Goal: Information Seeking & Learning: Learn about a topic

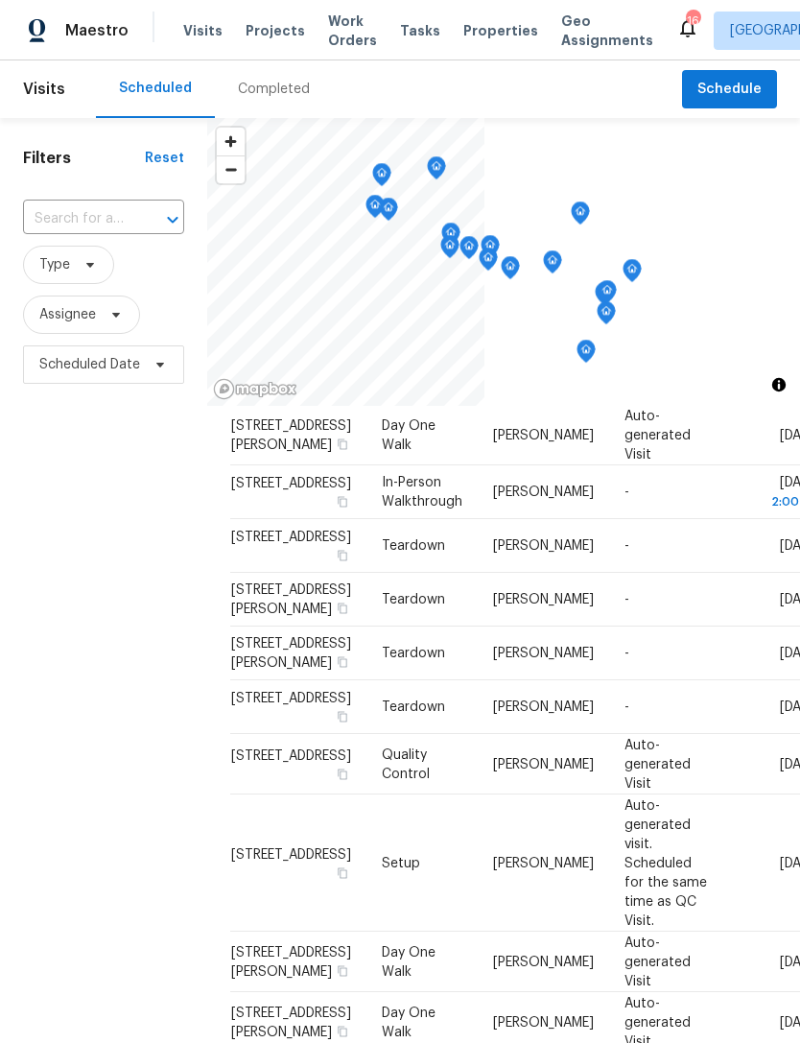
scroll to position [1188, 0]
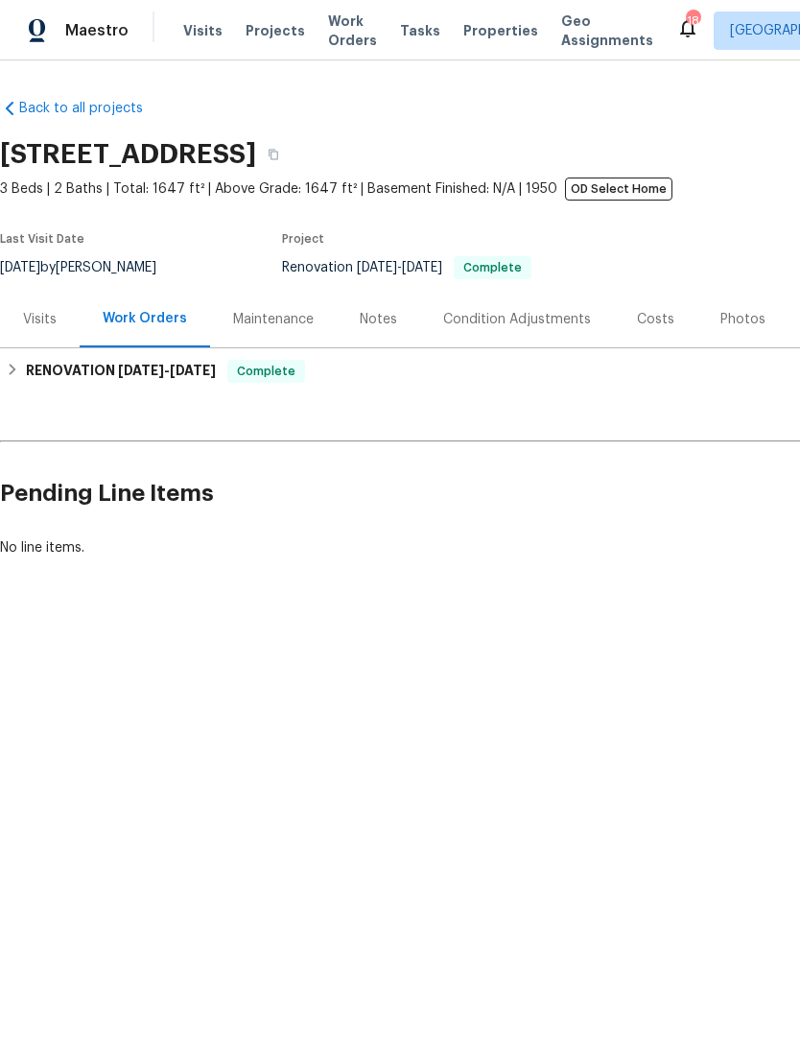
click at [729, 330] on div "Photos" at bounding box center [742, 319] width 91 height 57
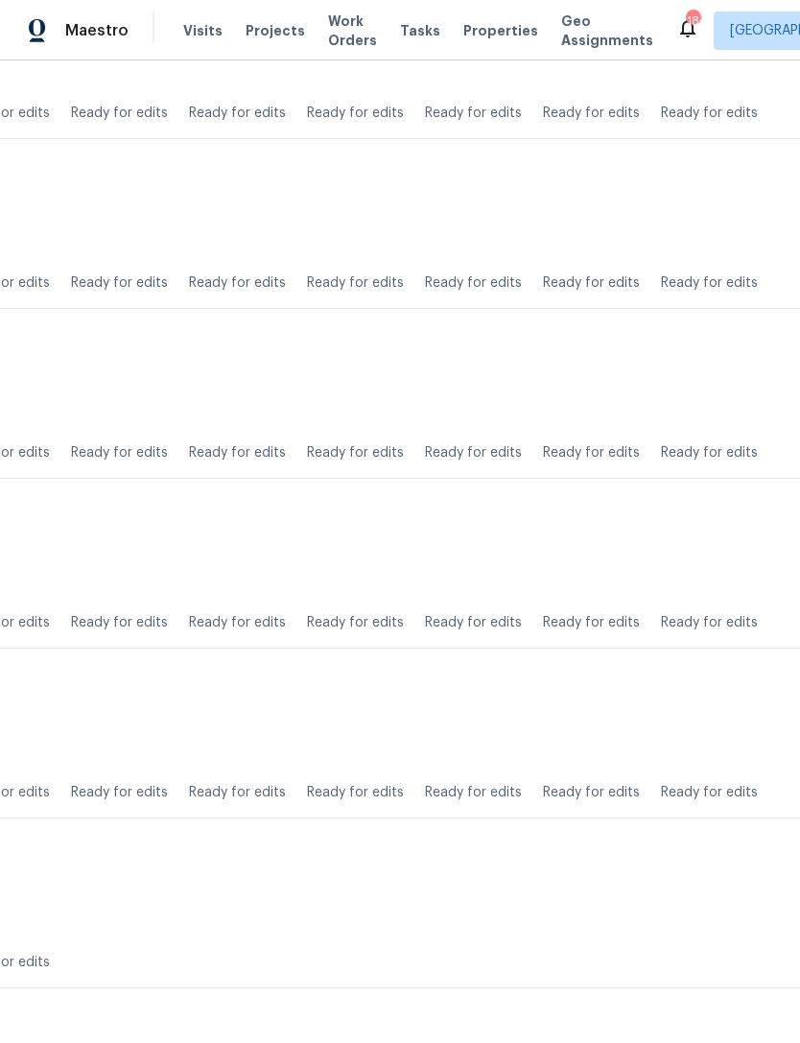
scroll to position [7703, 123]
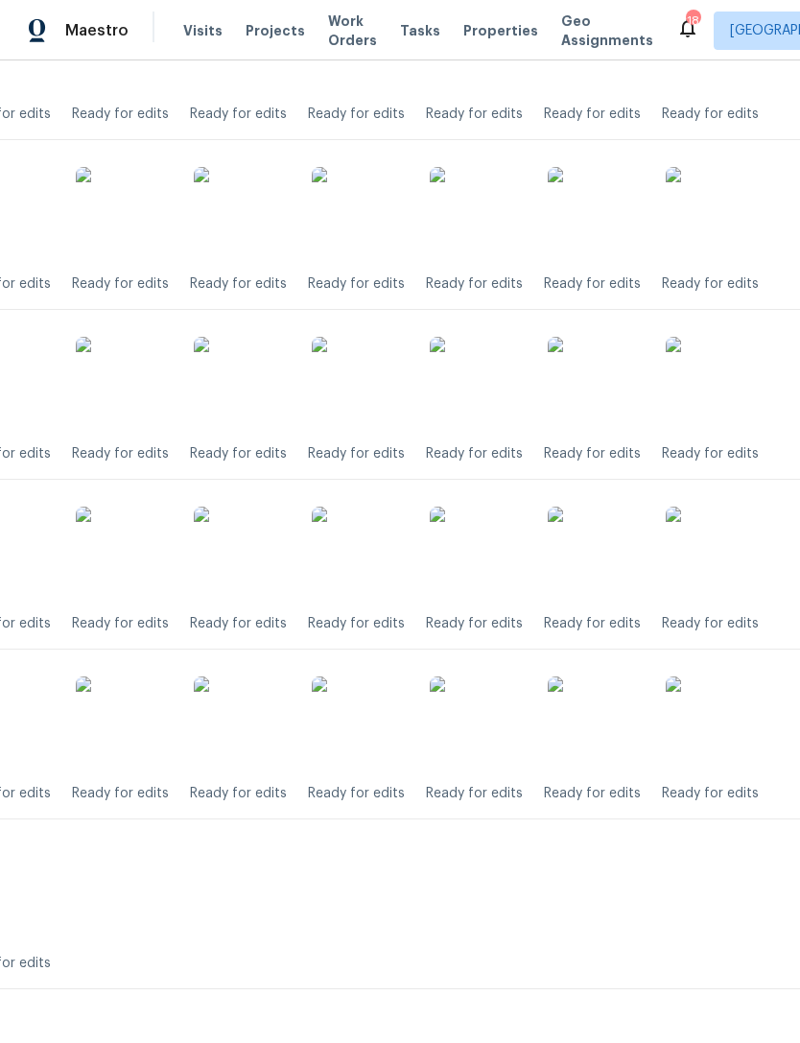
click at [608, 558] on img at bounding box center [596, 554] width 96 height 96
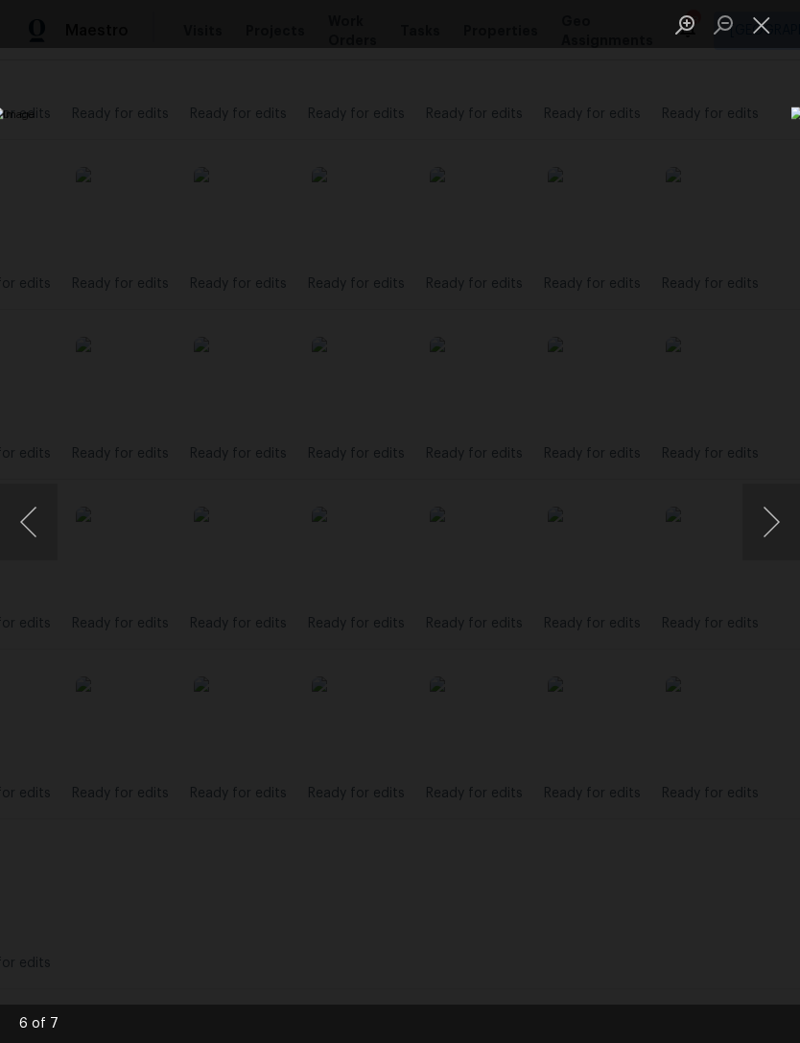
click at [44, 522] on button "Previous image" at bounding box center [29, 521] width 58 height 77
click at [766, 27] on button "Close lightbox" at bounding box center [761, 25] width 38 height 34
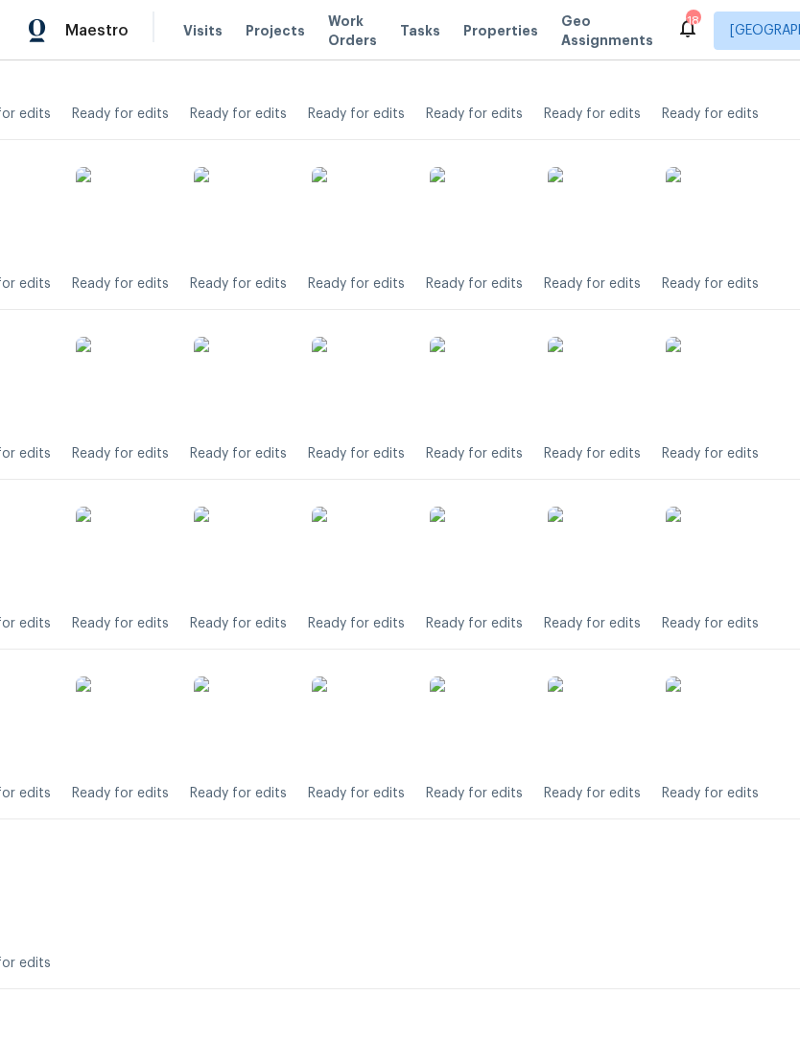
click at [471, 388] on img at bounding box center [478, 385] width 96 height 96
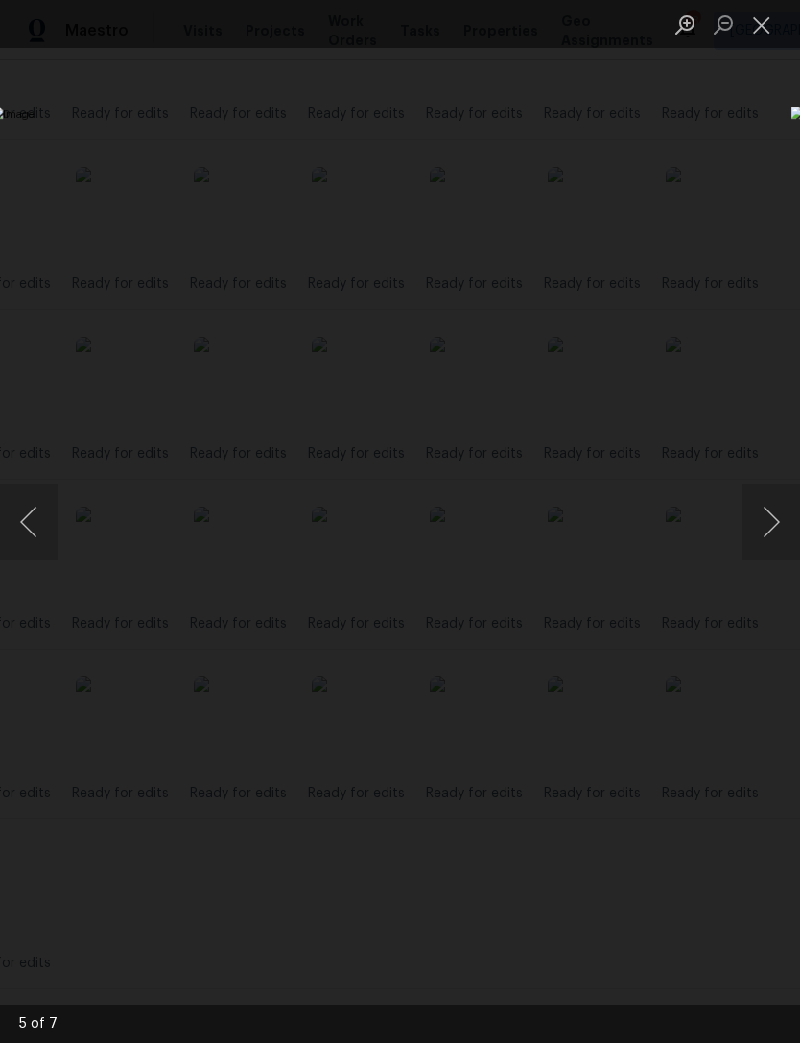
click at [758, 26] on button "Close lightbox" at bounding box center [761, 25] width 38 height 34
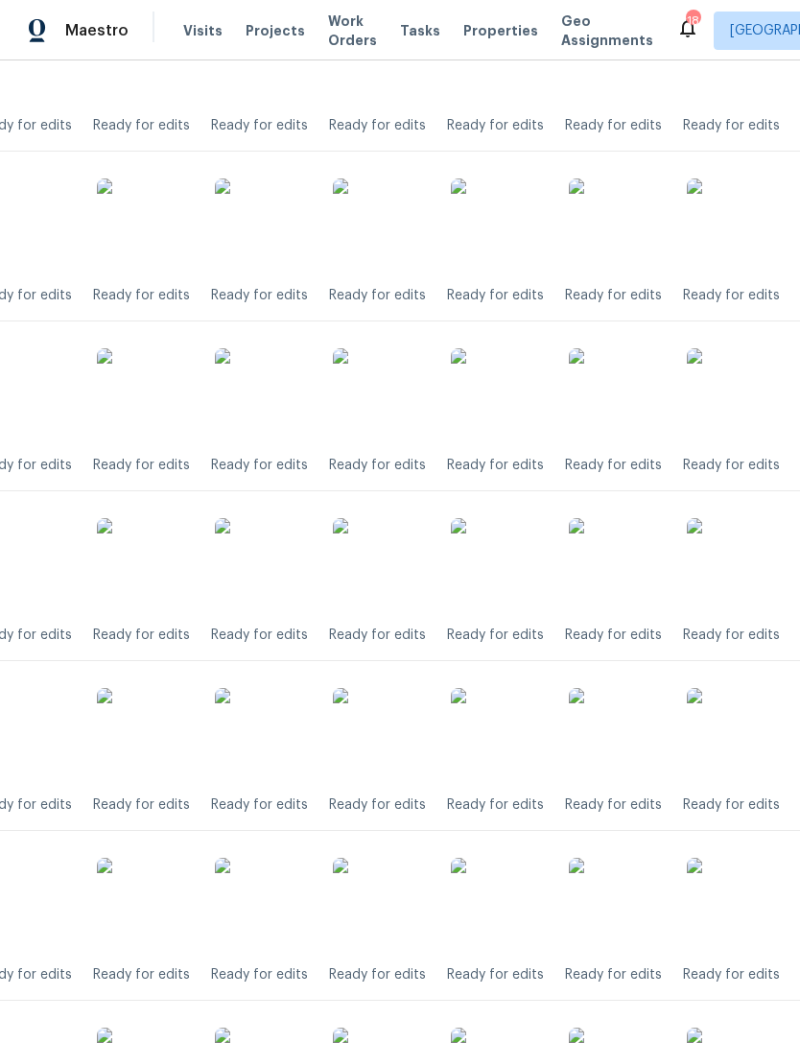
scroll to position [7335, 105]
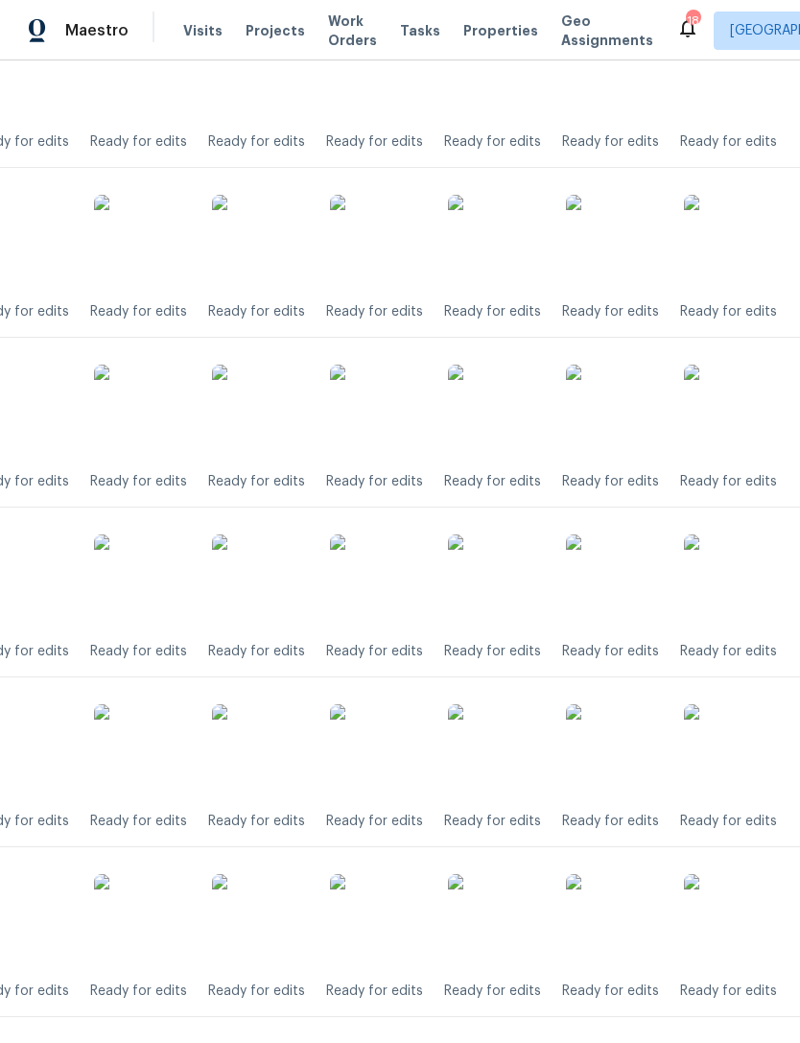
click at [501, 573] on img at bounding box center [496, 582] width 96 height 96
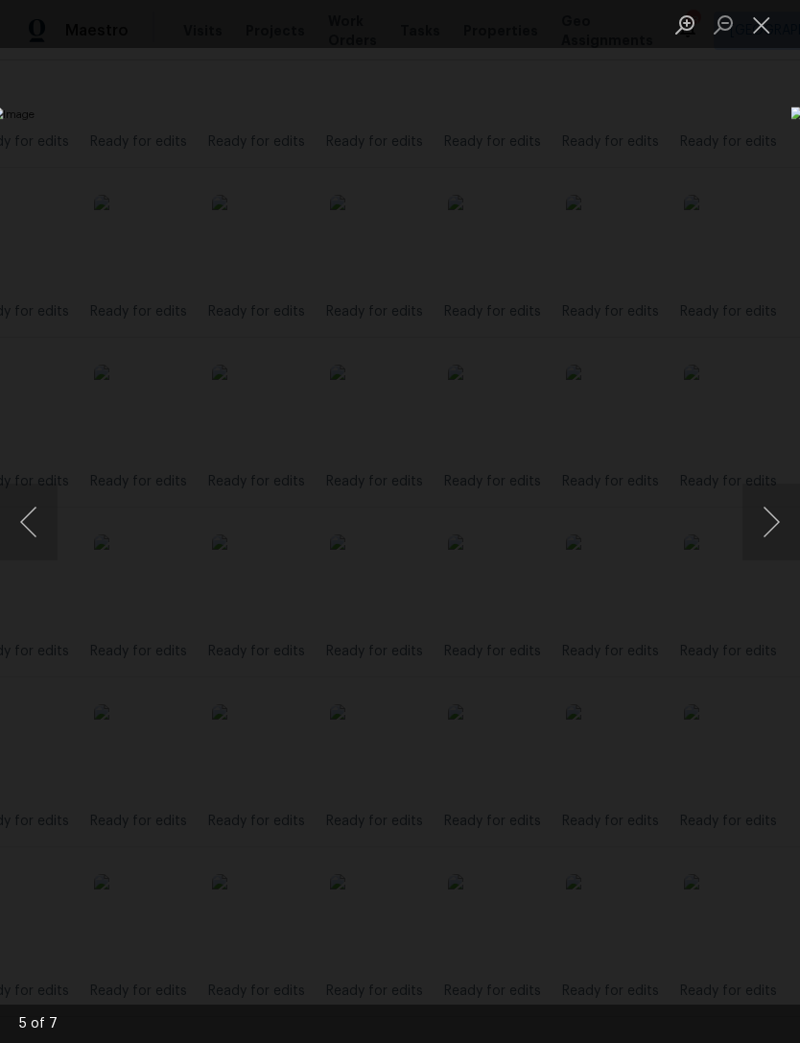
click at [770, 18] on button "Close lightbox" at bounding box center [761, 25] width 38 height 34
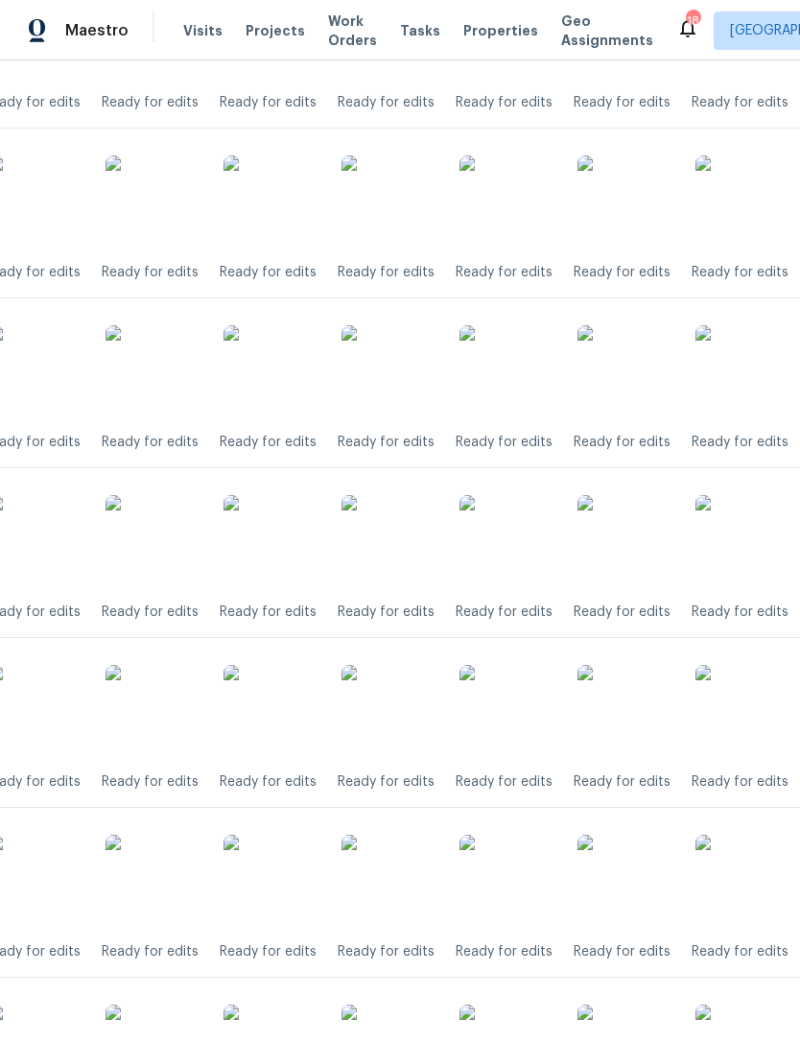
scroll to position [7198, 93]
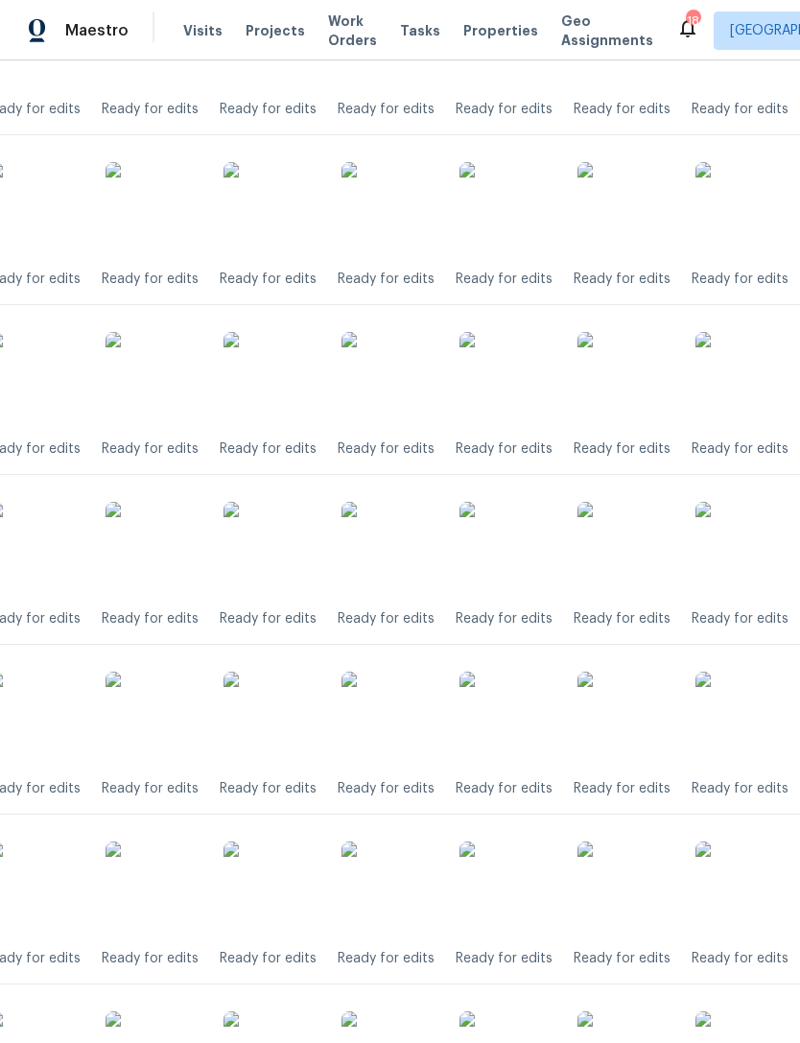
click at [512, 394] on img at bounding box center [507, 380] width 96 height 96
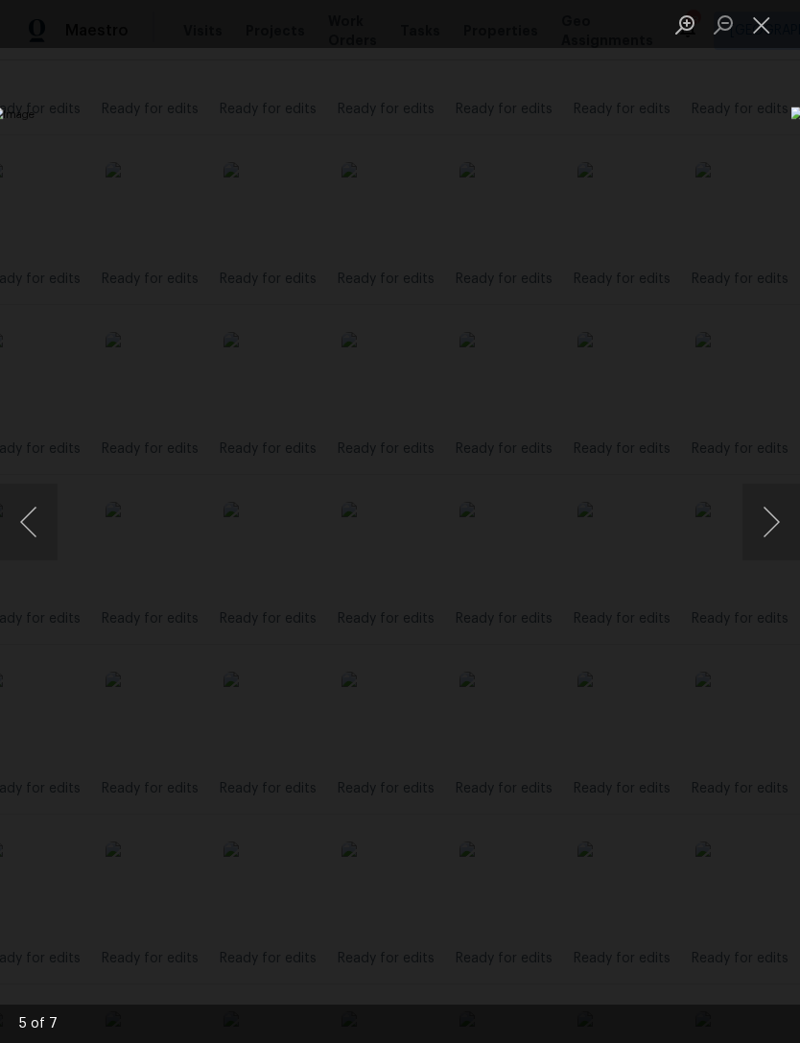
click at [749, 29] on button "Close lightbox" at bounding box center [761, 25] width 38 height 34
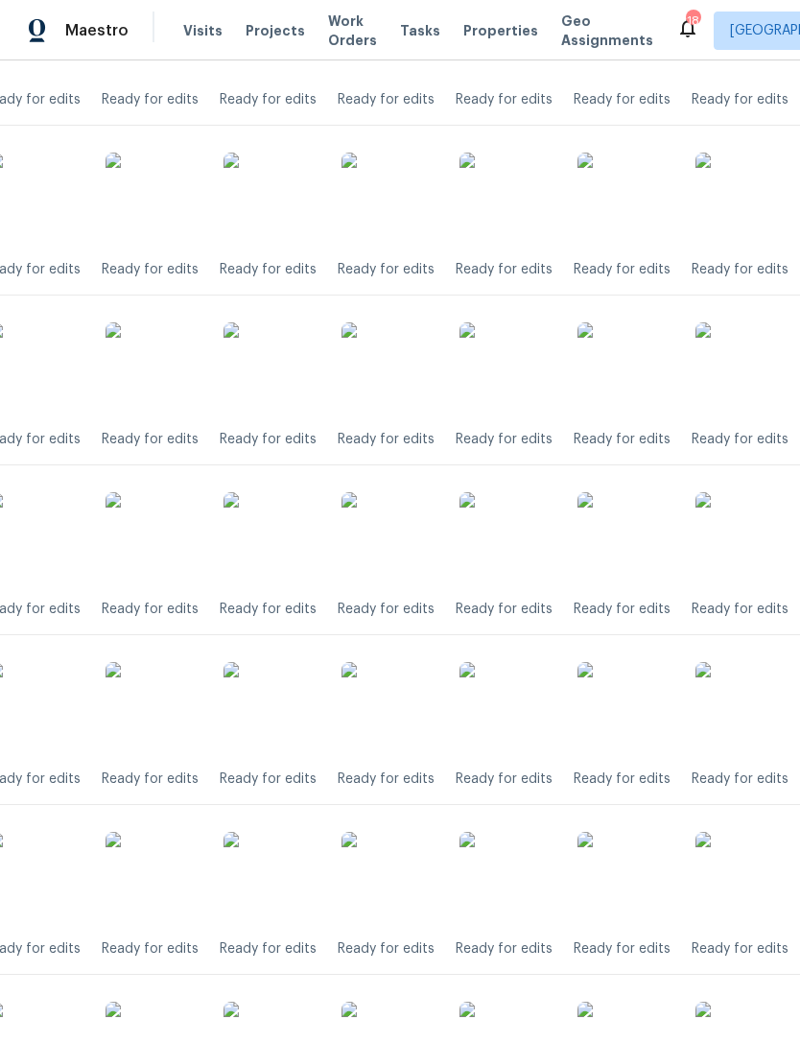
scroll to position [7031, 94]
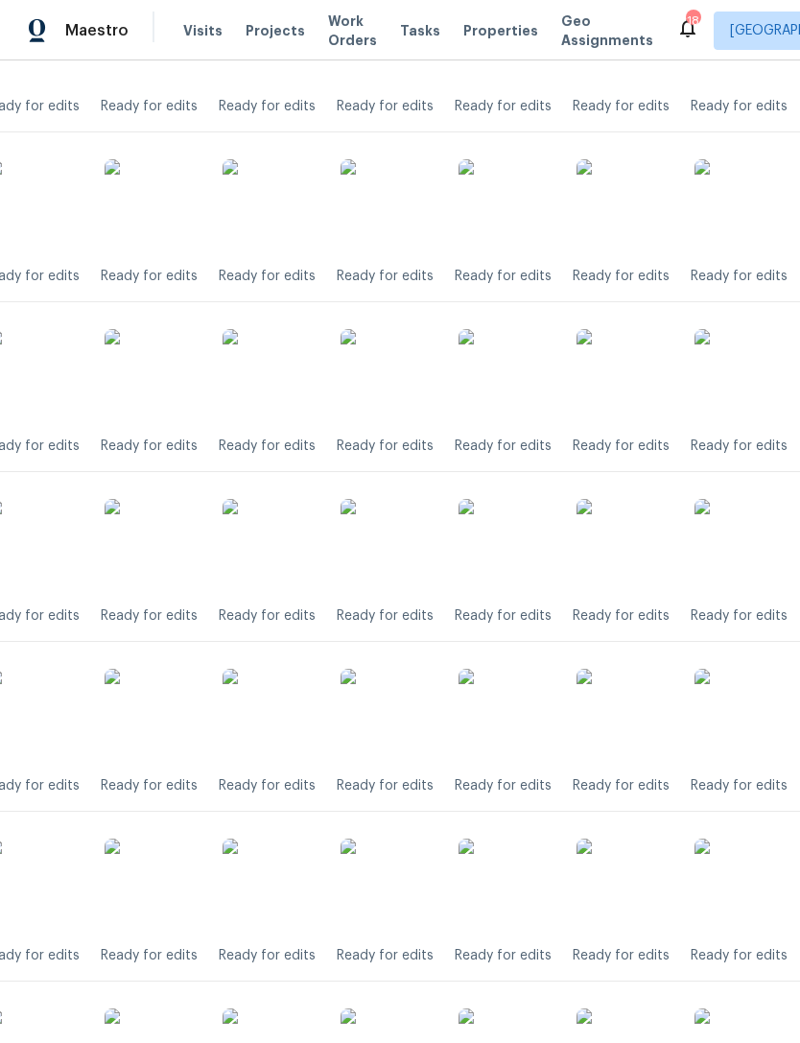
click at [505, 388] on img at bounding box center [507, 377] width 96 height 96
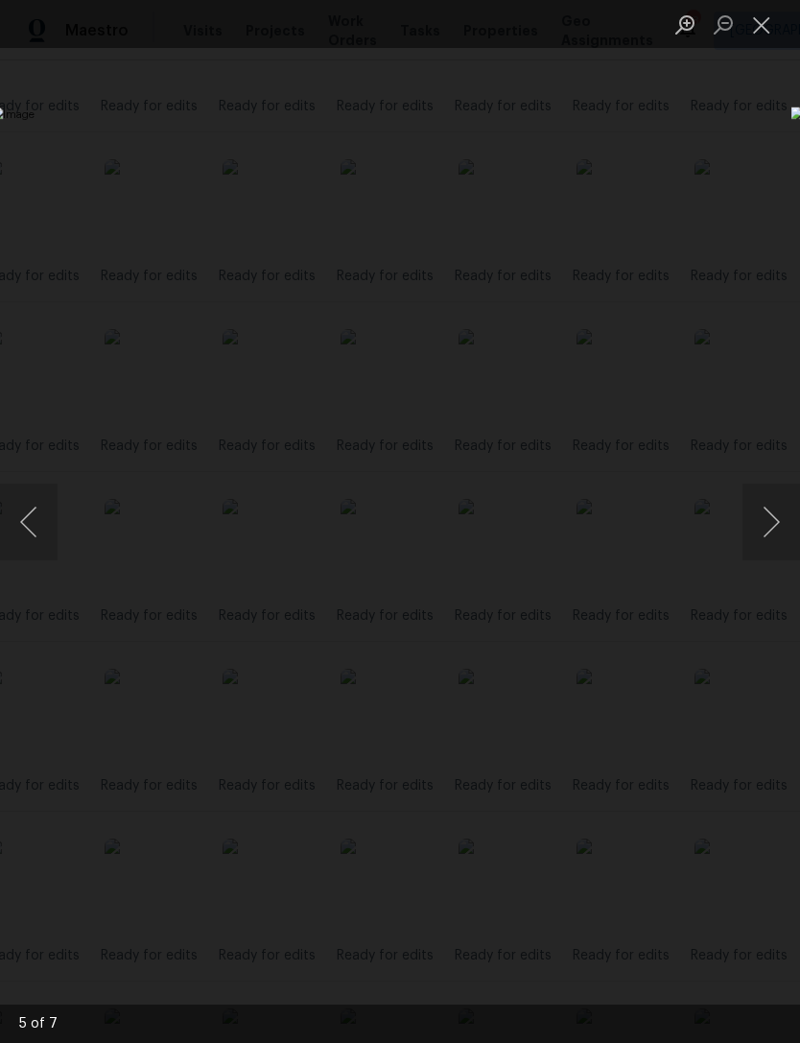
click at [565, 650] on img "Lightbox" at bounding box center [309, 520] width 636 height 829
click at [774, 27] on button "Close lightbox" at bounding box center [761, 25] width 38 height 34
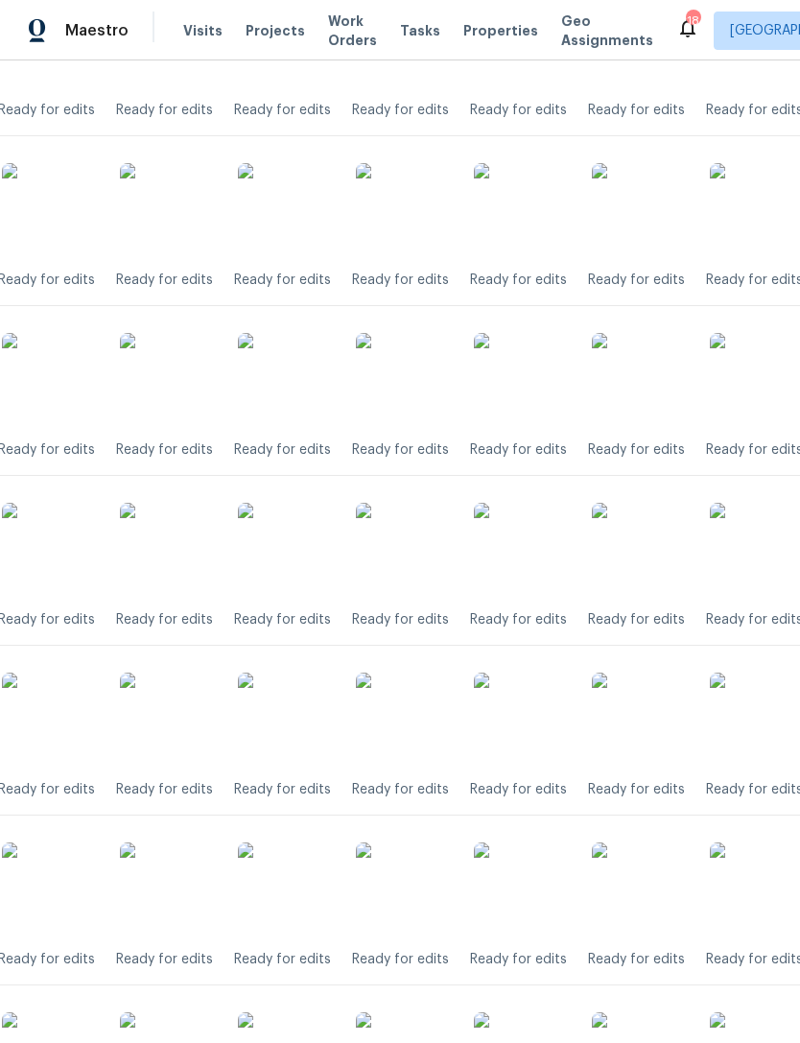
scroll to position [6857, 79]
click at [534, 382] on img at bounding box center [522, 382] width 96 height 96
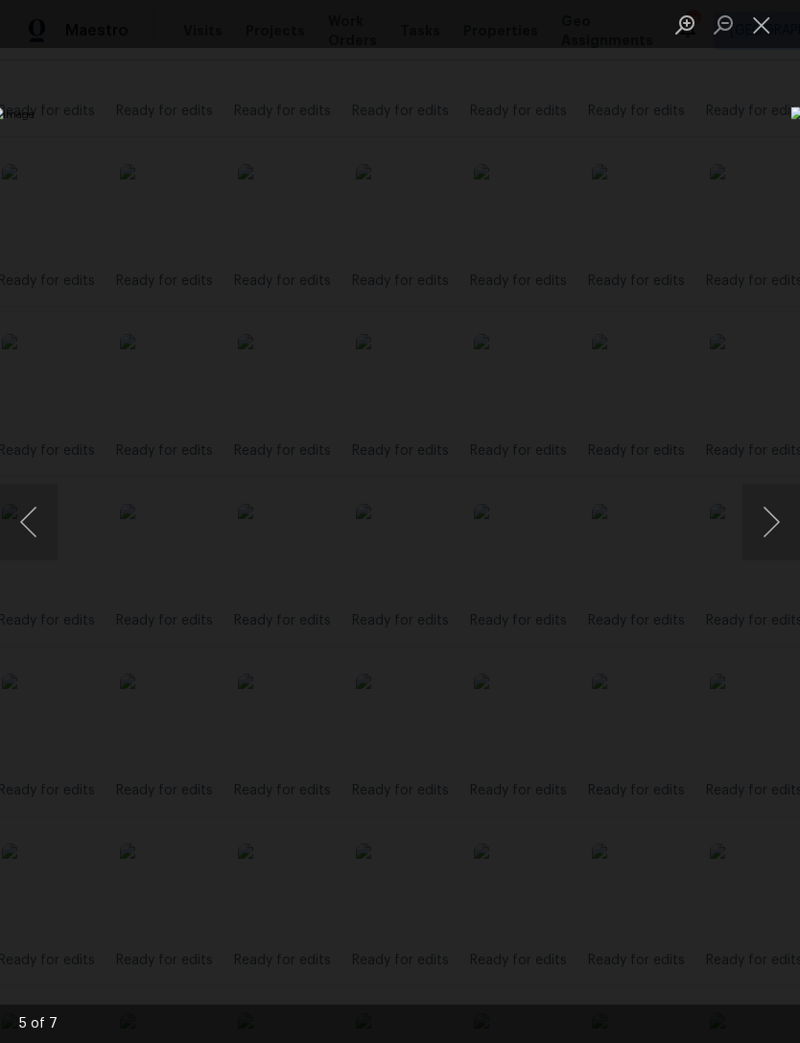
click at [758, 17] on button "Close lightbox" at bounding box center [761, 25] width 38 height 34
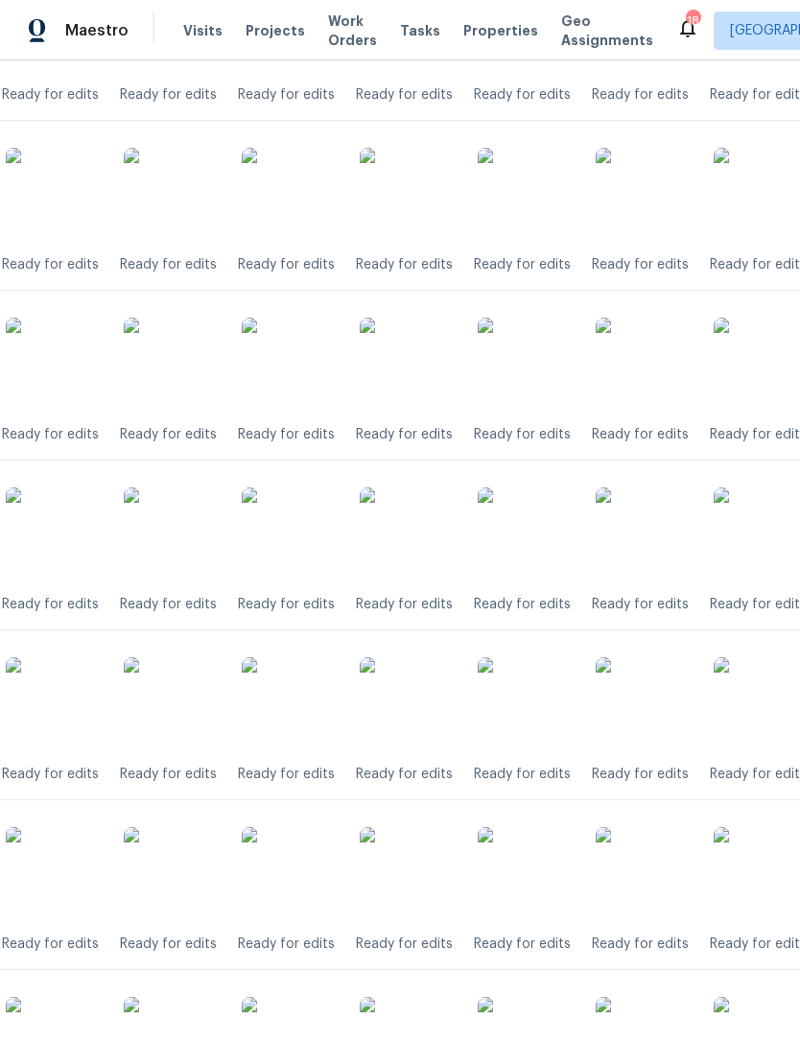
scroll to position [6695, 76]
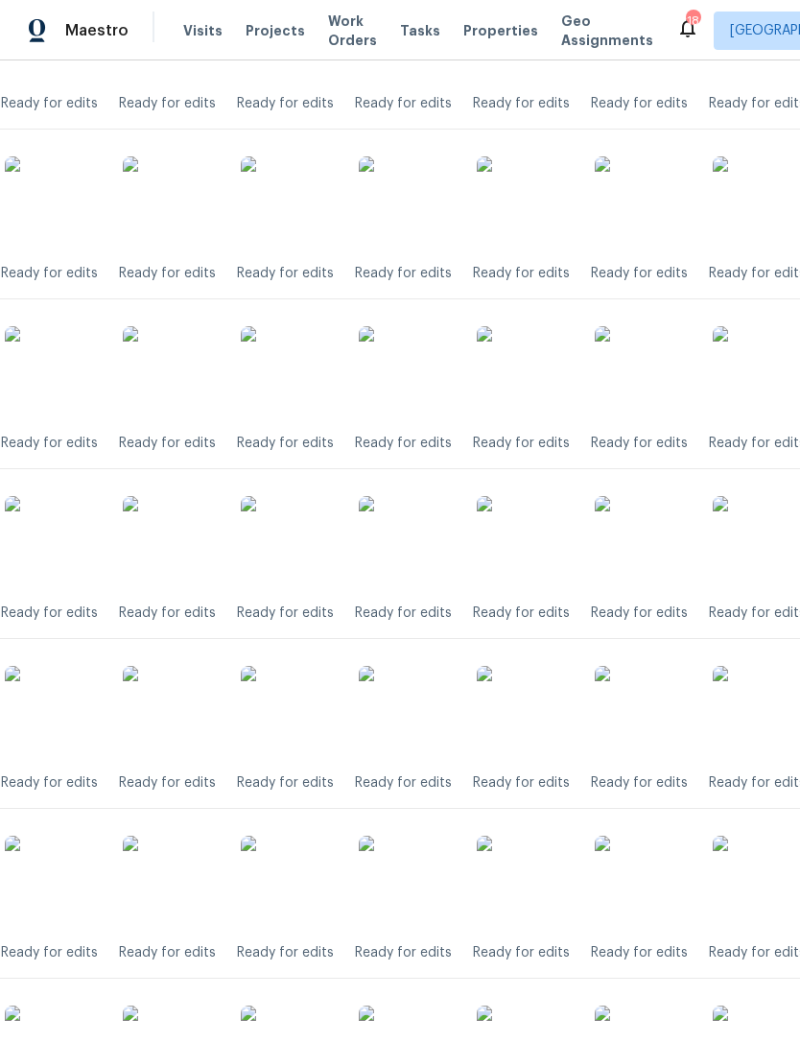
click at [527, 383] on img at bounding box center [525, 374] width 96 height 96
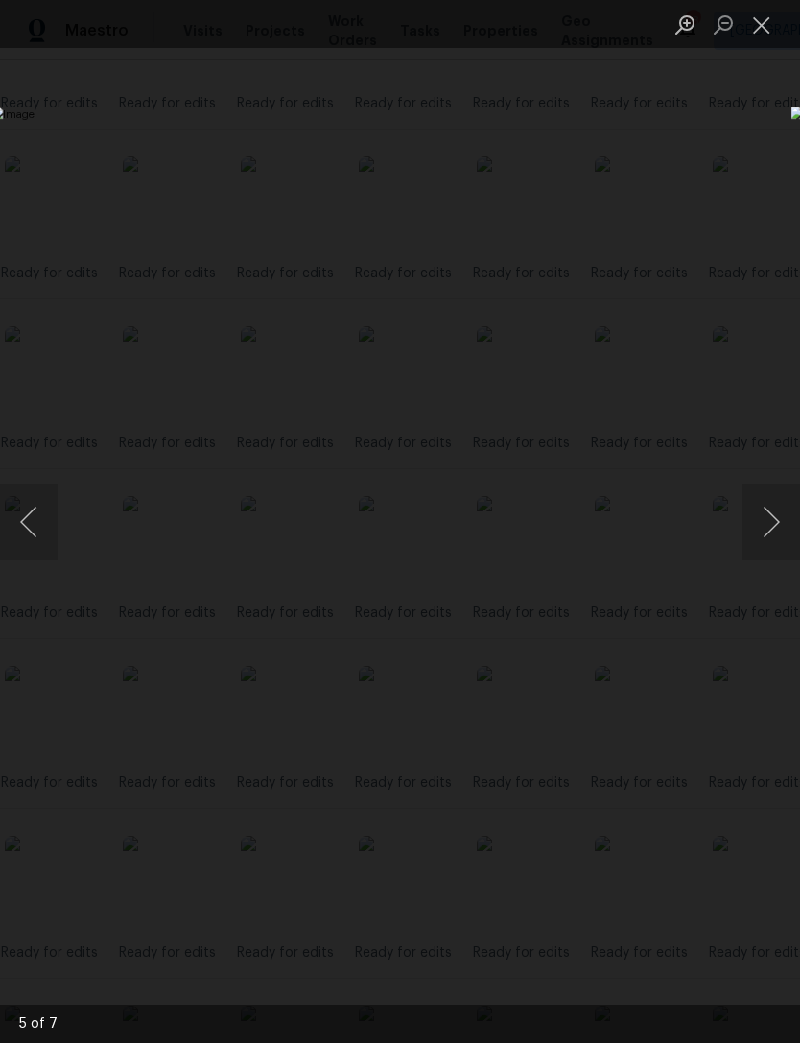
click at [765, 28] on button "Close lightbox" at bounding box center [761, 25] width 38 height 34
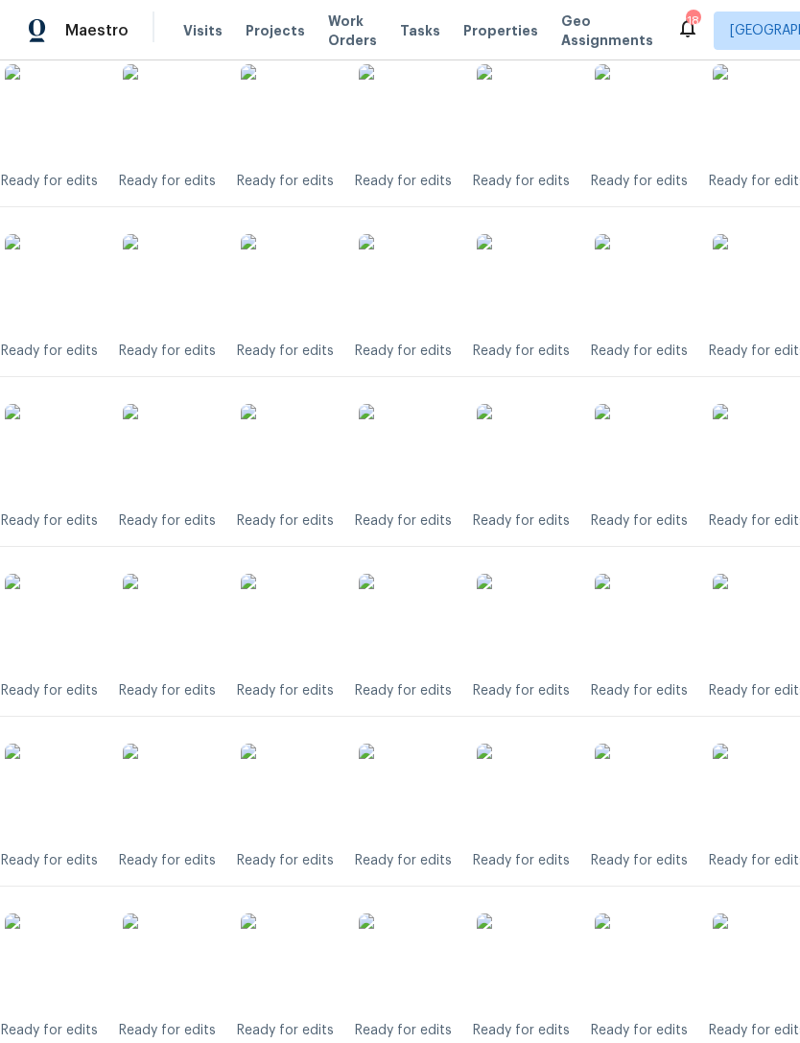
scroll to position [6555, 66]
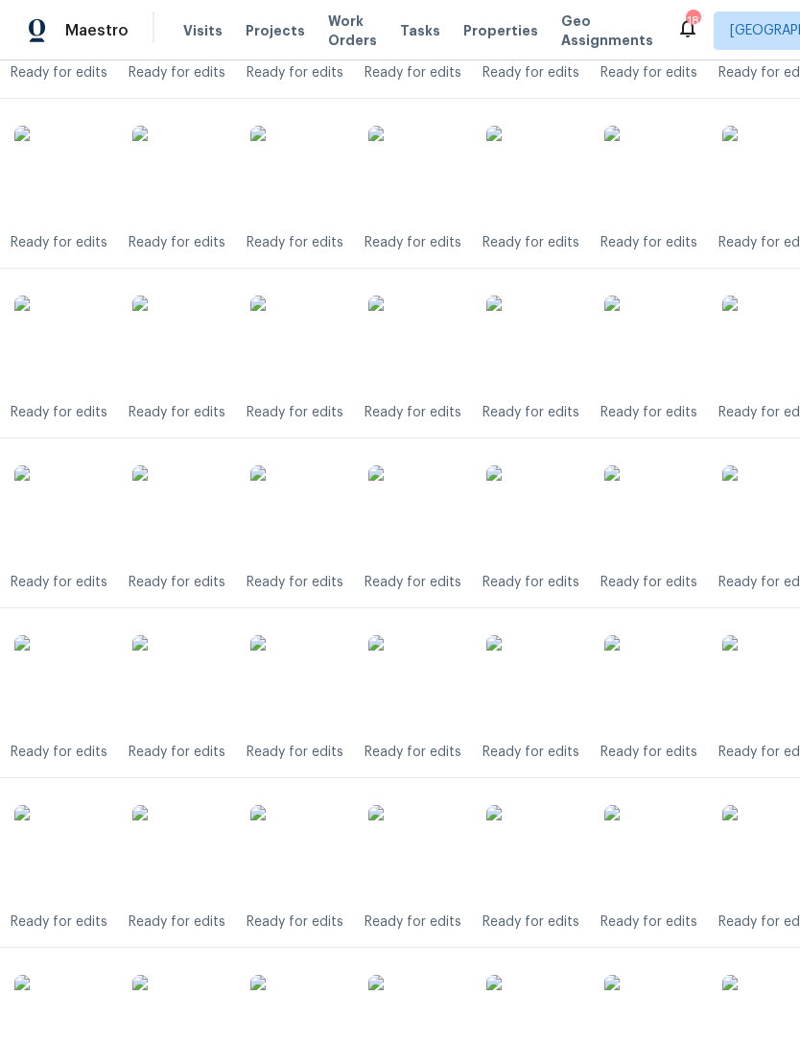
click at [551, 346] on img at bounding box center [534, 343] width 96 height 96
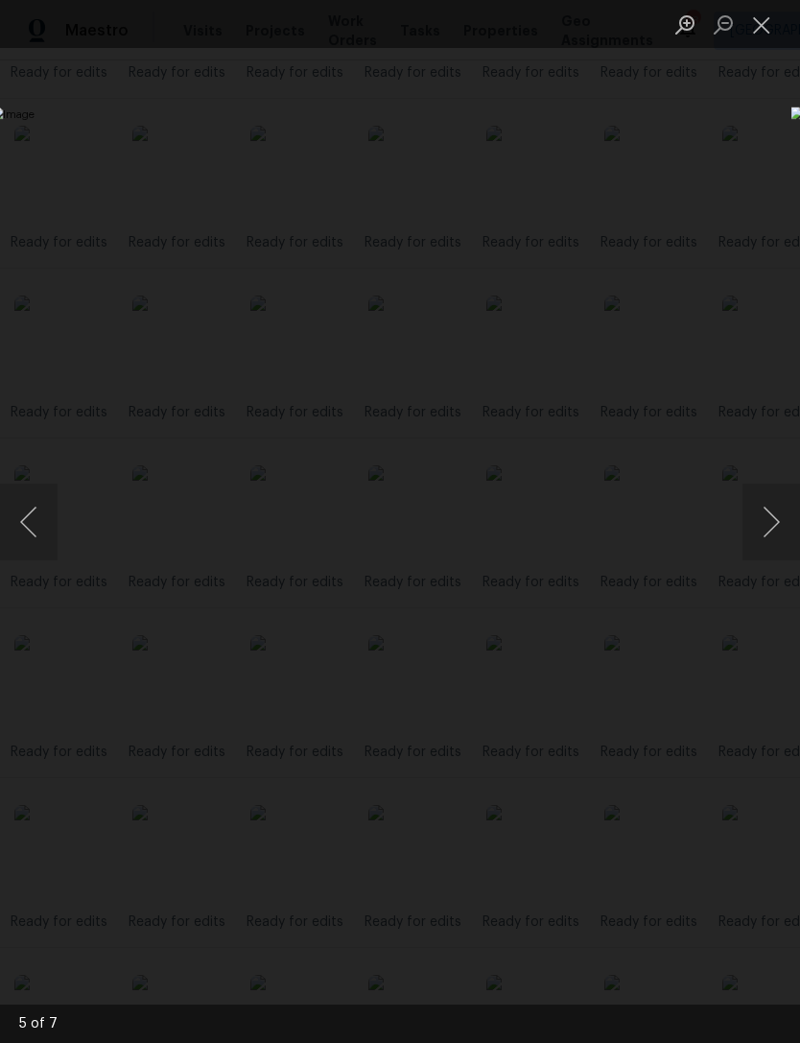
click at [765, 21] on button "Close lightbox" at bounding box center [761, 25] width 38 height 34
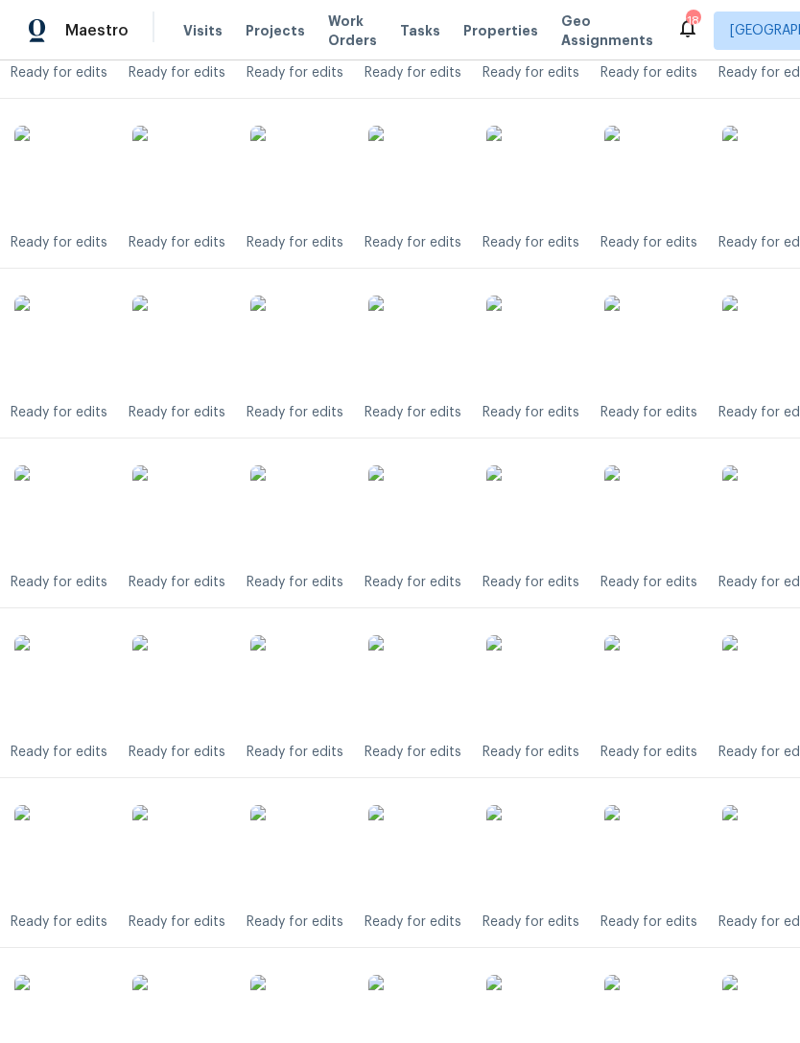
click at [537, 351] on img at bounding box center [534, 343] width 96 height 96
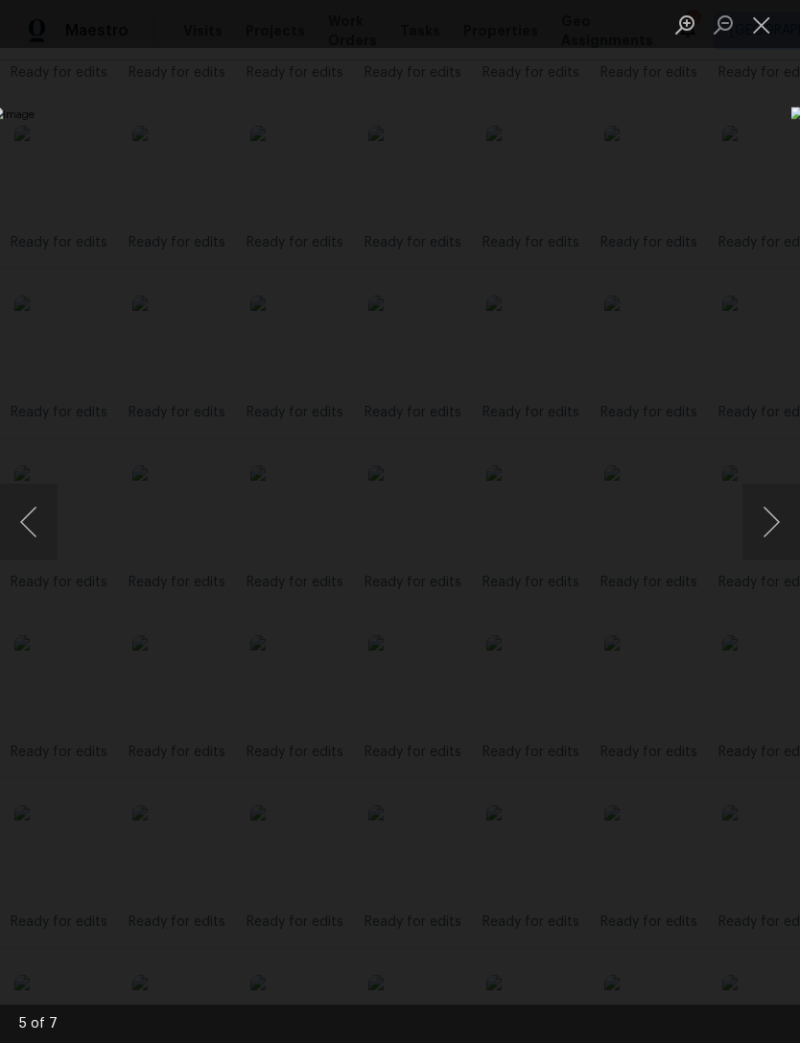
click at [756, 31] on button "Close lightbox" at bounding box center [761, 25] width 38 height 34
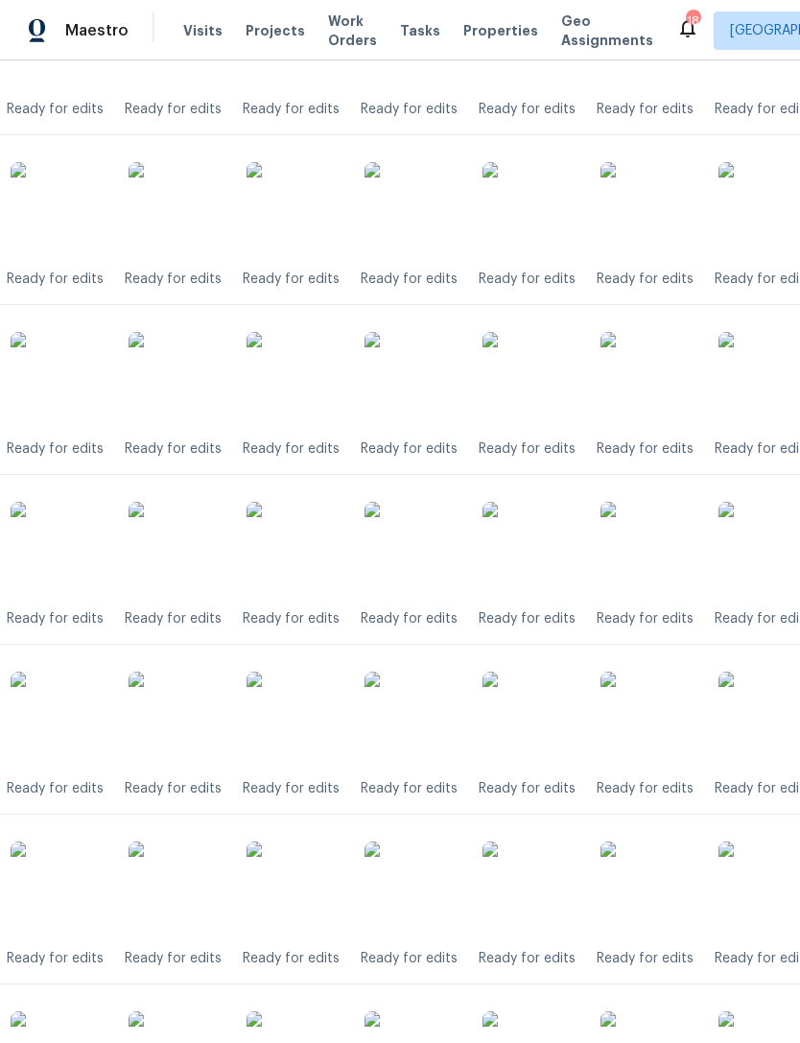
scroll to position [6348, 70]
click at [540, 374] on img at bounding box center [530, 381] width 96 height 96
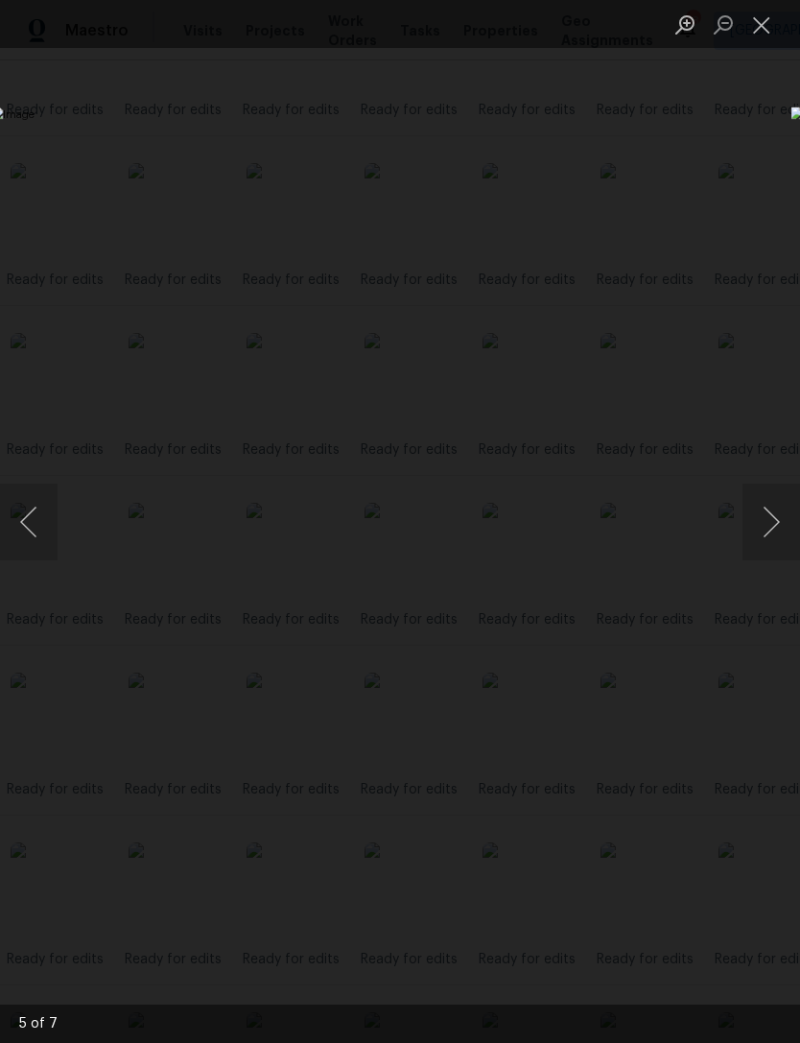
click at [762, 29] on button "Close lightbox" at bounding box center [761, 25] width 38 height 34
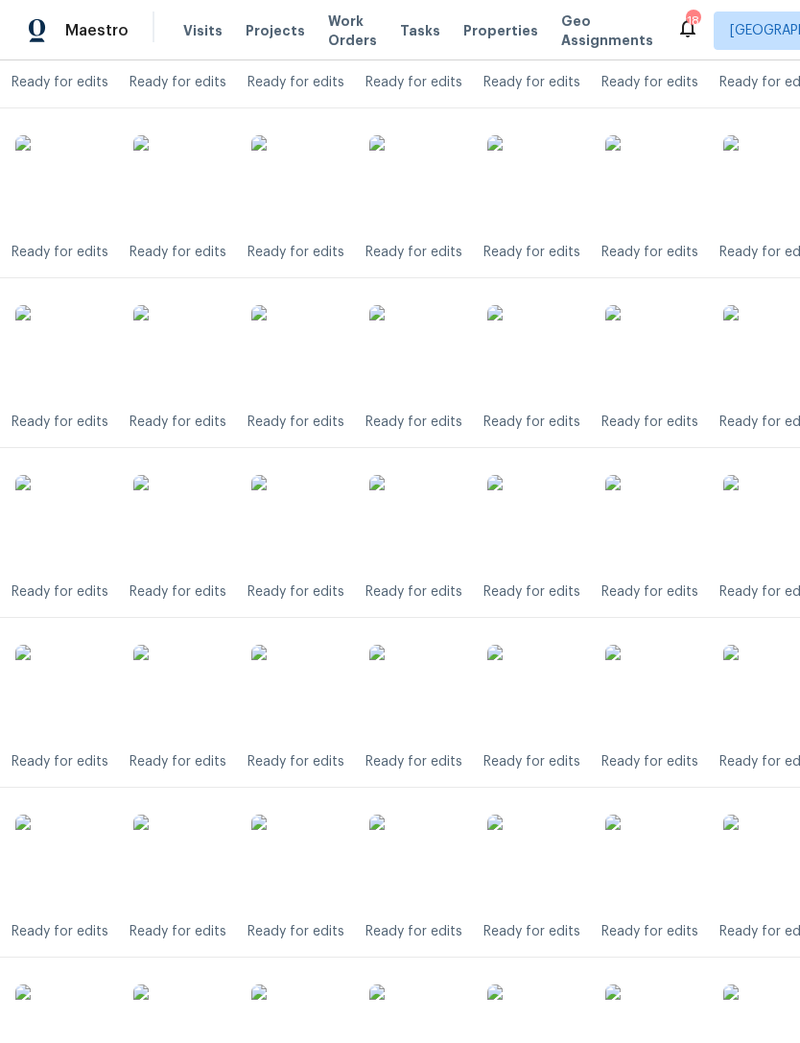
scroll to position [6202, 66]
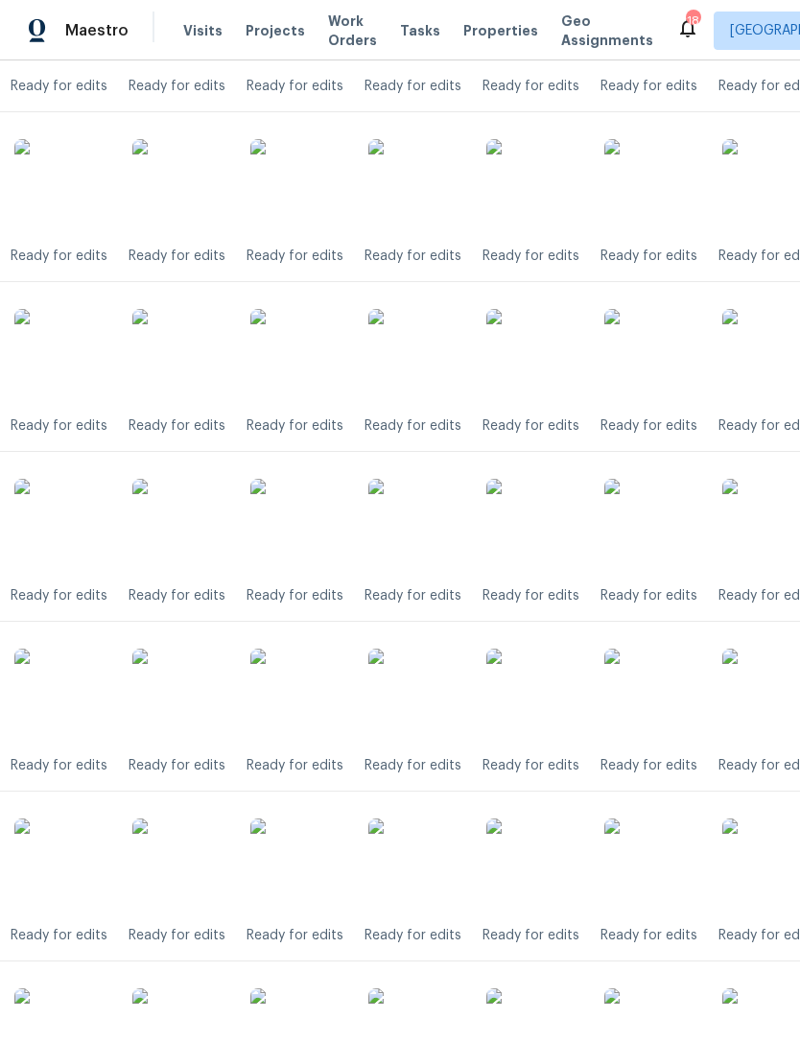
click at [542, 370] on img at bounding box center [534, 357] width 96 height 96
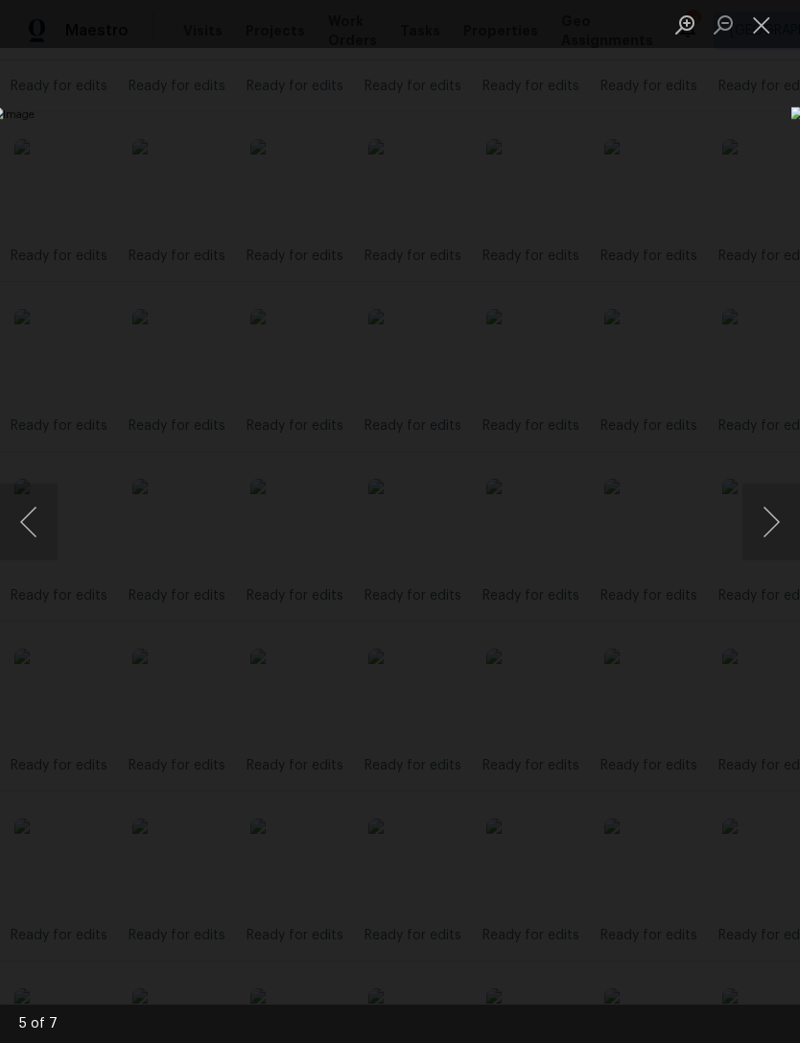
click at [761, 25] on button "Close lightbox" at bounding box center [761, 25] width 38 height 34
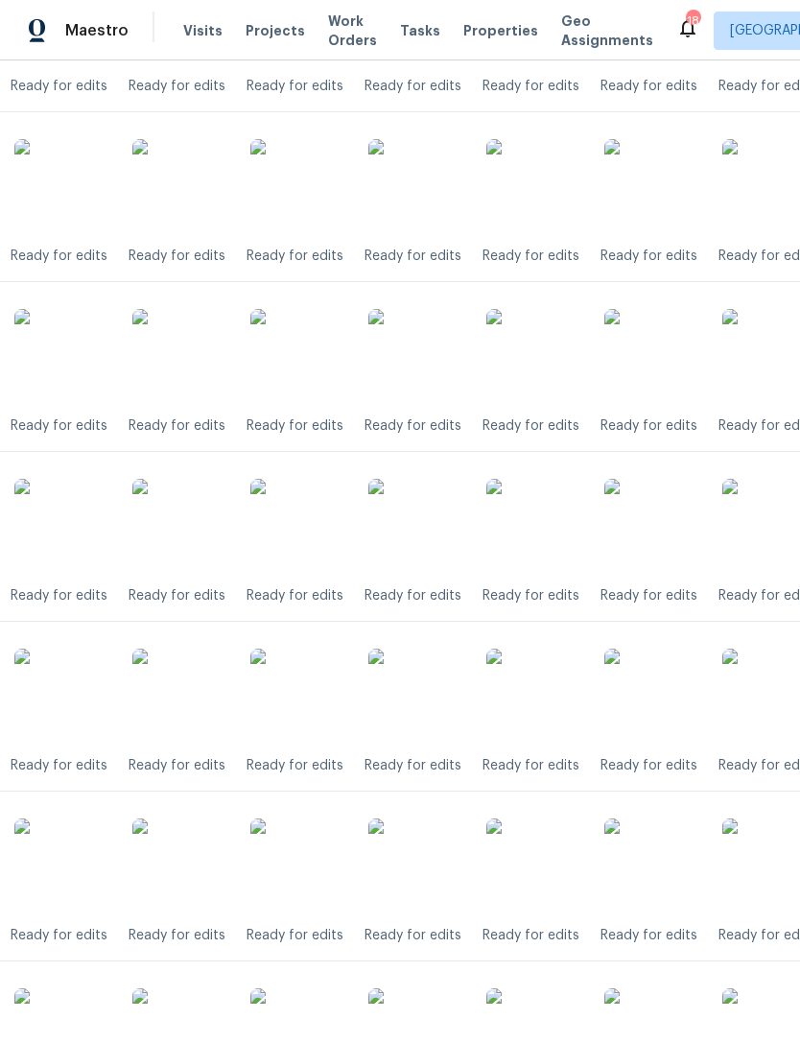
click at [541, 188] on img at bounding box center [534, 187] width 96 height 96
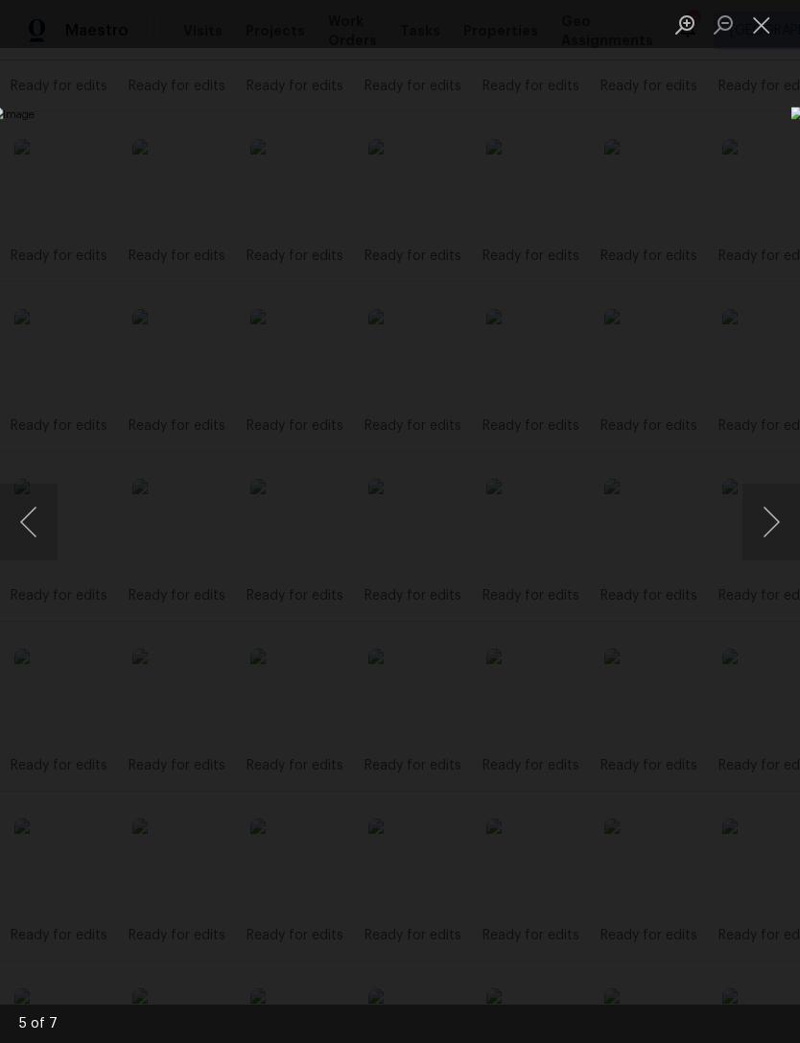
click at [764, 15] on button "Close lightbox" at bounding box center [761, 25] width 38 height 34
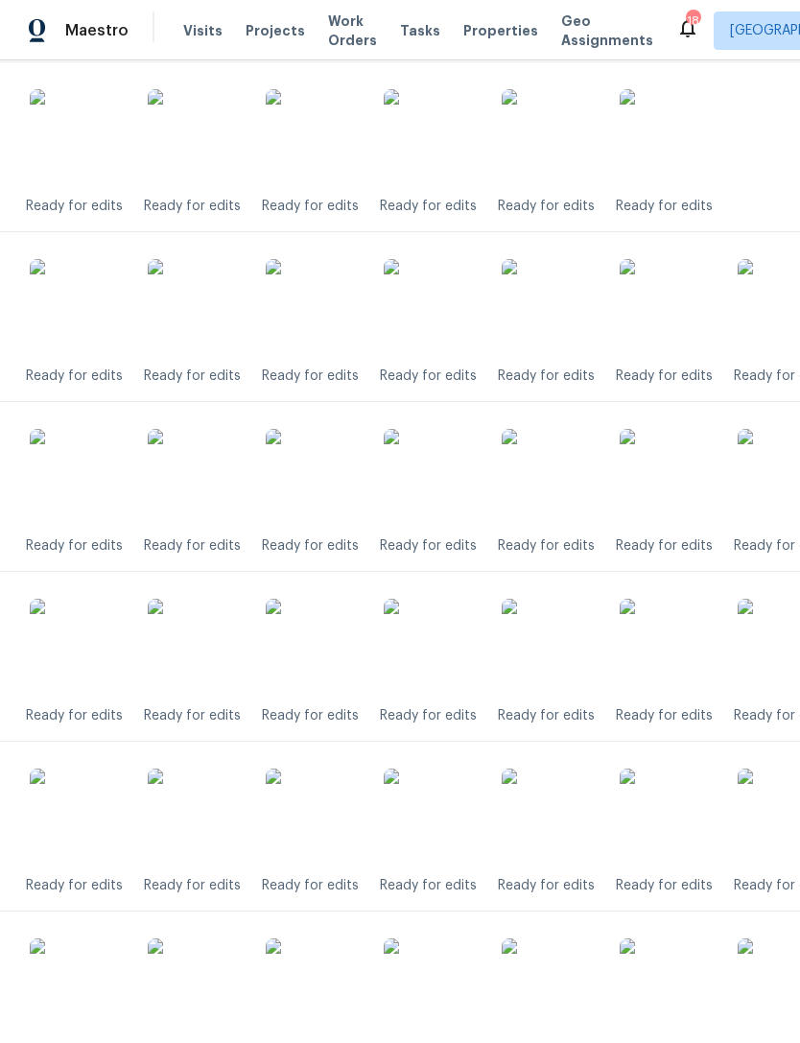
scroll to position [5835, 59]
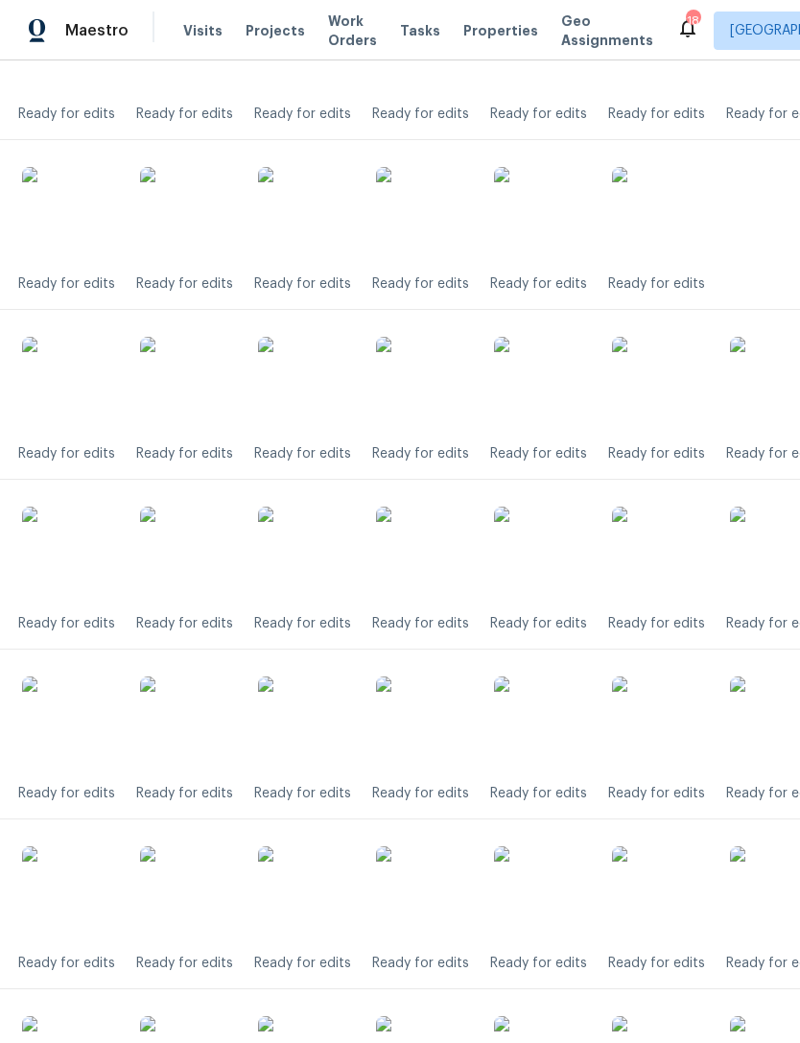
click at [559, 396] on img at bounding box center [542, 385] width 96 height 96
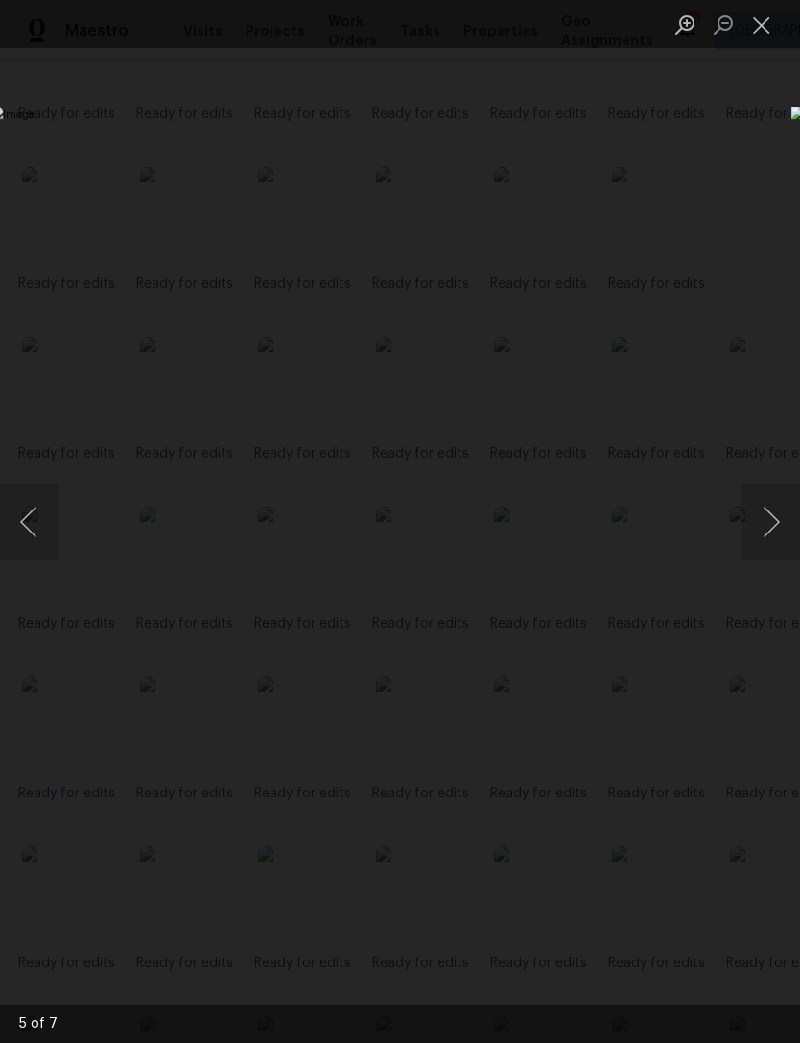
click at [770, 24] on button "Close lightbox" at bounding box center [761, 25] width 38 height 34
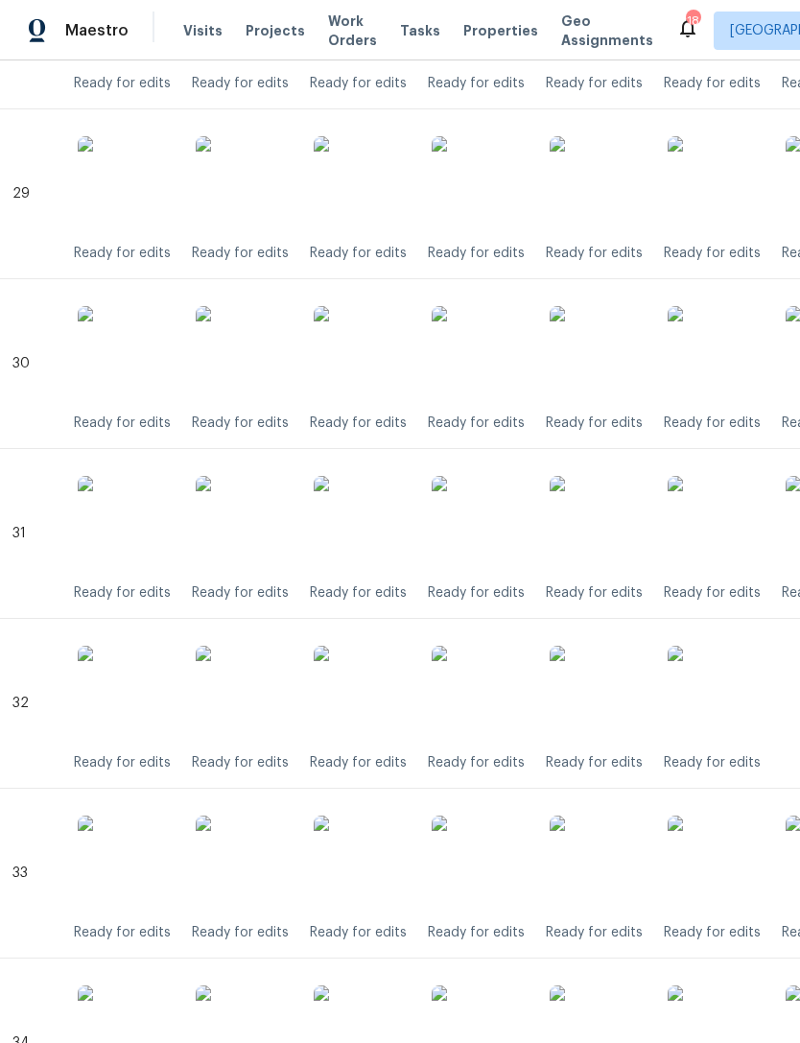
scroll to position [5355, 3]
click at [487, 539] on img at bounding box center [480, 525] width 96 height 96
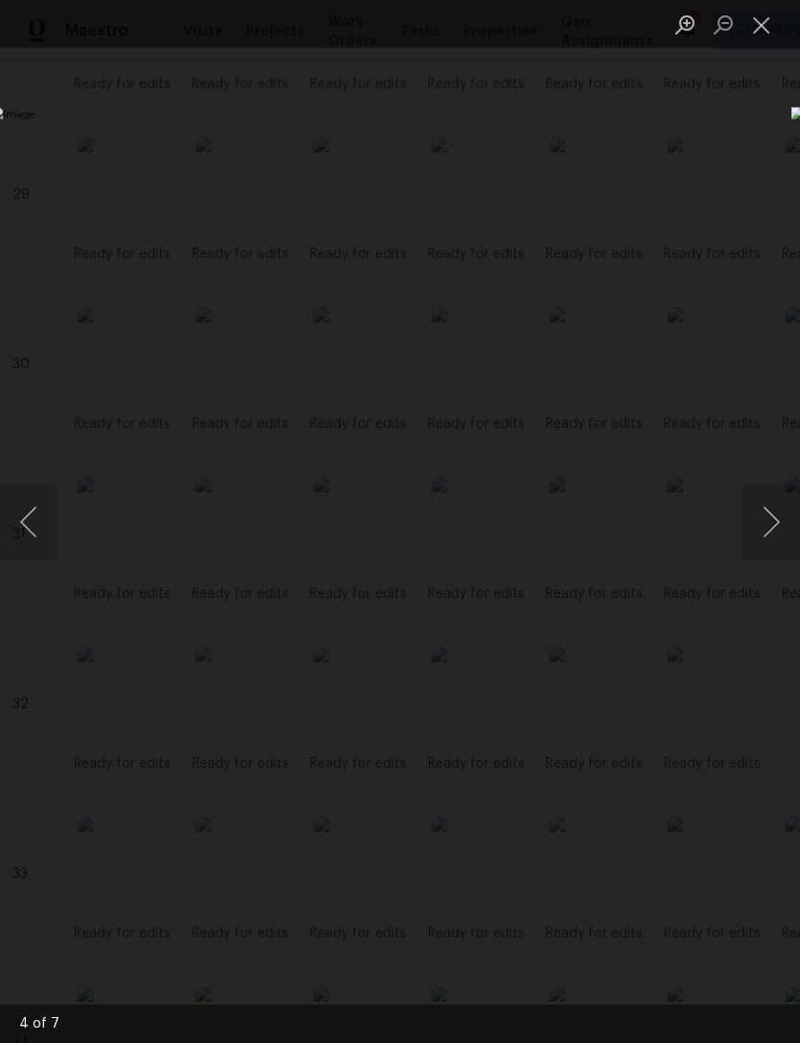
click at [771, 29] on button "Close lightbox" at bounding box center [761, 25] width 38 height 34
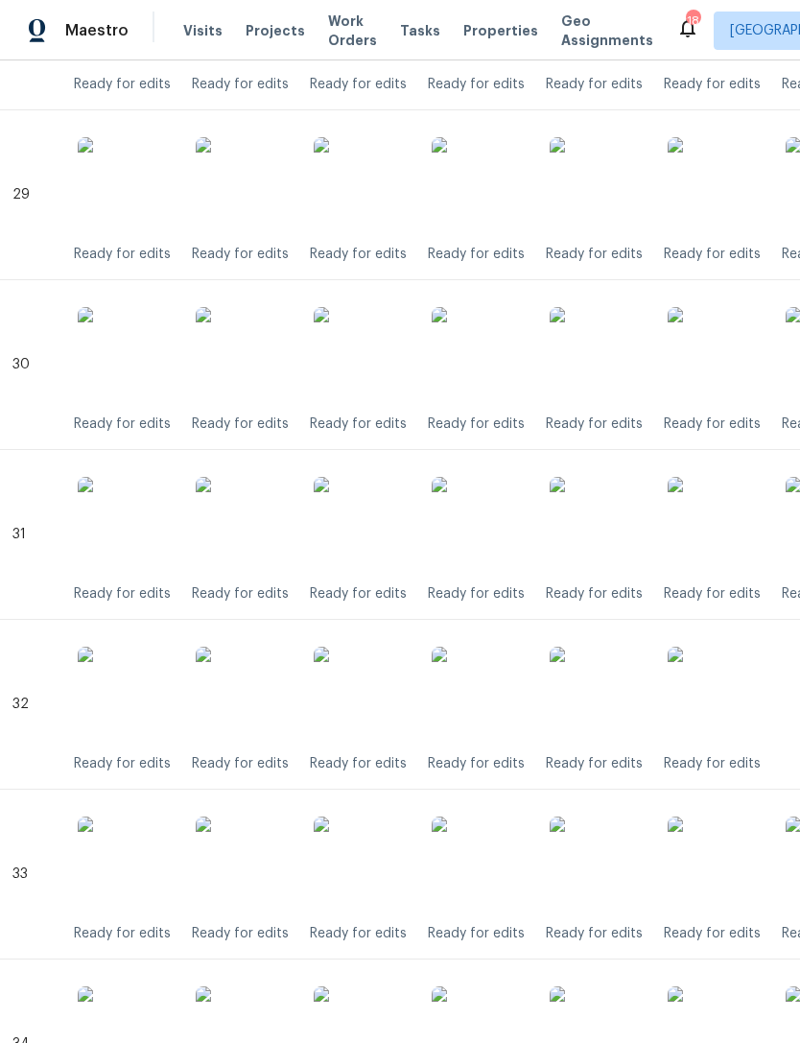
click at [478, 182] on img at bounding box center [480, 185] width 96 height 96
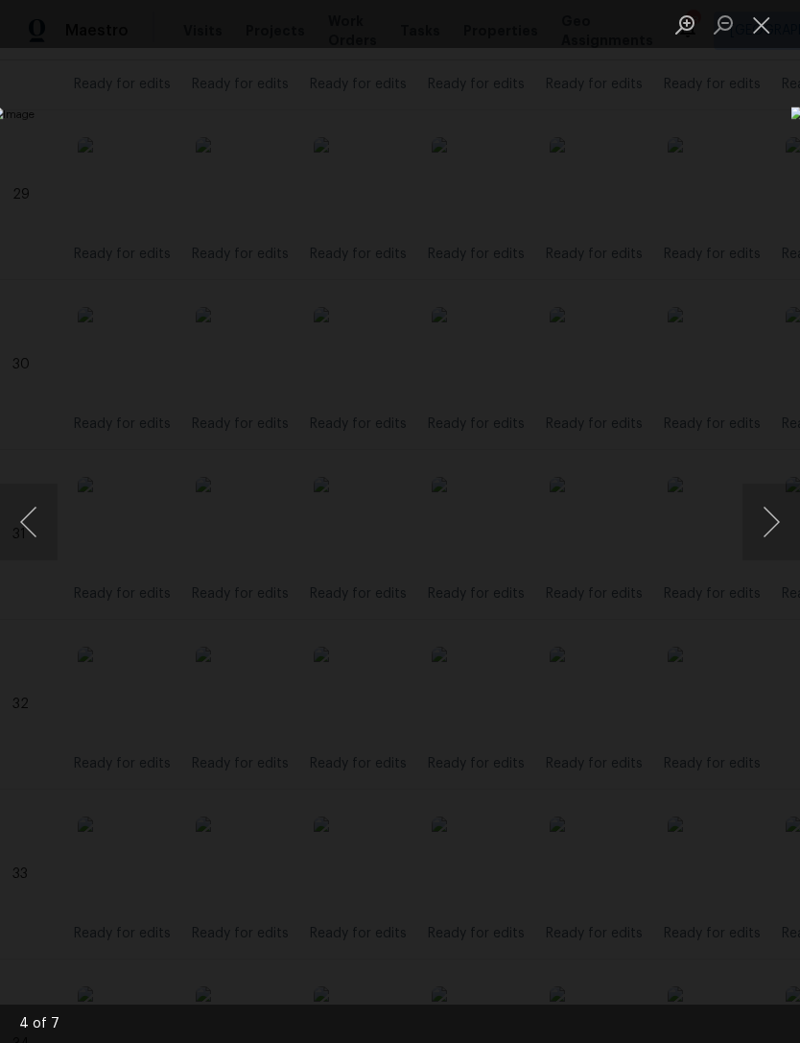
click at [764, 25] on button "Close lightbox" at bounding box center [761, 25] width 38 height 34
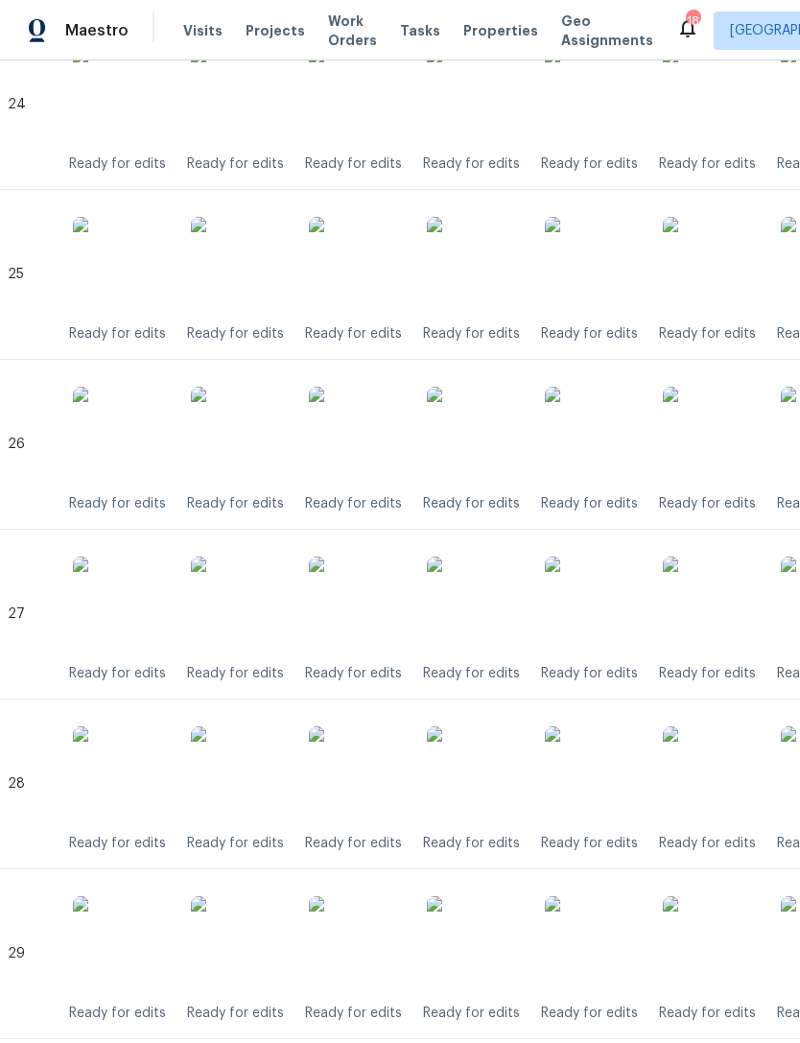
scroll to position [4593, 8]
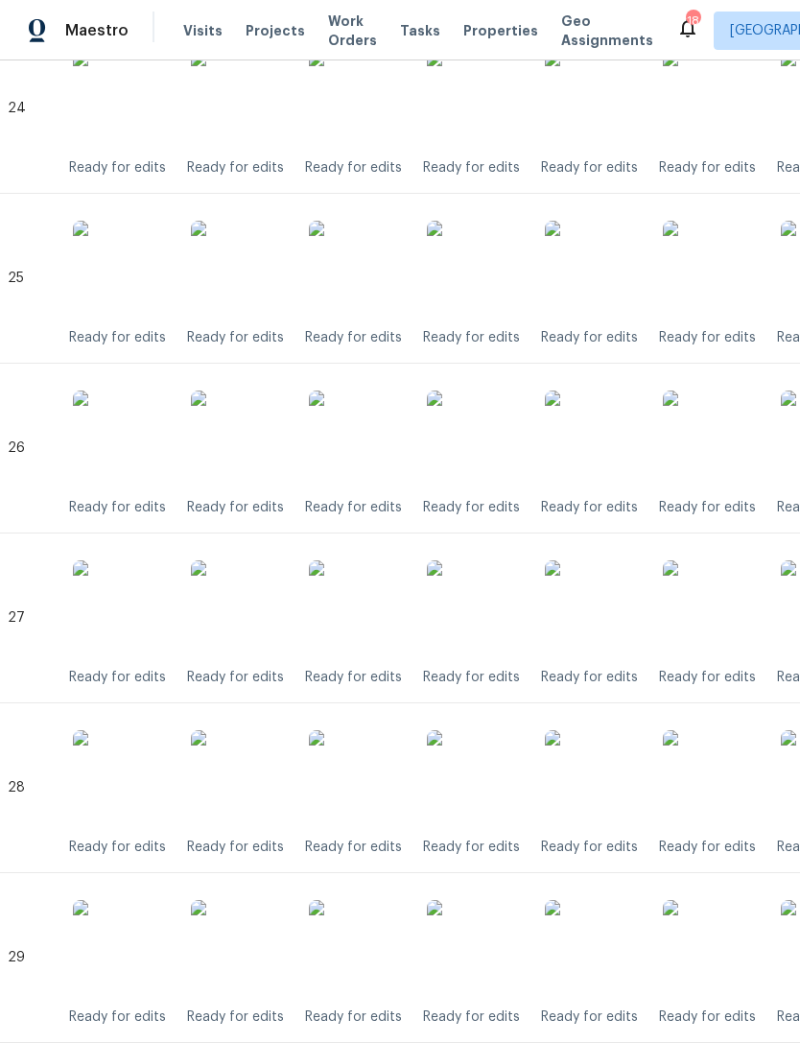
click at [493, 442] on img at bounding box center [475, 438] width 96 height 96
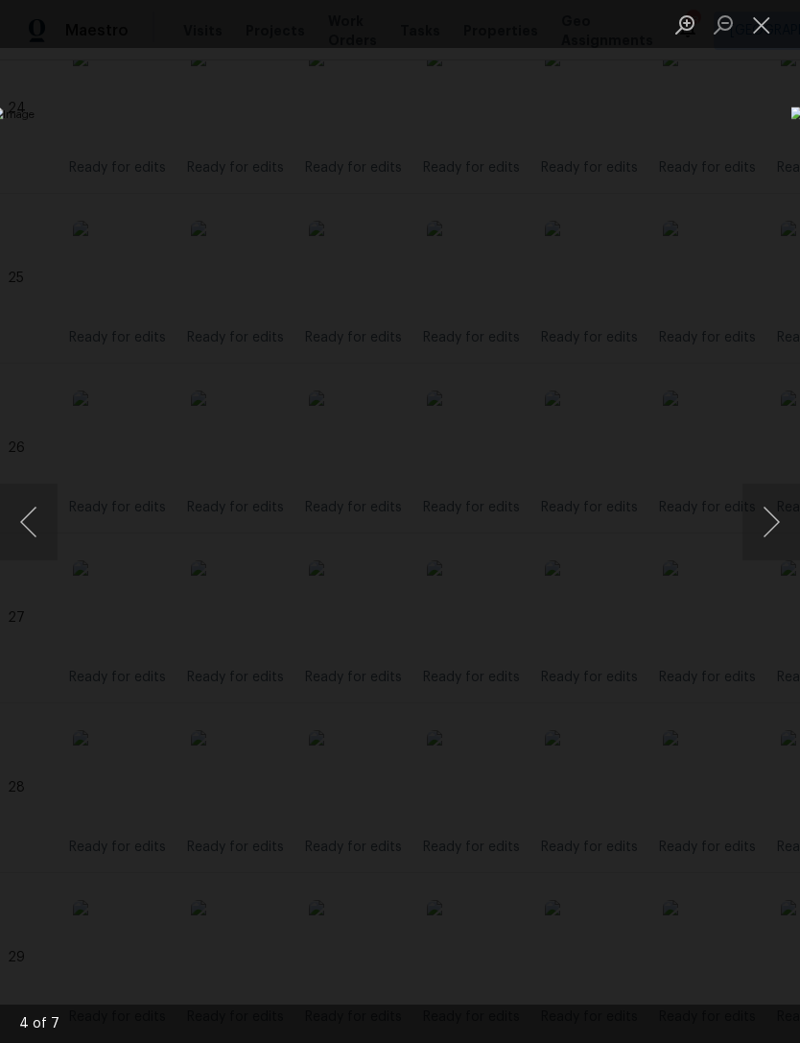
click at [771, 34] on button "Close lightbox" at bounding box center [761, 25] width 38 height 34
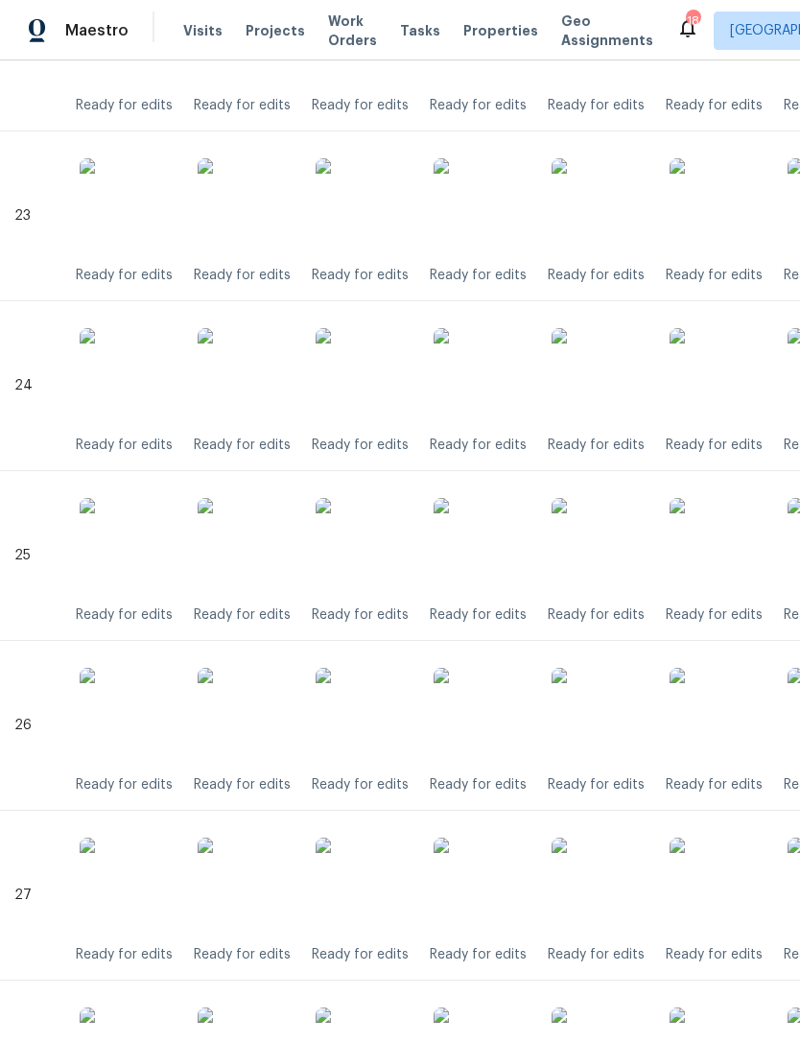
scroll to position [4307, 2]
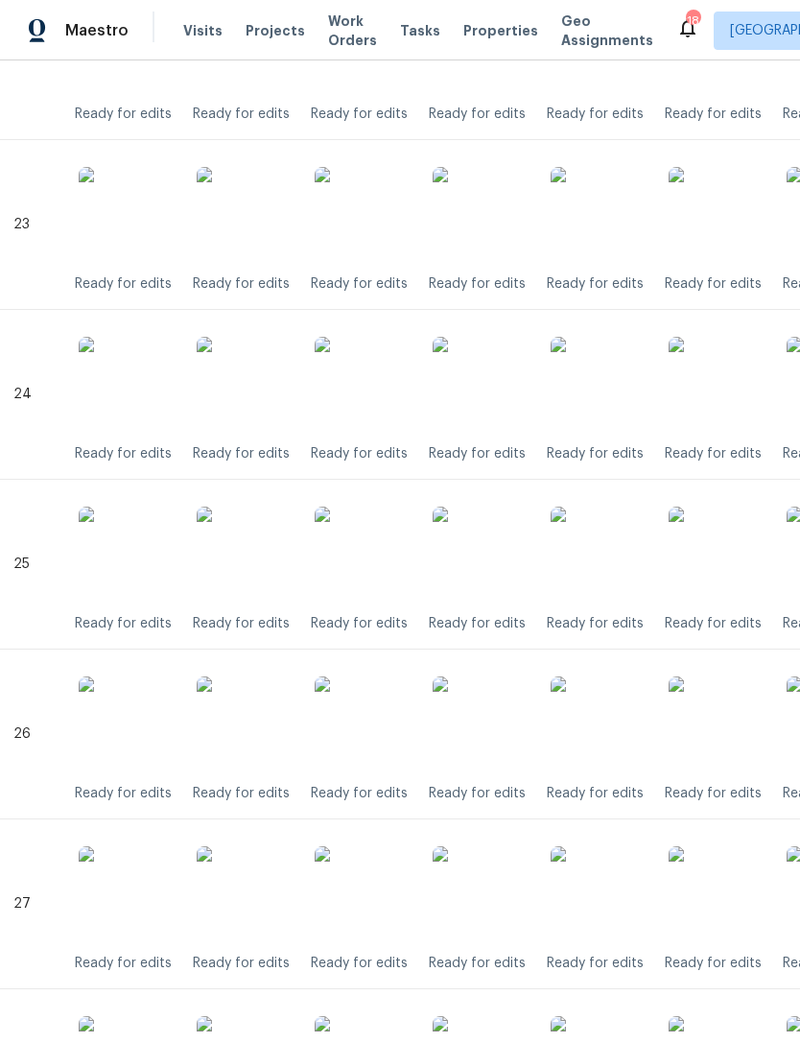
click at [493, 400] on img at bounding box center [481, 385] width 96 height 96
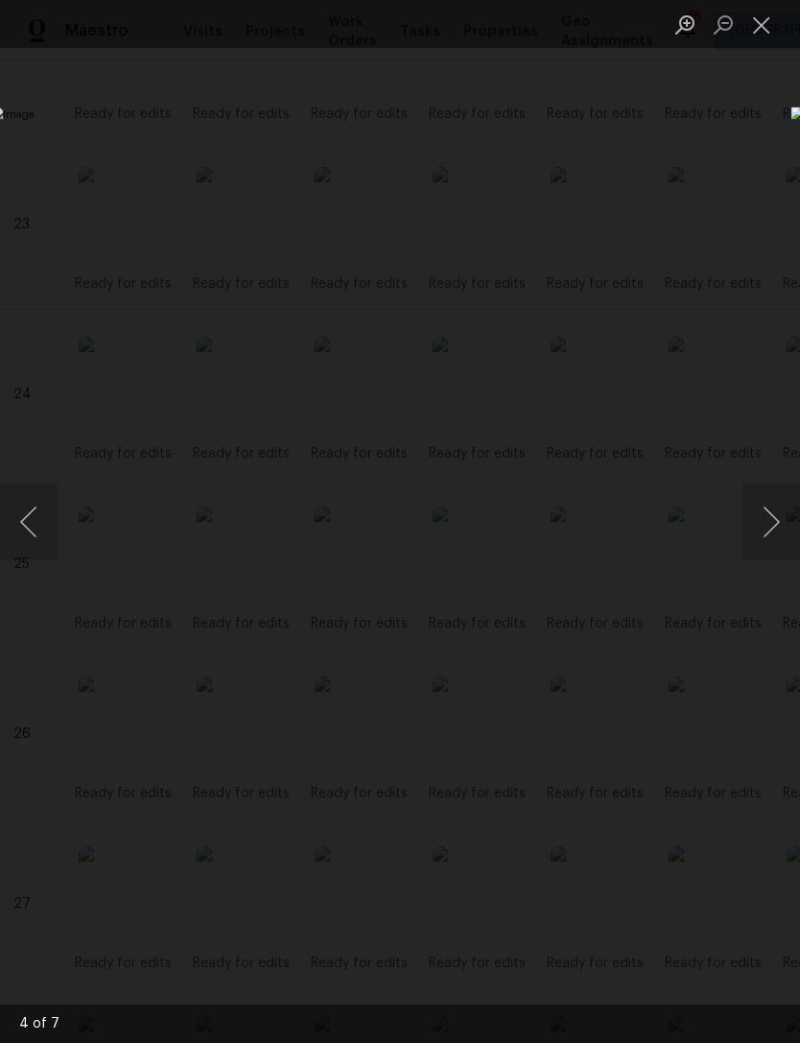
click at [768, 17] on button "Close lightbox" at bounding box center [761, 25] width 38 height 34
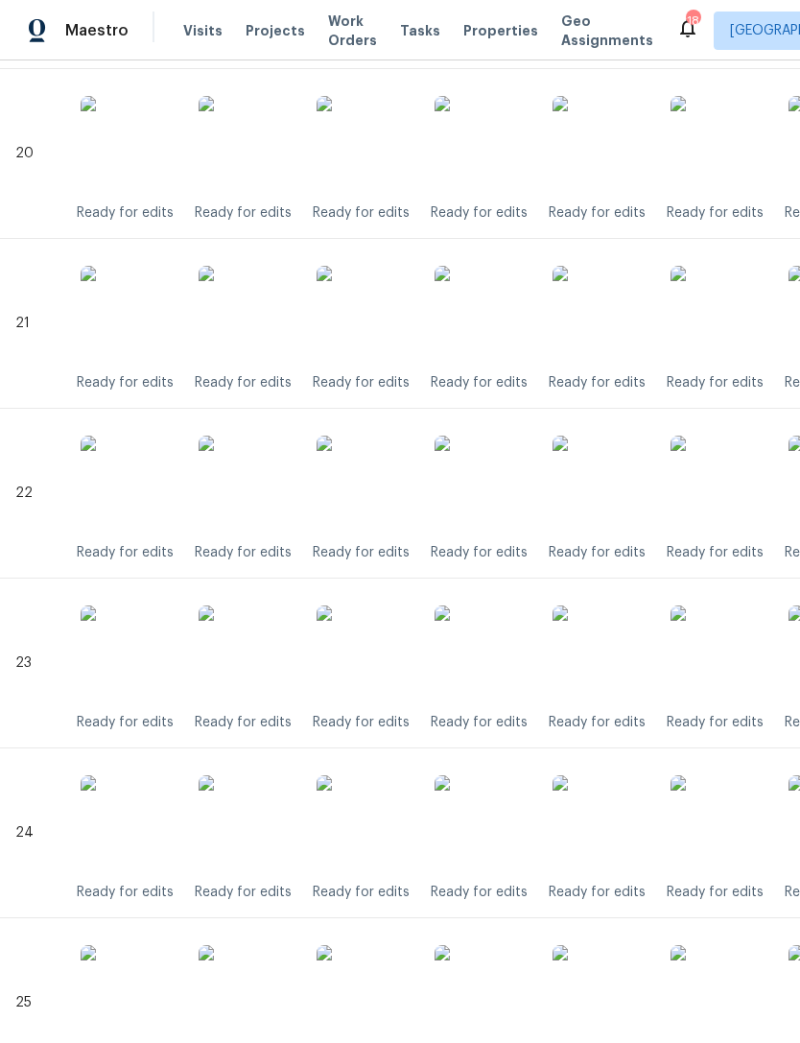
scroll to position [3868, 0]
click at [498, 496] on img at bounding box center [483, 484] width 96 height 96
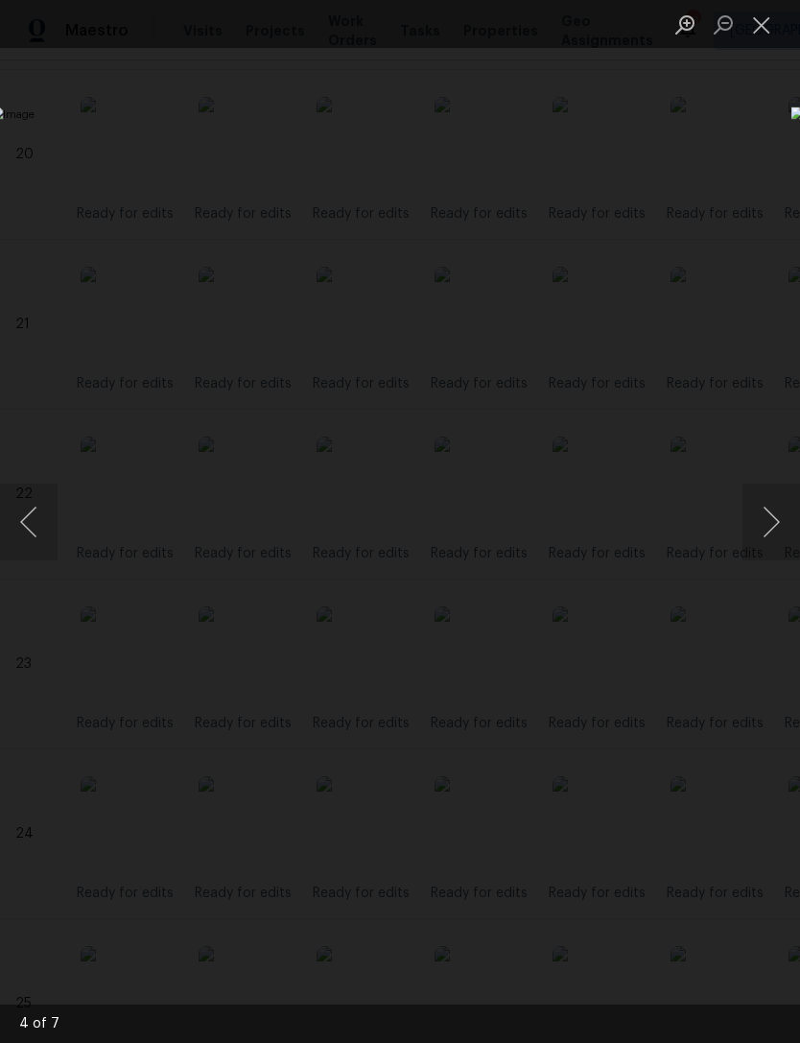
click at [769, 12] on button "Close lightbox" at bounding box center [761, 25] width 38 height 34
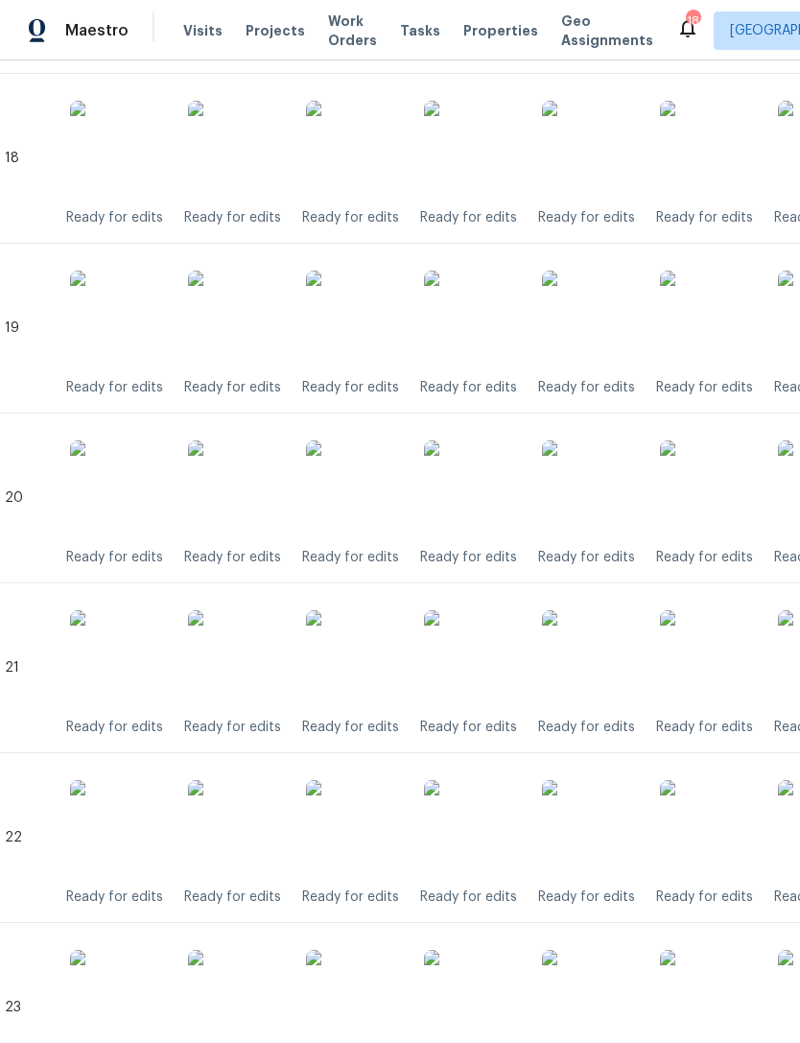
scroll to position [3453, 9]
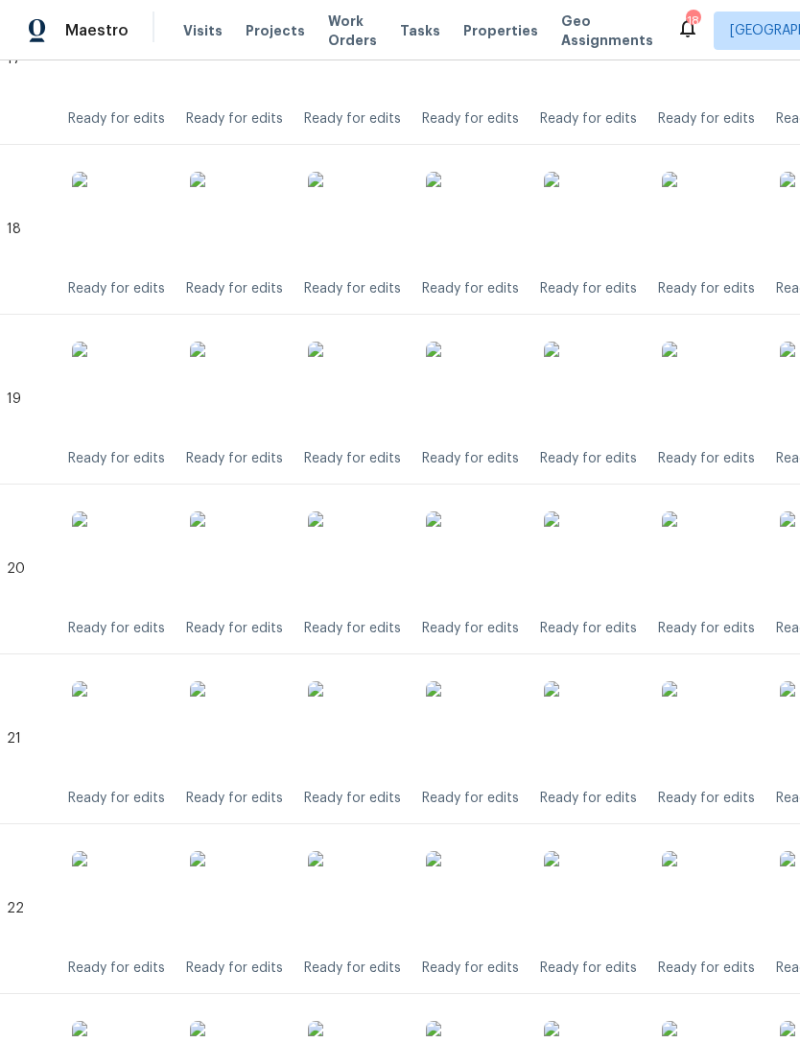
click at [485, 407] on img at bounding box center [474, 389] width 96 height 96
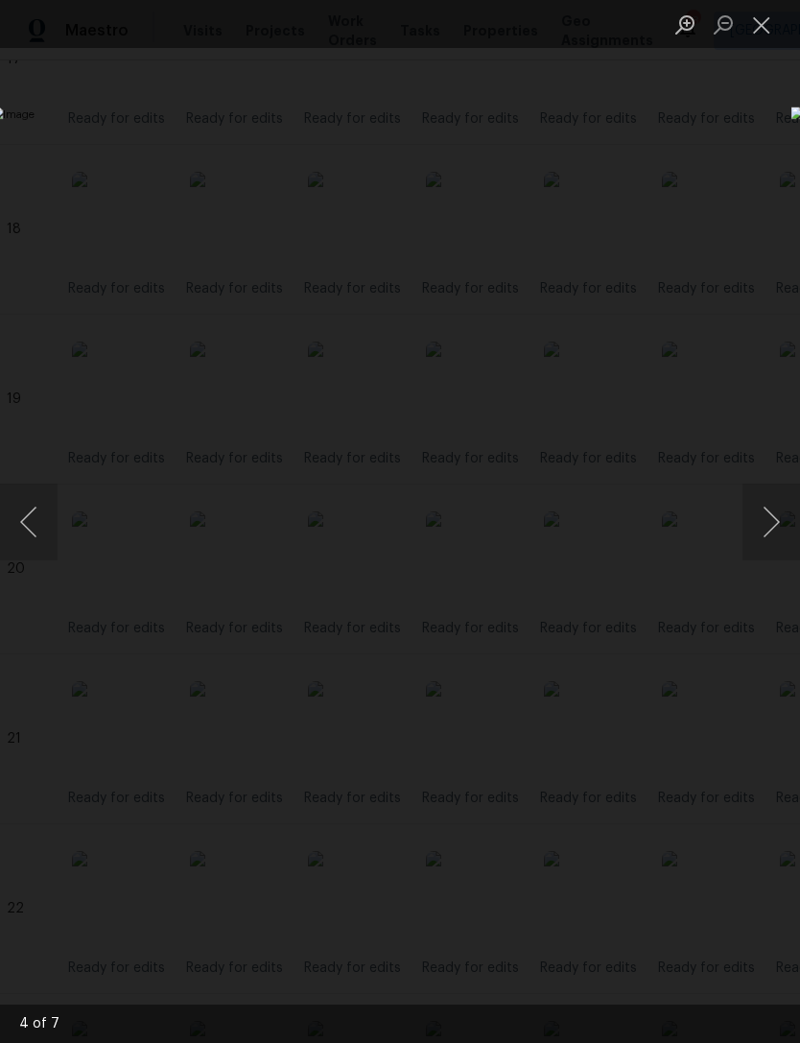
click at [759, 29] on button "Close lightbox" at bounding box center [761, 25] width 38 height 34
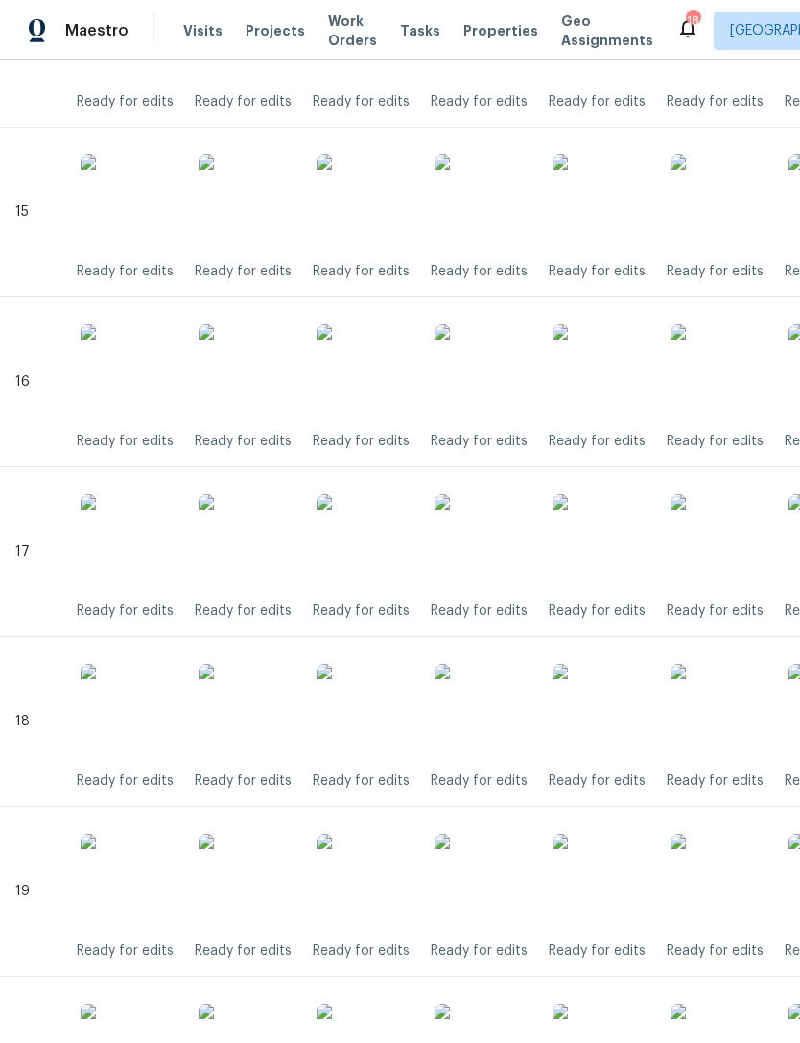
scroll to position [2961, 0]
click at [488, 559] on img at bounding box center [483, 542] width 96 height 96
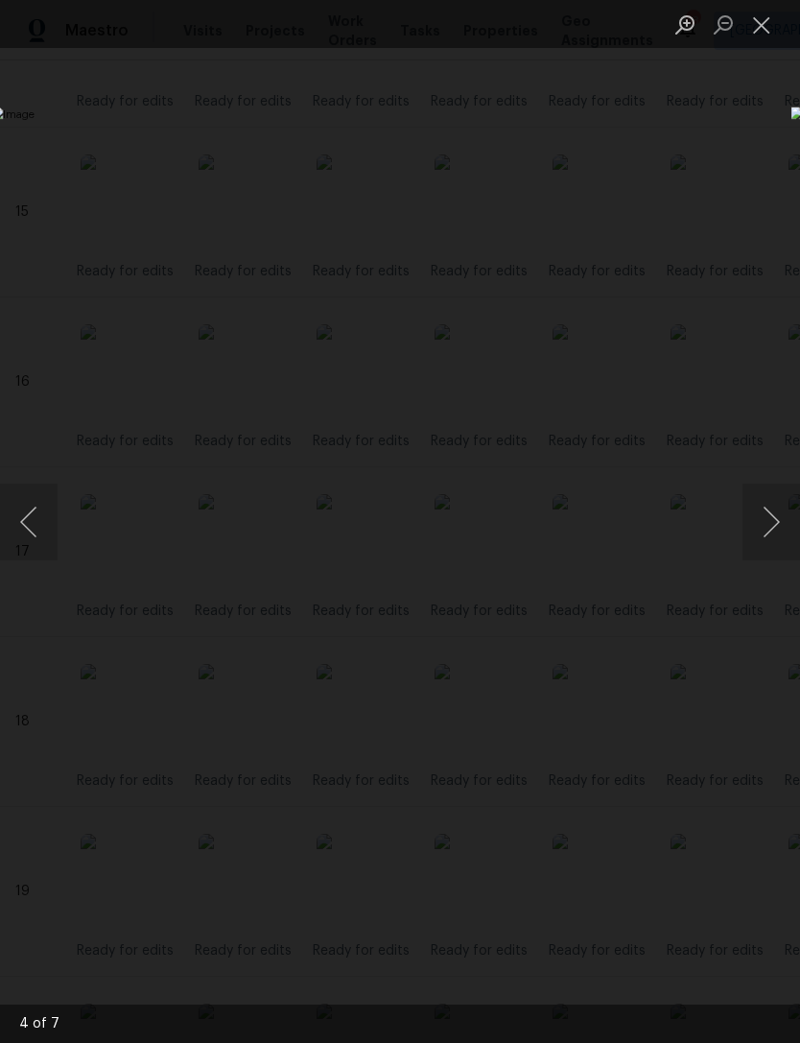
click at [763, 28] on button "Close lightbox" at bounding box center [761, 25] width 38 height 34
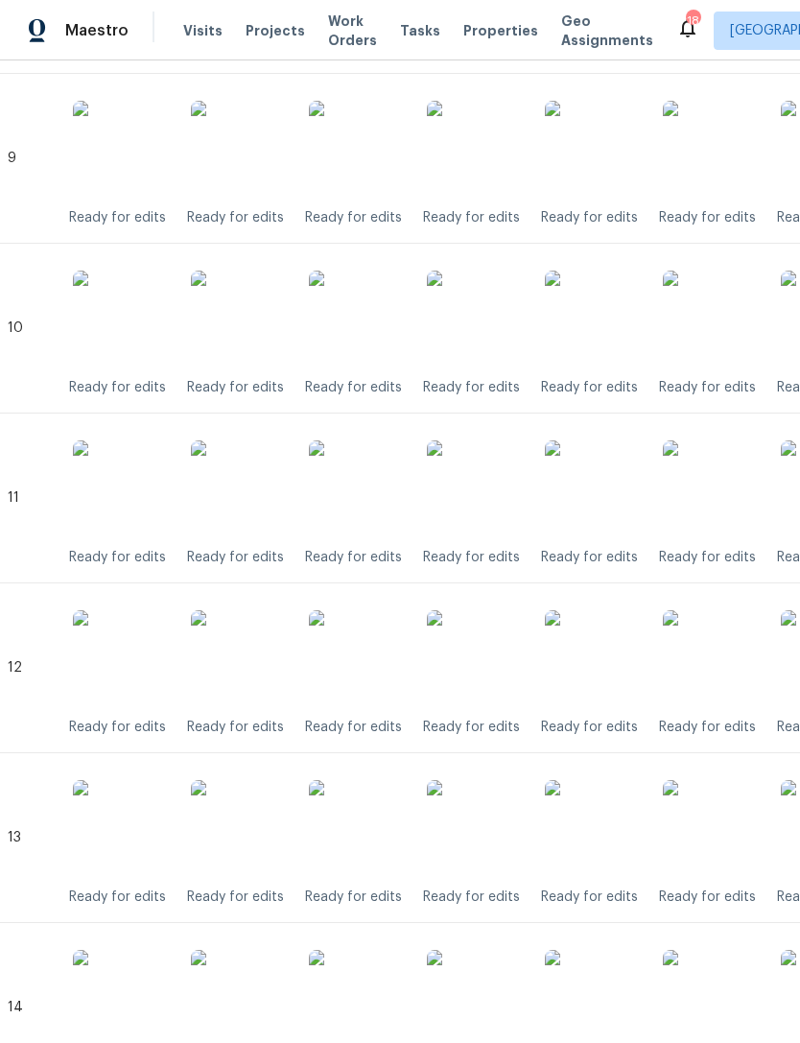
scroll to position [1962, 7]
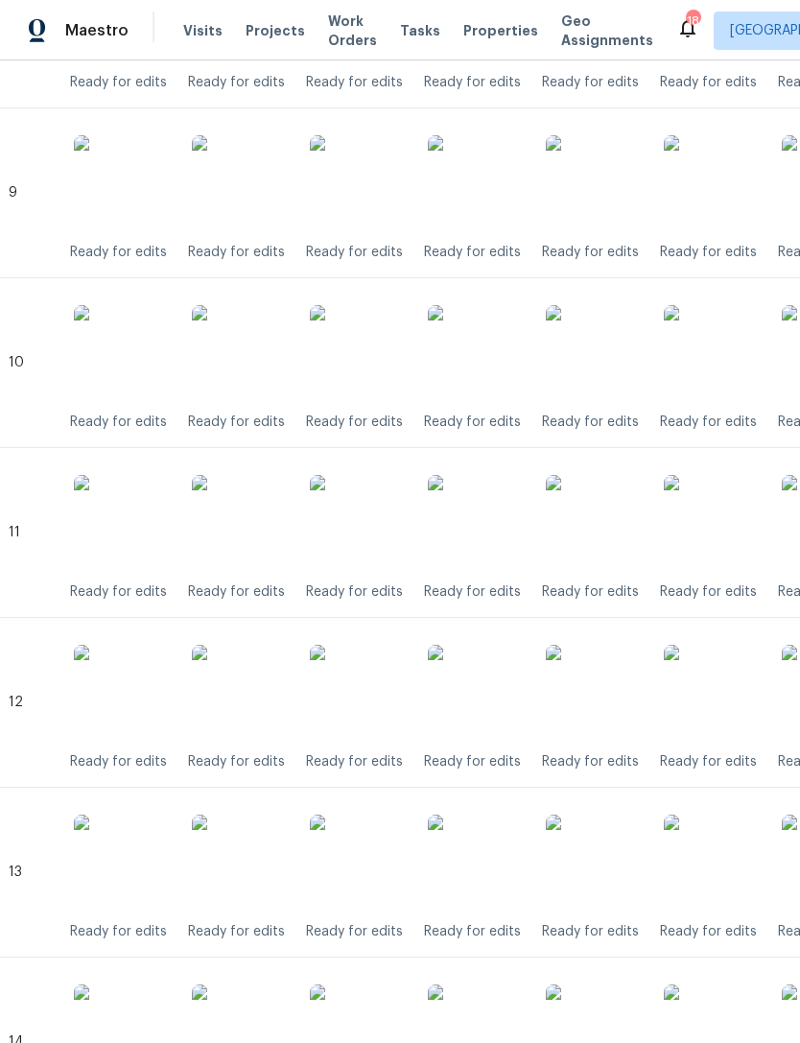
click at [486, 534] on img at bounding box center [476, 523] width 96 height 96
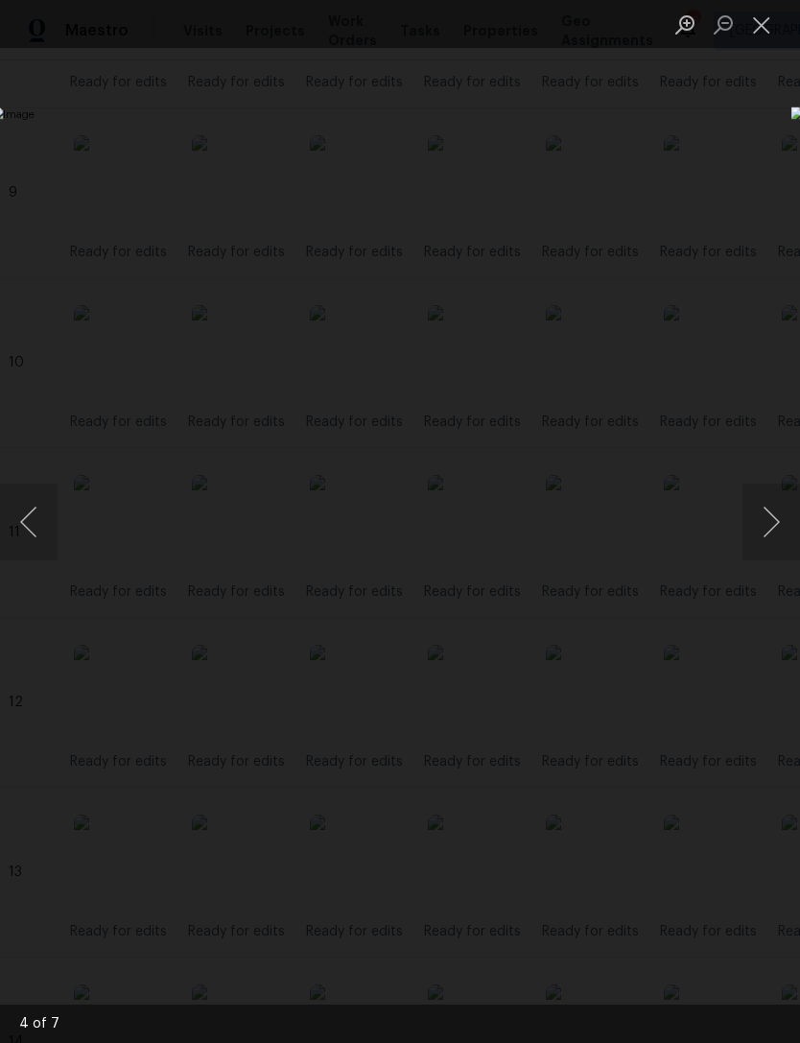
click at [772, 523] on button "Next image" at bounding box center [771, 521] width 58 height 77
click at [771, 12] on button "Close lightbox" at bounding box center [761, 25] width 38 height 34
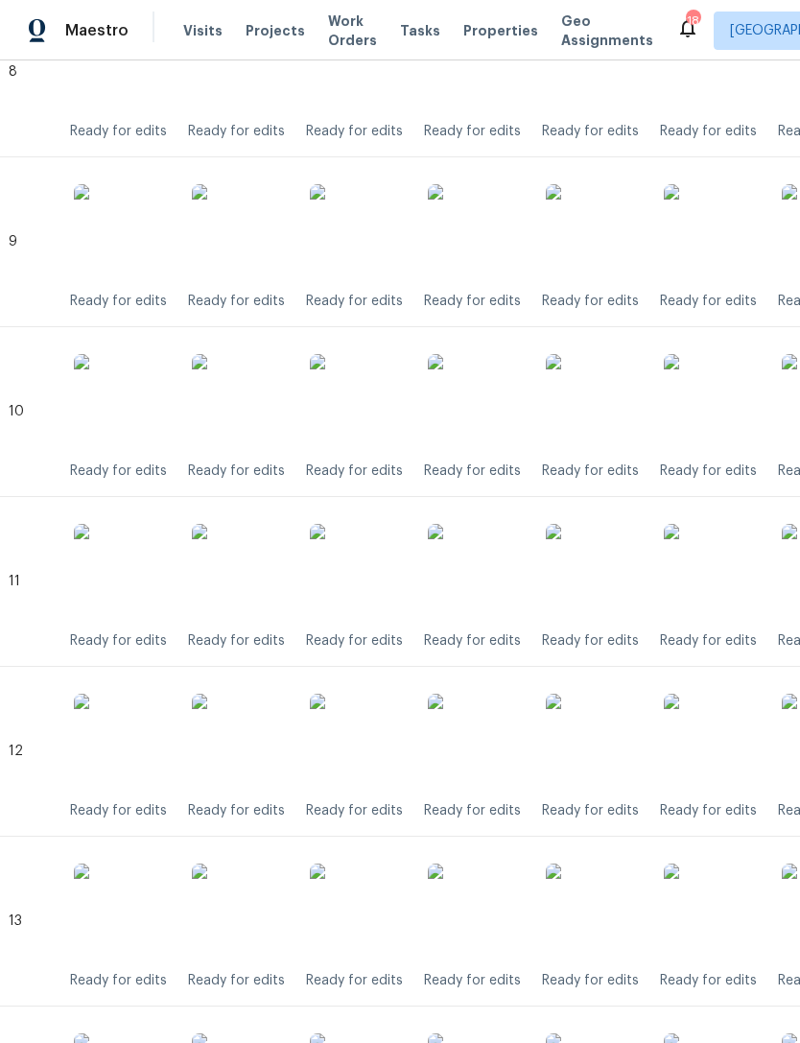
scroll to position [1868, 10]
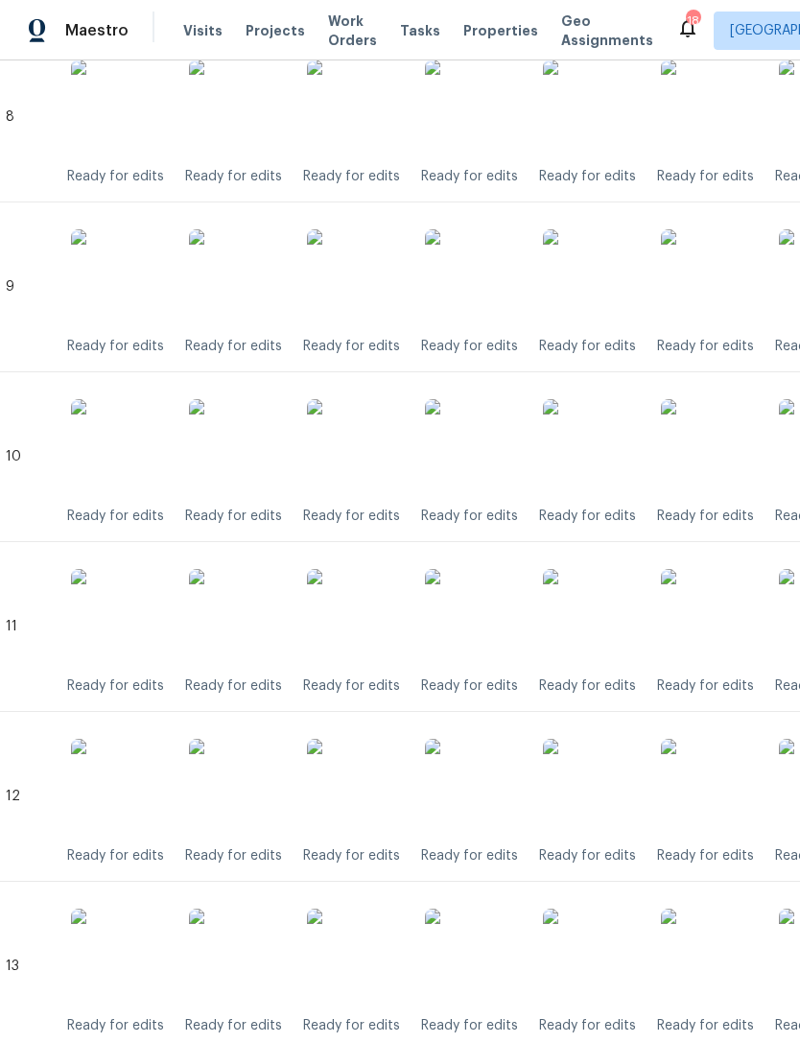
click at [497, 471] on img at bounding box center [473, 447] width 96 height 96
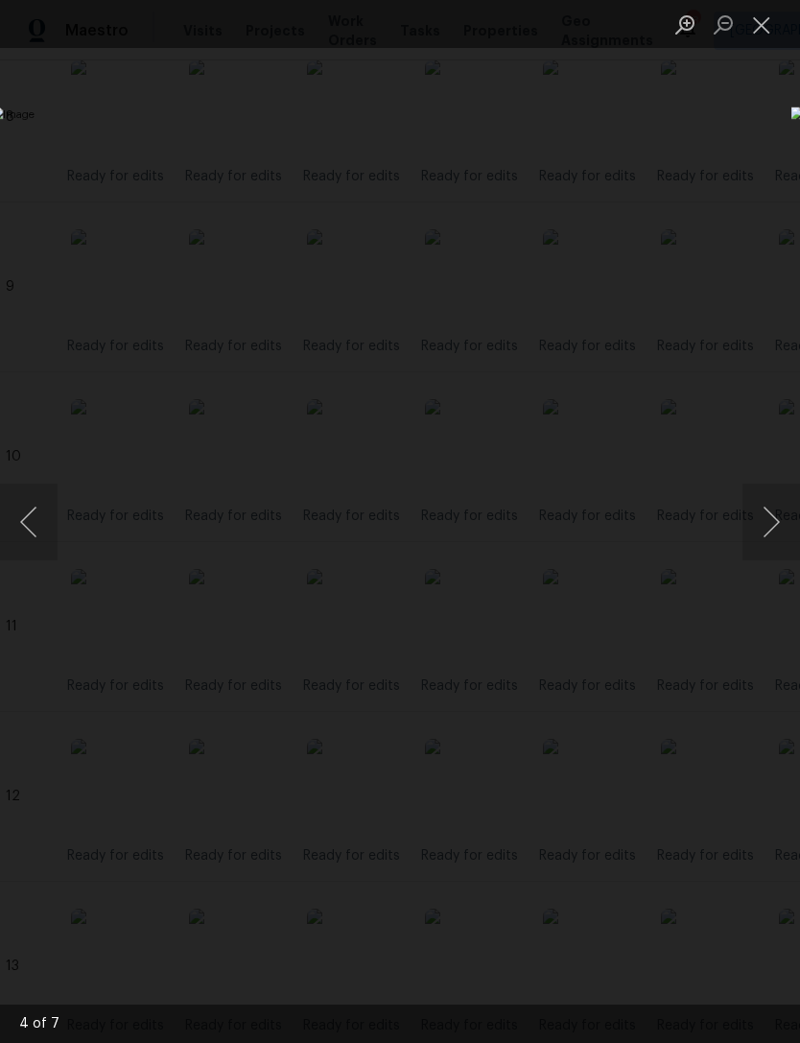
click at [764, 24] on button "Close lightbox" at bounding box center [761, 25] width 38 height 34
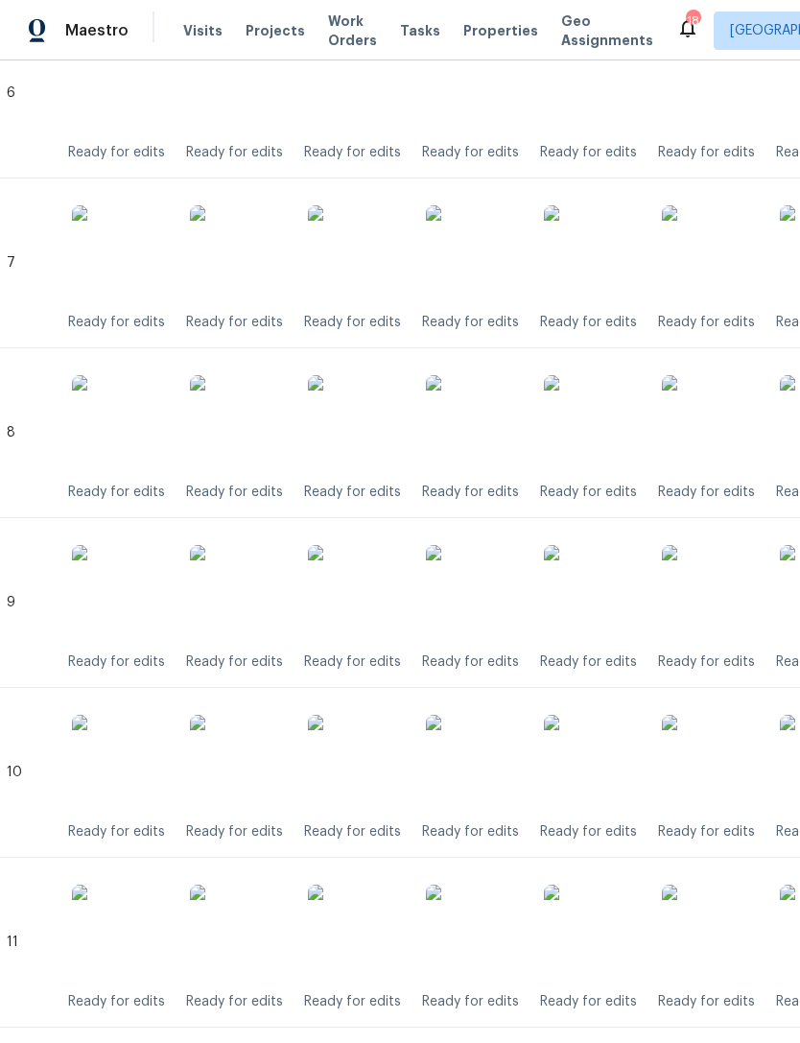
scroll to position [1541, 8]
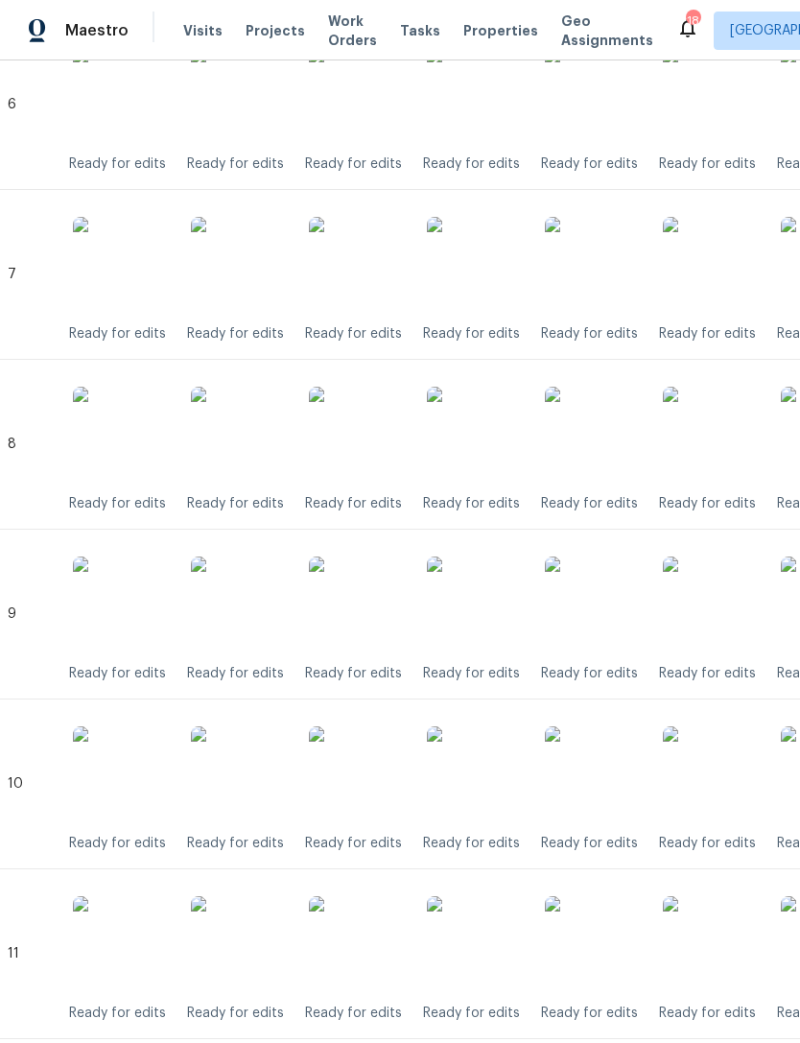
click at [496, 464] on img at bounding box center [475, 435] width 96 height 96
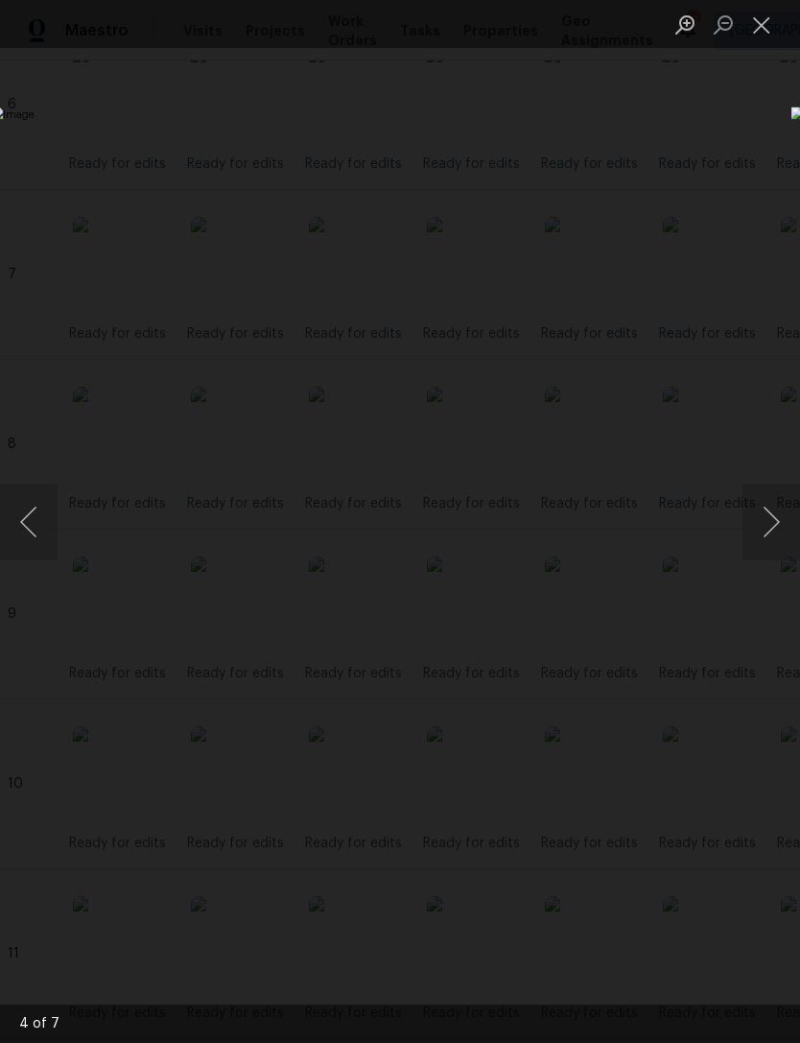
click at [762, 29] on button "Close lightbox" at bounding box center [761, 25] width 38 height 34
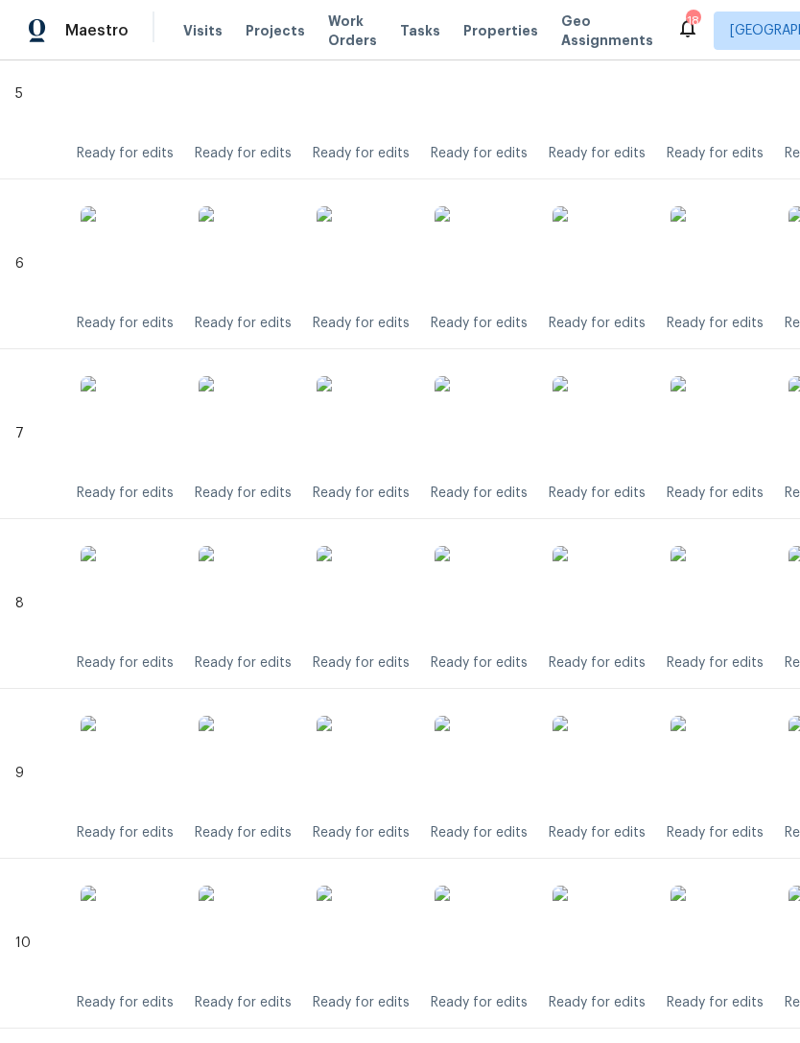
scroll to position [1379, 0]
click at [487, 275] on img at bounding box center [483, 256] width 96 height 96
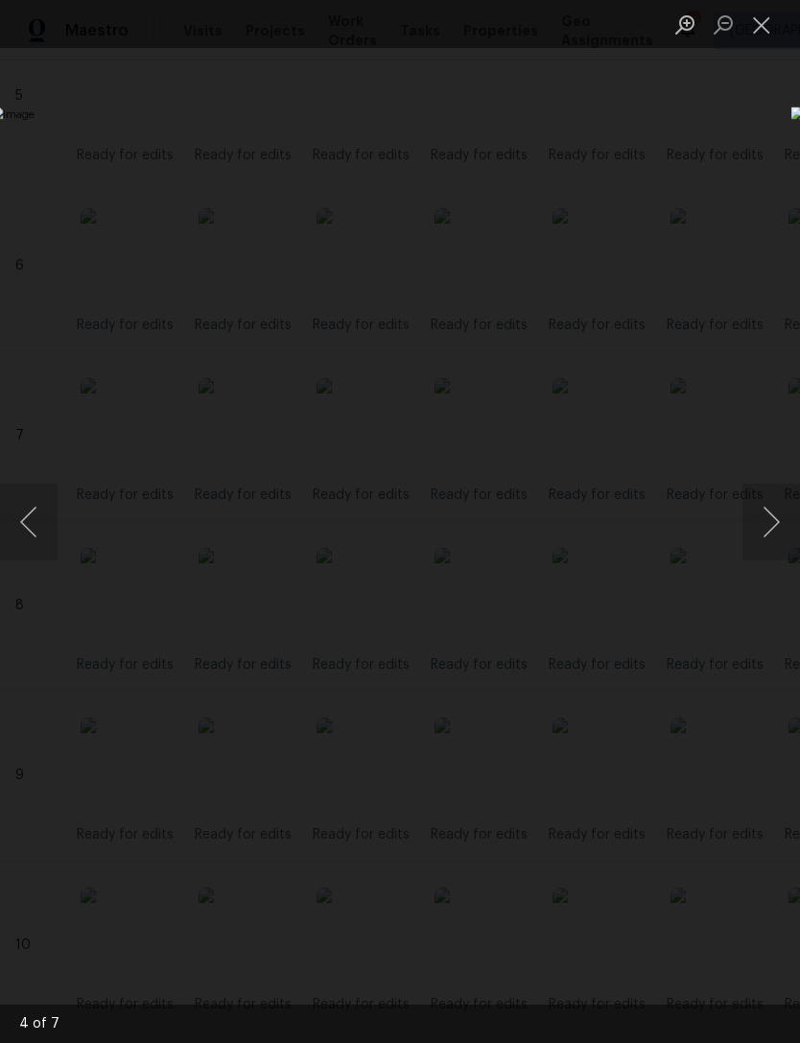
click at [753, 24] on button "Close lightbox" at bounding box center [761, 25] width 38 height 34
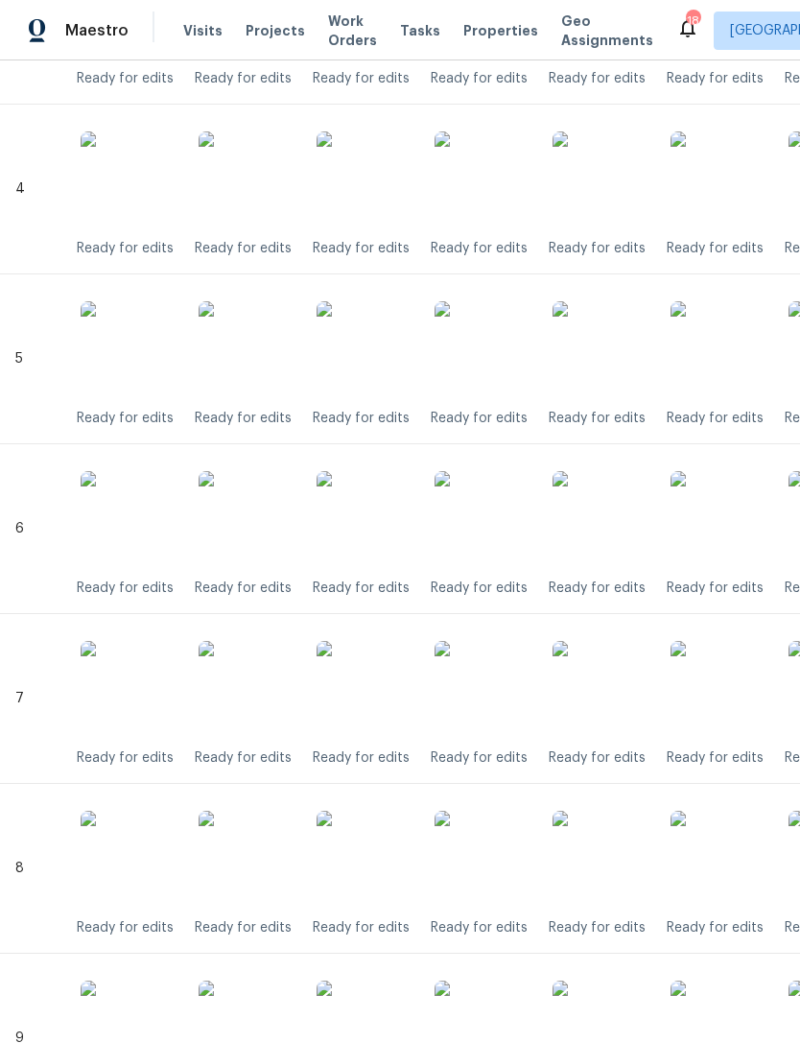
scroll to position [1106, 0]
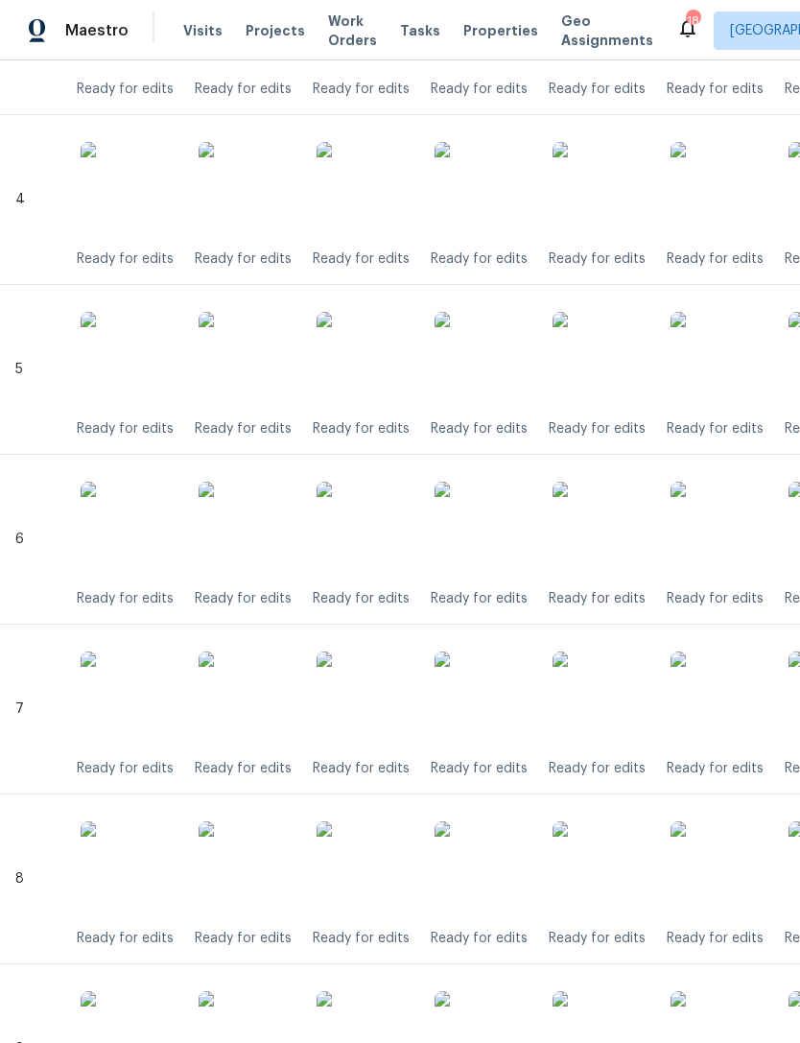
click at [496, 384] on img at bounding box center [483, 360] width 96 height 96
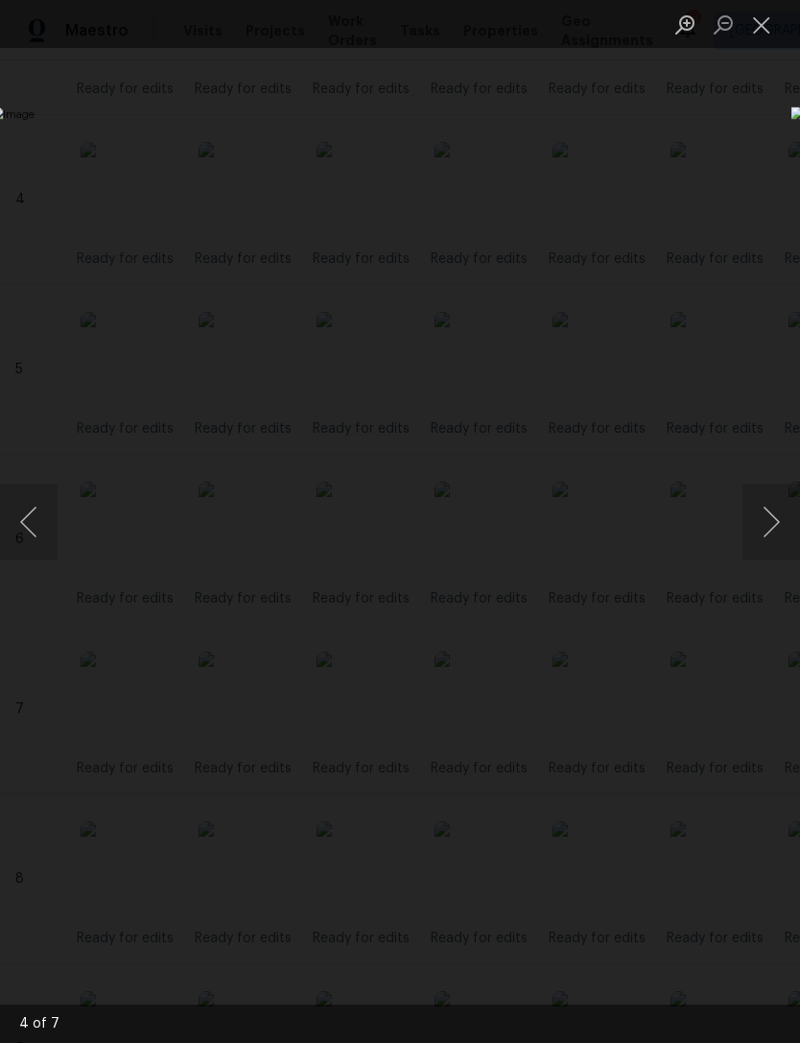
click at [763, 37] on button "Close lightbox" at bounding box center [761, 25] width 38 height 34
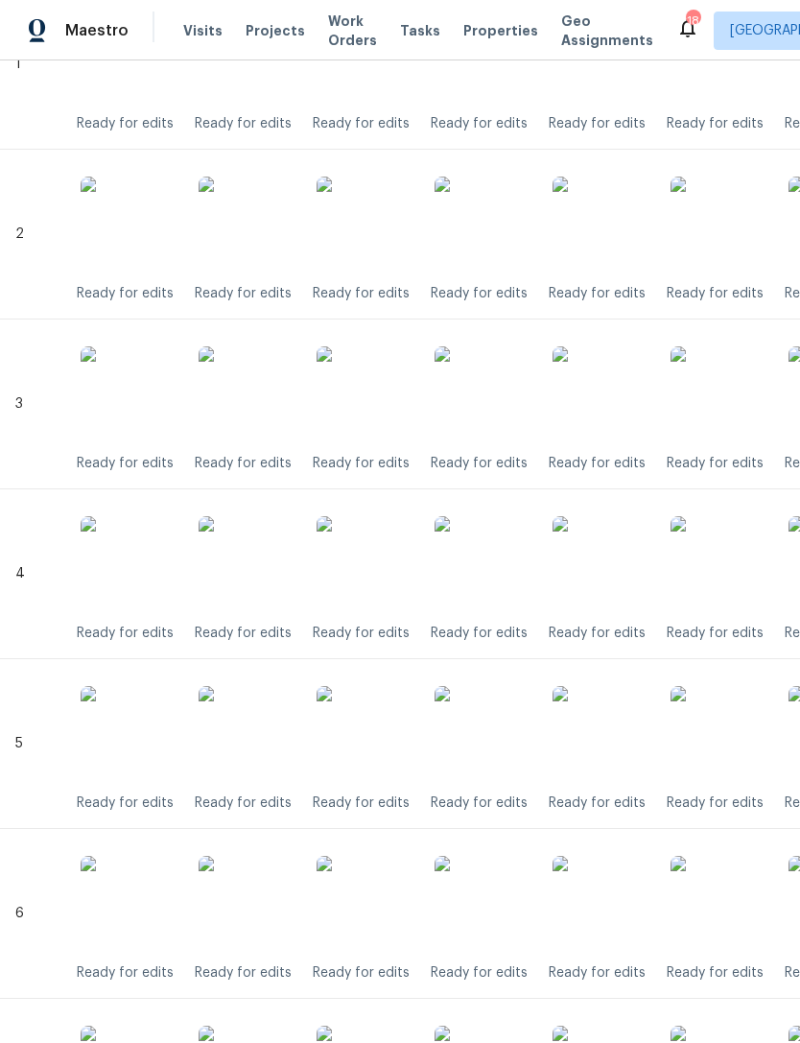
scroll to position [732, 0]
click at [492, 395] on img at bounding box center [483, 394] width 96 height 96
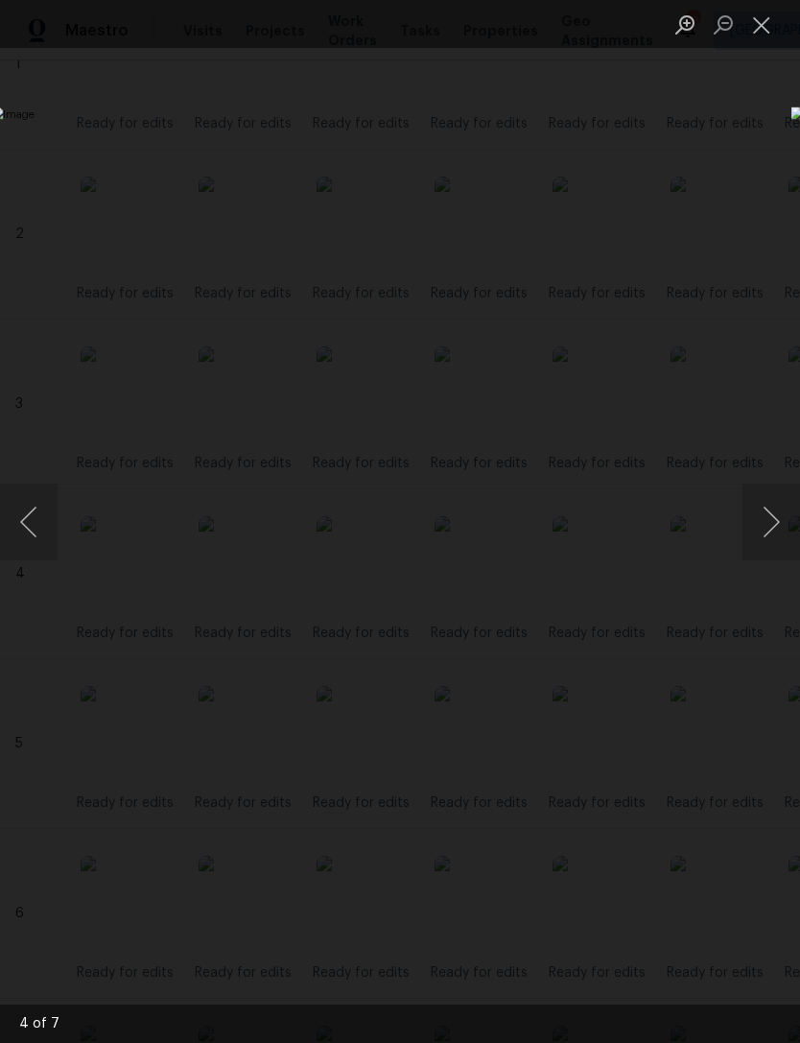
click at [761, 27] on button "Close lightbox" at bounding box center [761, 25] width 38 height 34
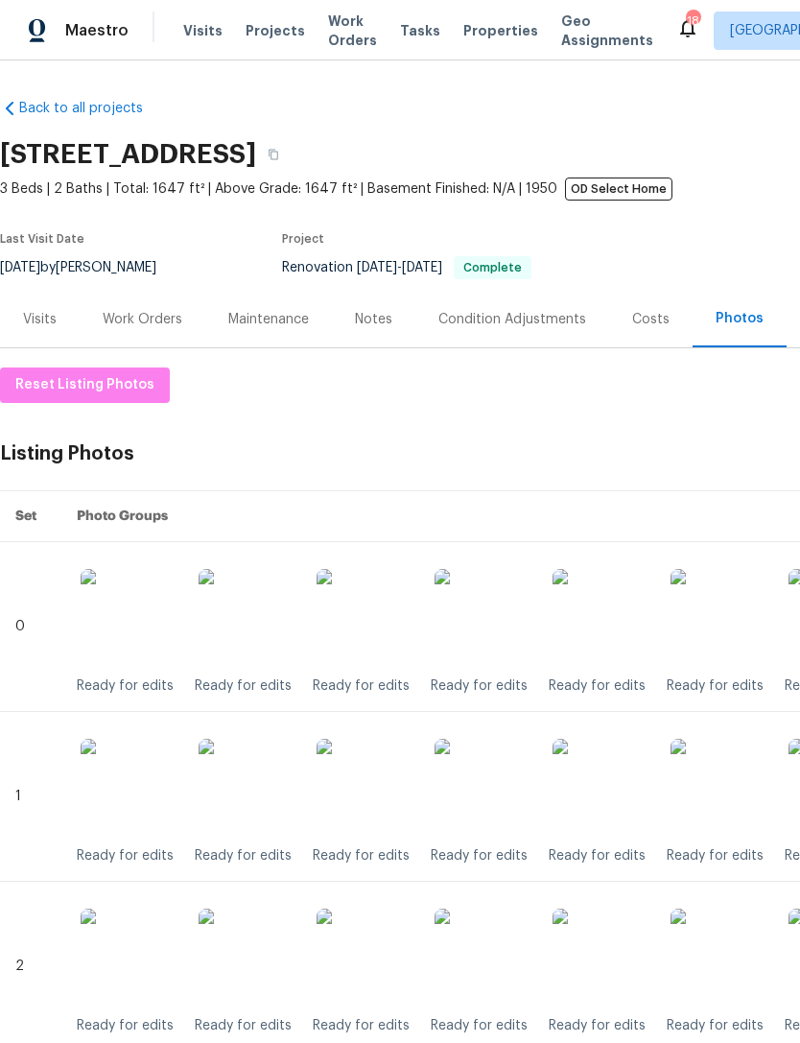
scroll to position [0, 0]
click at [269, 314] on div "Maintenance" at bounding box center [268, 319] width 81 height 19
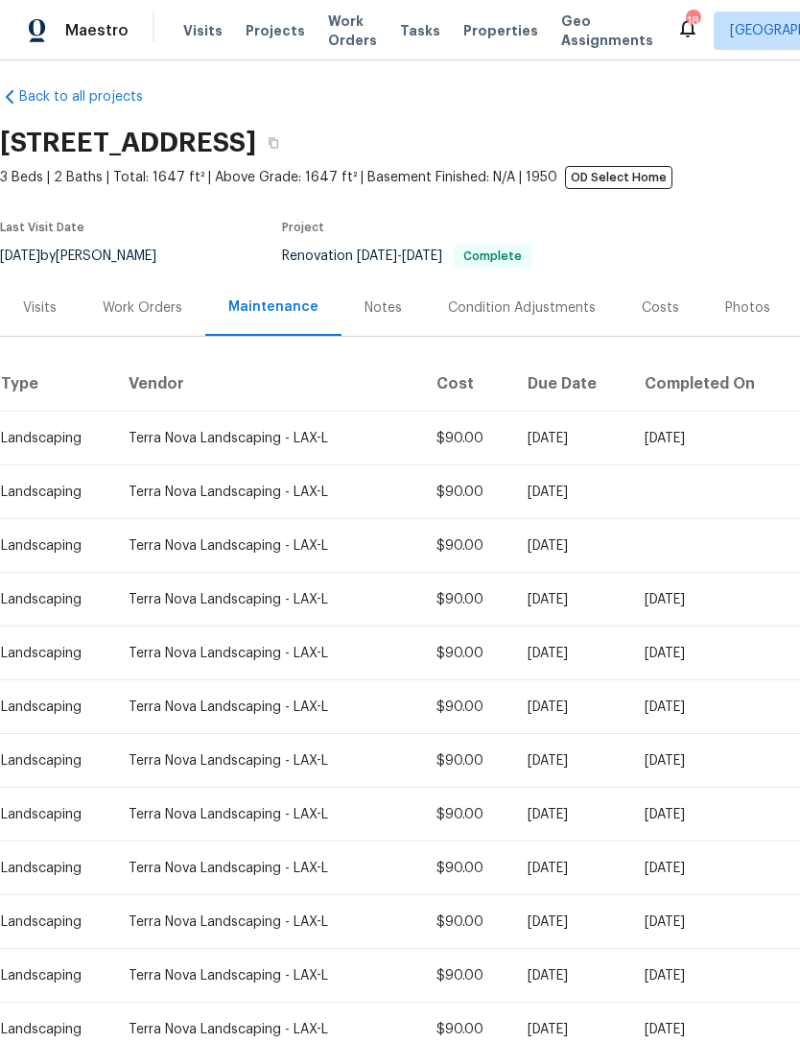
scroll to position [12, 0]
click at [149, 319] on div "Work Orders" at bounding box center [143, 307] width 126 height 57
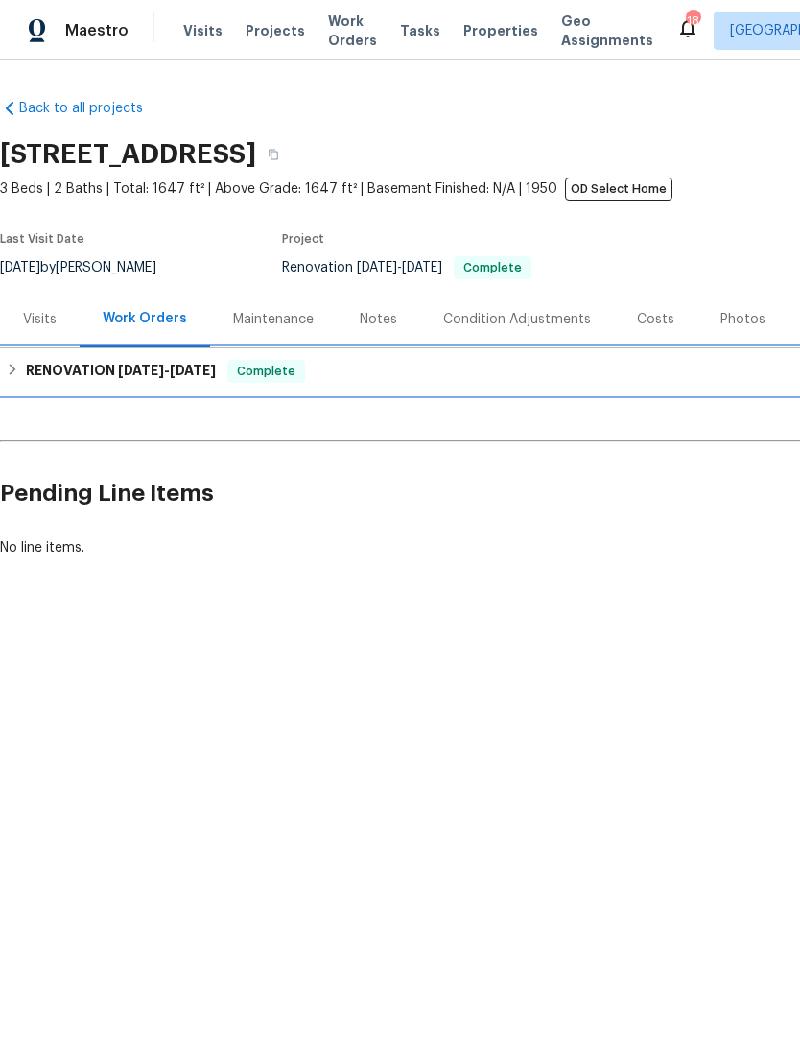
click at [97, 377] on h6 "RENOVATION [DATE] - [DATE]" at bounding box center [121, 371] width 190 height 23
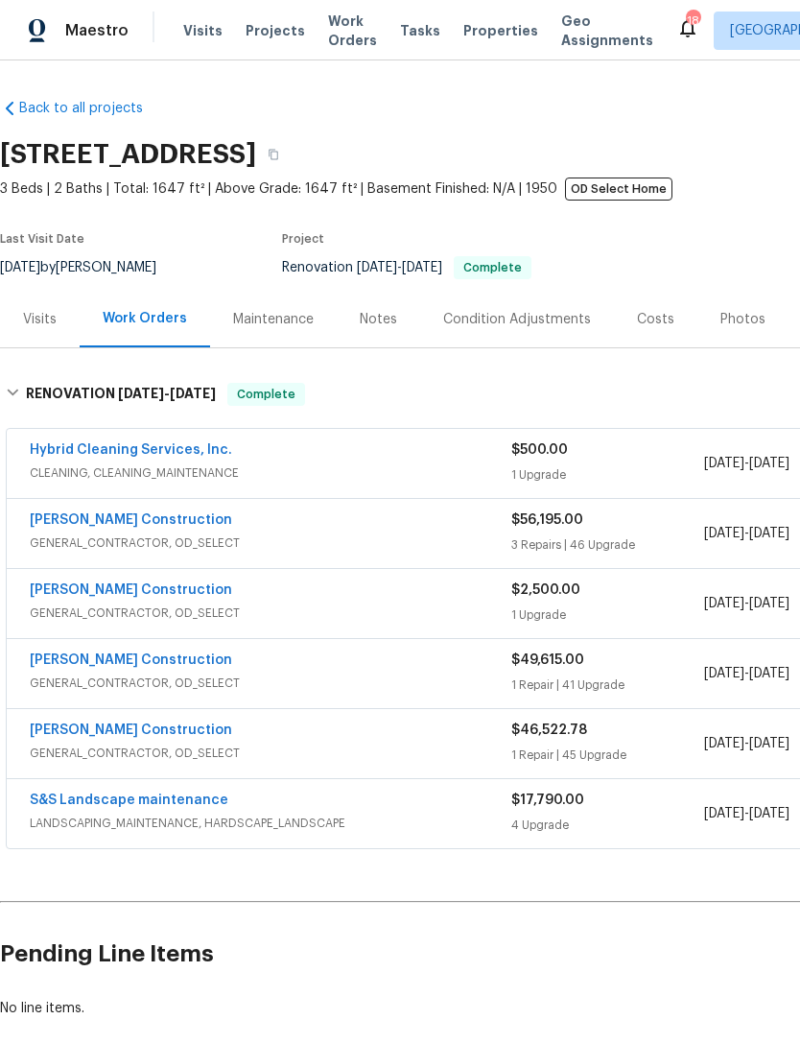
click at [115, 526] on link "[PERSON_NAME] Construction" at bounding box center [131, 519] width 202 height 13
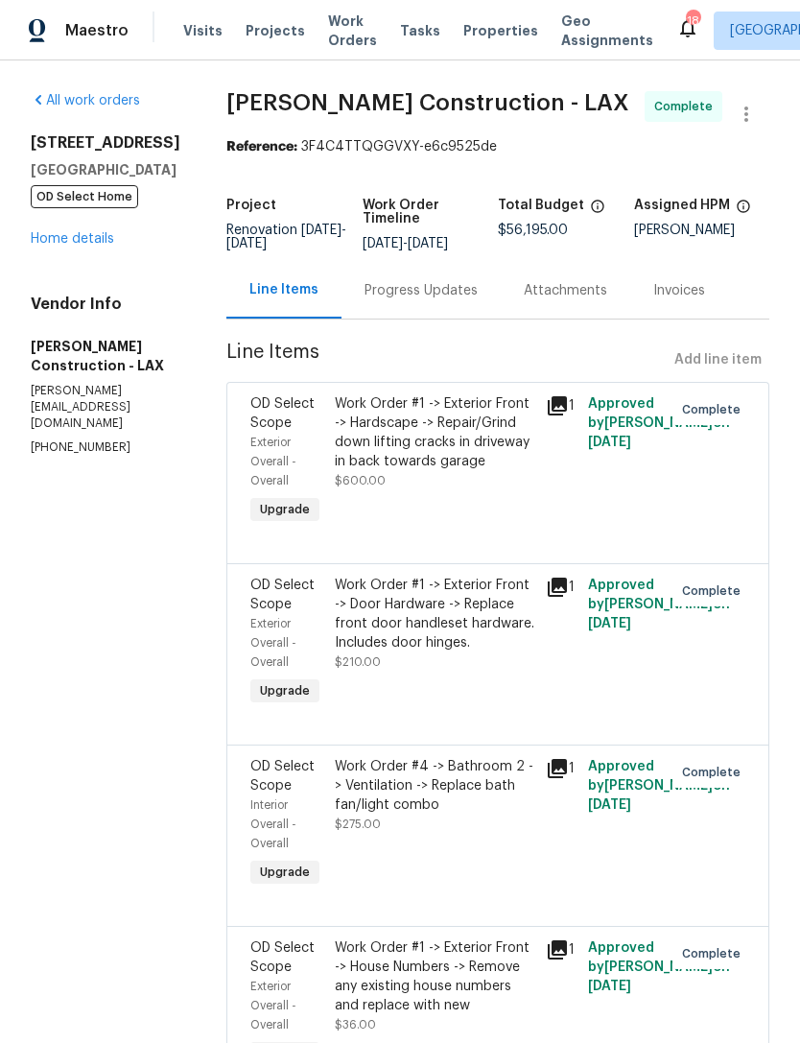
click at [82, 242] on link "Home details" at bounding box center [72, 238] width 83 height 13
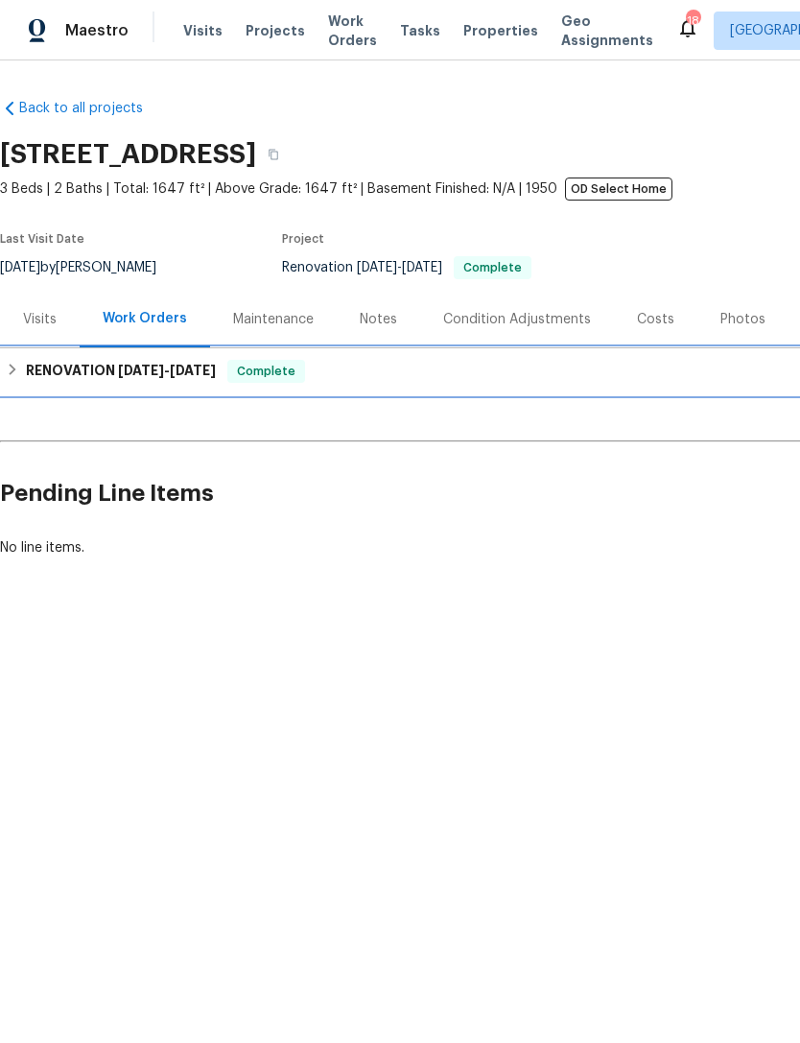
click at [87, 382] on h6 "RENOVATION [DATE] - [DATE]" at bounding box center [121, 371] width 190 height 23
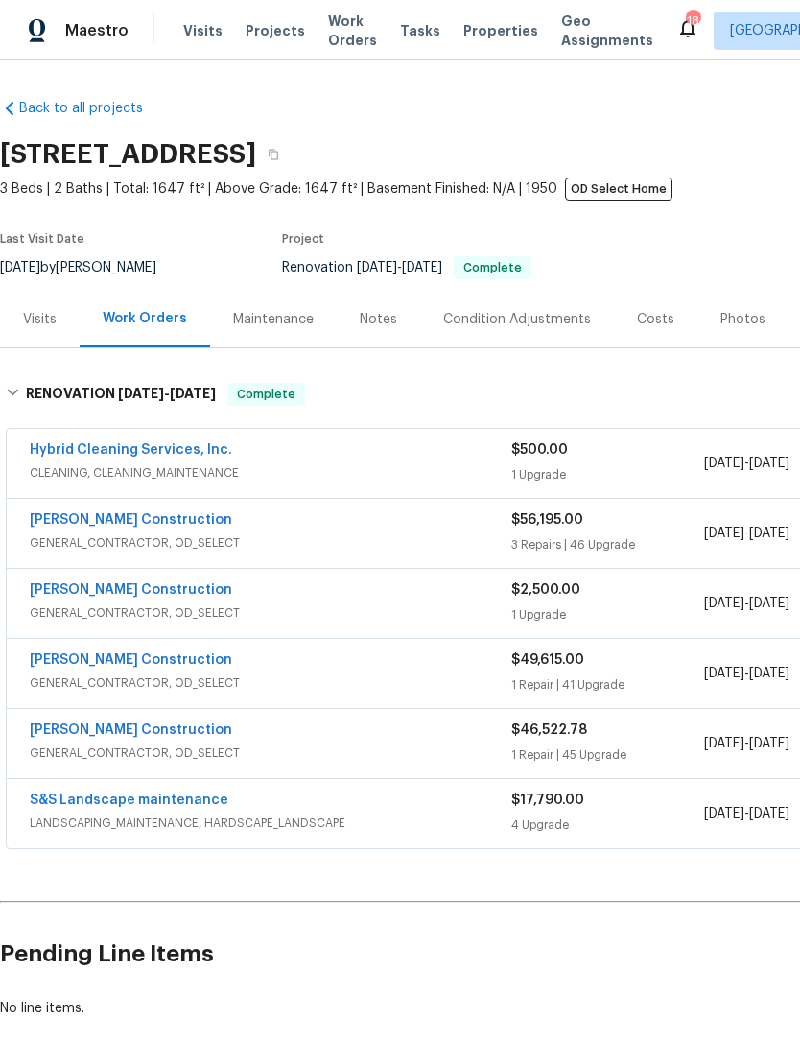
click at [112, 667] on link "[PERSON_NAME] Construction" at bounding box center [131, 659] width 202 height 13
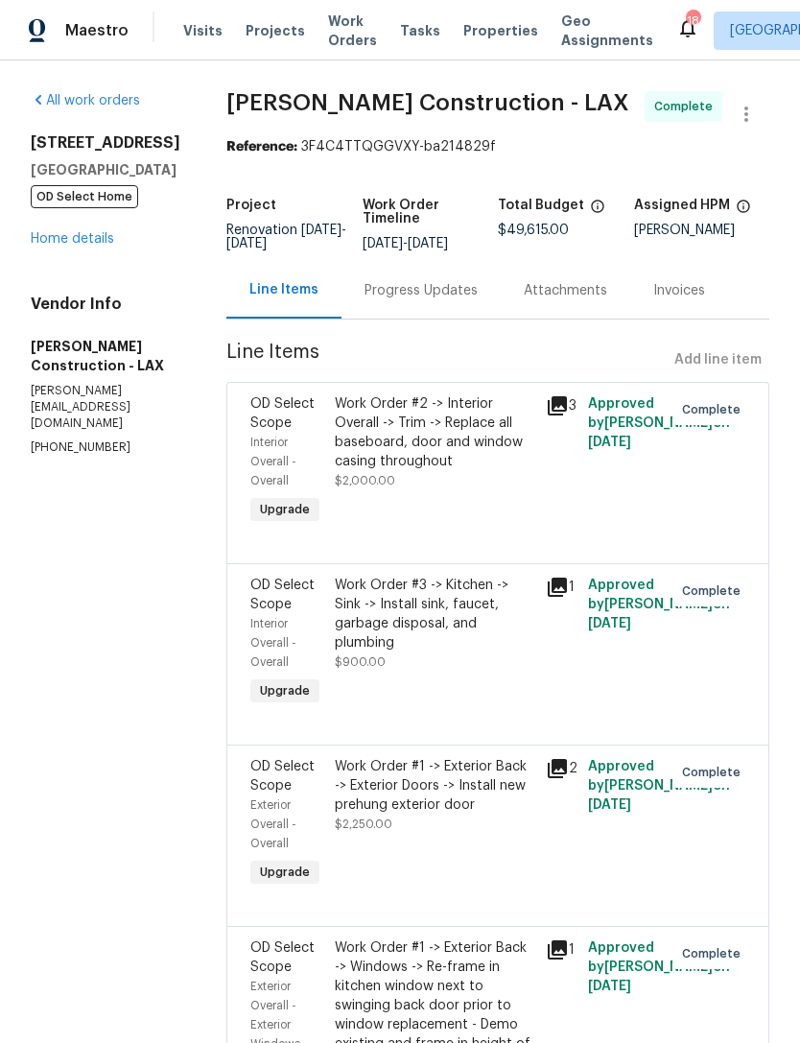
click at [78, 232] on link "Home details" at bounding box center [72, 238] width 83 height 13
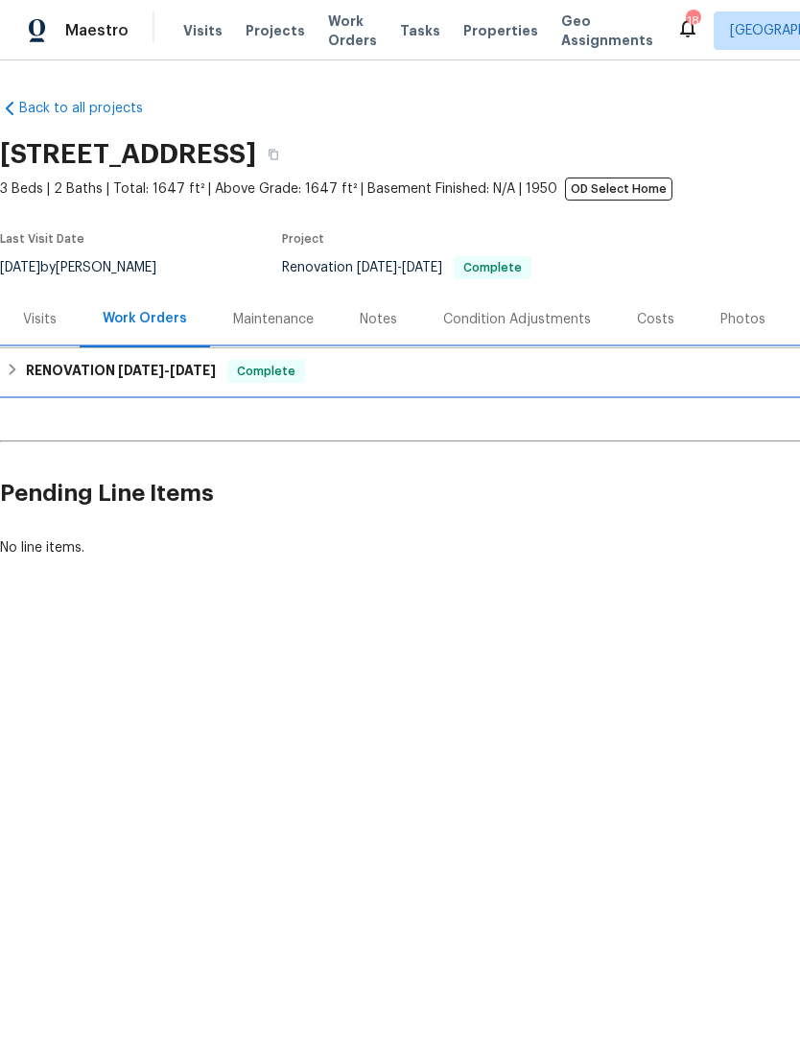
click at [70, 379] on h6 "RENOVATION [DATE] - [DATE]" at bounding box center [121, 371] width 190 height 23
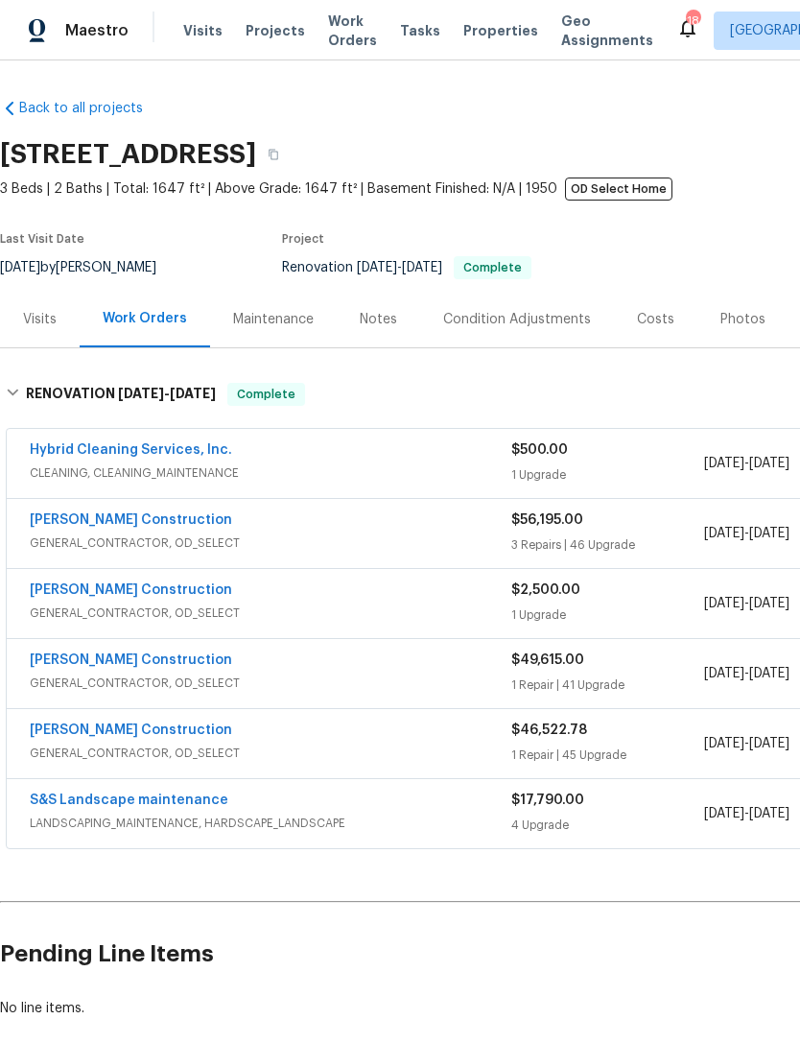
click at [121, 731] on link "[PERSON_NAME] Construction" at bounding box center [131, 729] width 202 height 13
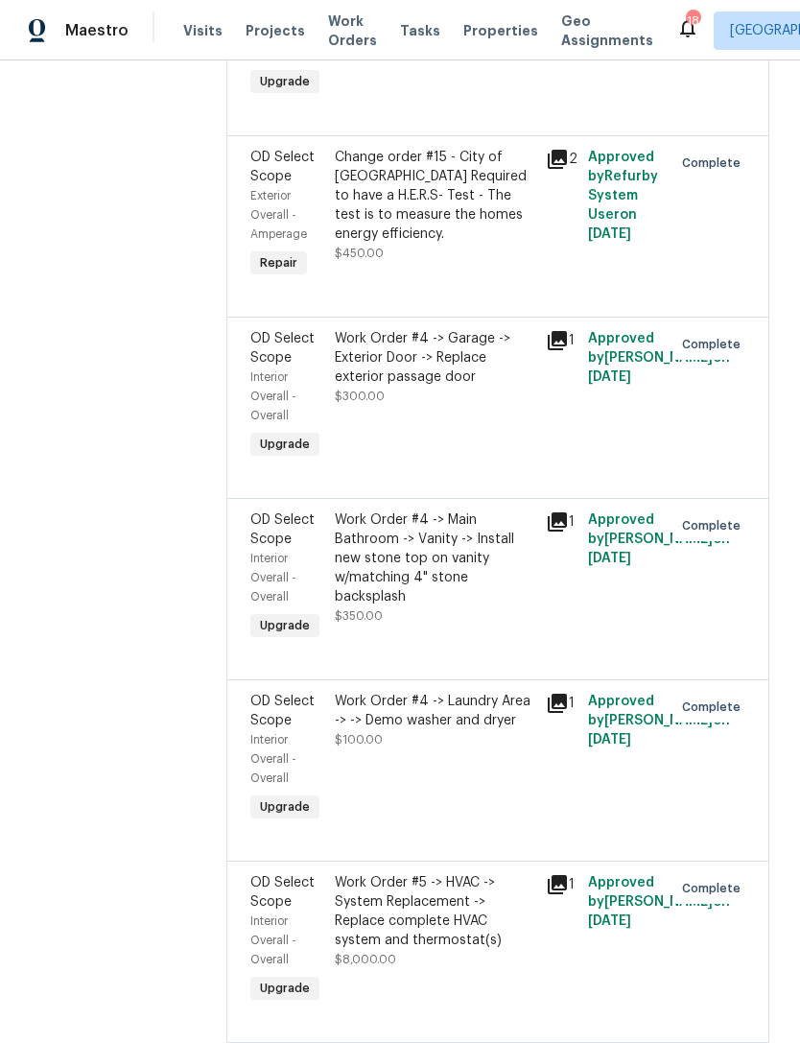
scroll to position [7307, 0]
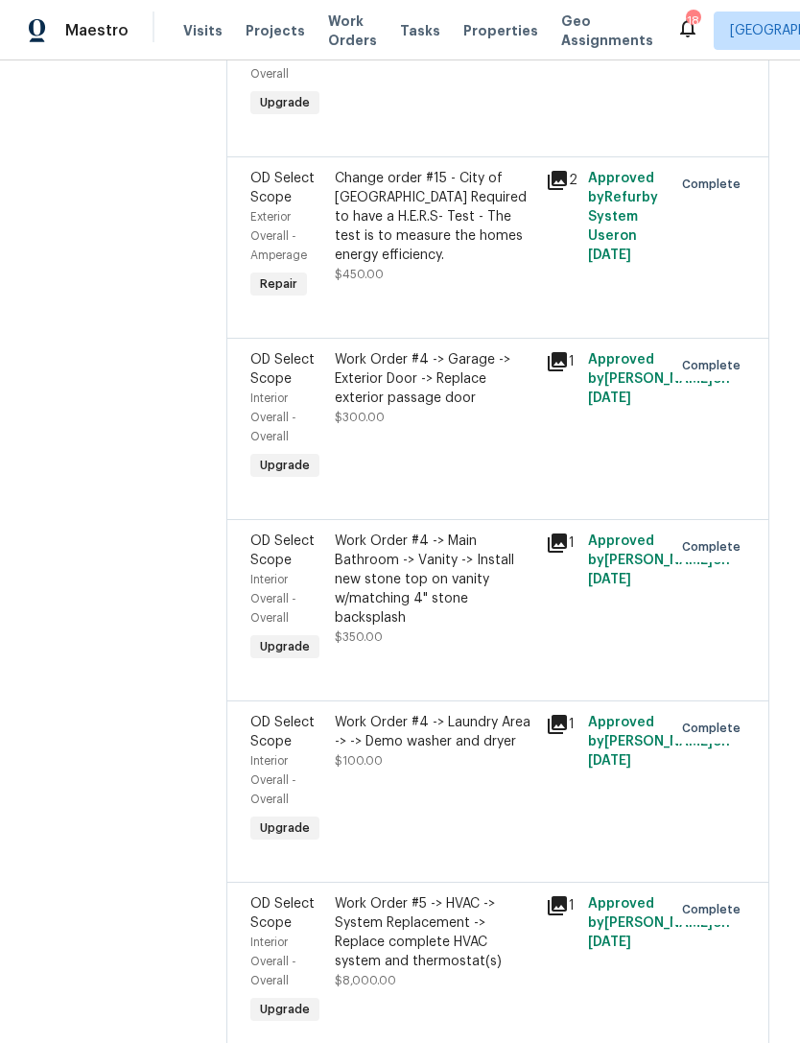
click at [305, 294] on span "Repair" at bounding box center [278, 283] width 53 height 19
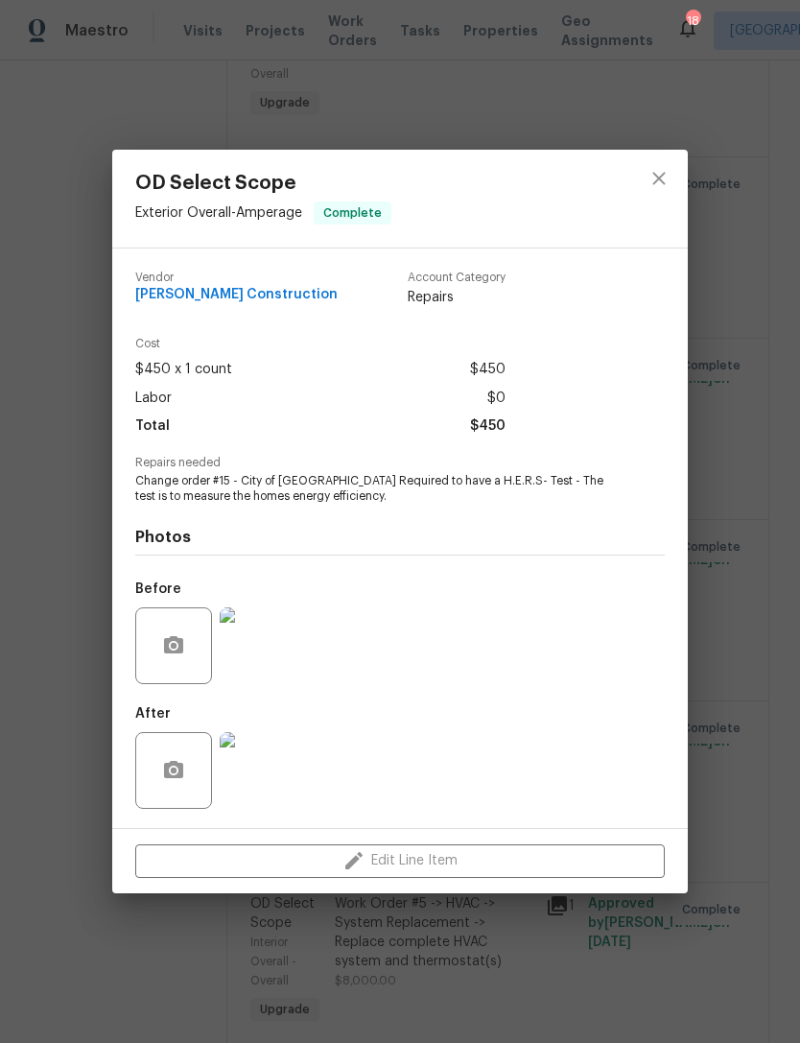
click at [542, 612] on div "Before" at bounding box center [400, 633] width 530 height 125
click at [570, 561] on div "Photos Before After" at bounding box center [400, 663] width 530 height 316
click at [662, 179] on icon "close" at bounding box center [658, 179] width 12 height 12
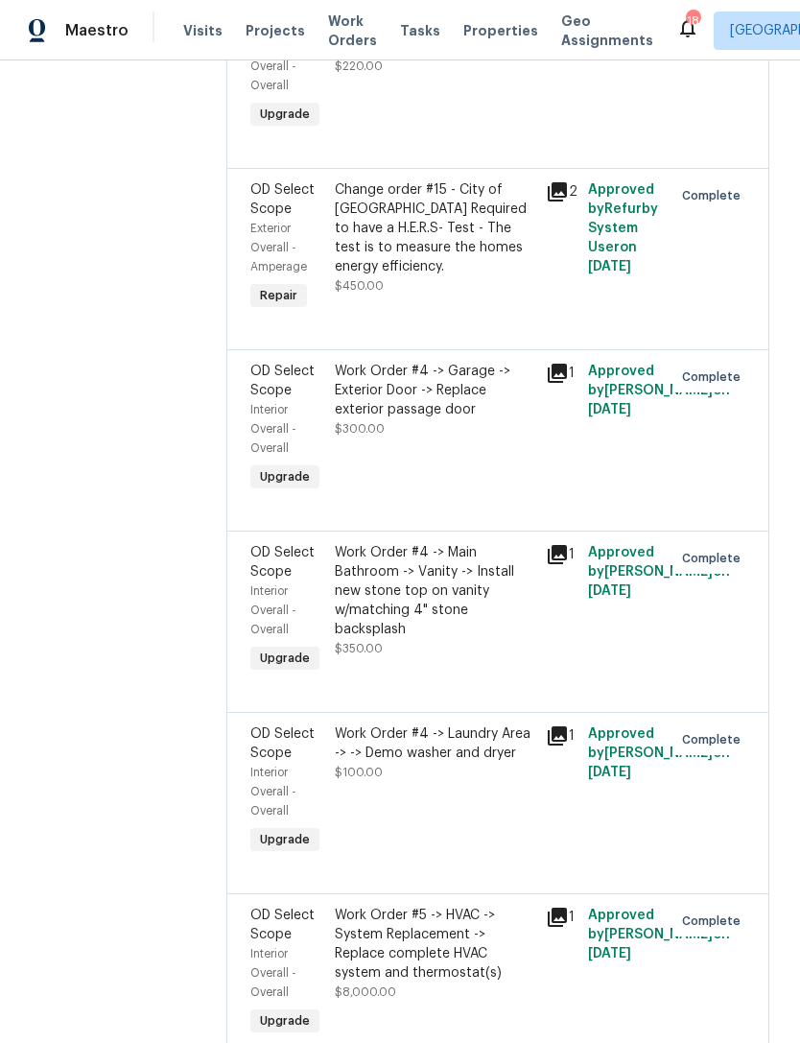
scroll to position [7268, 0]
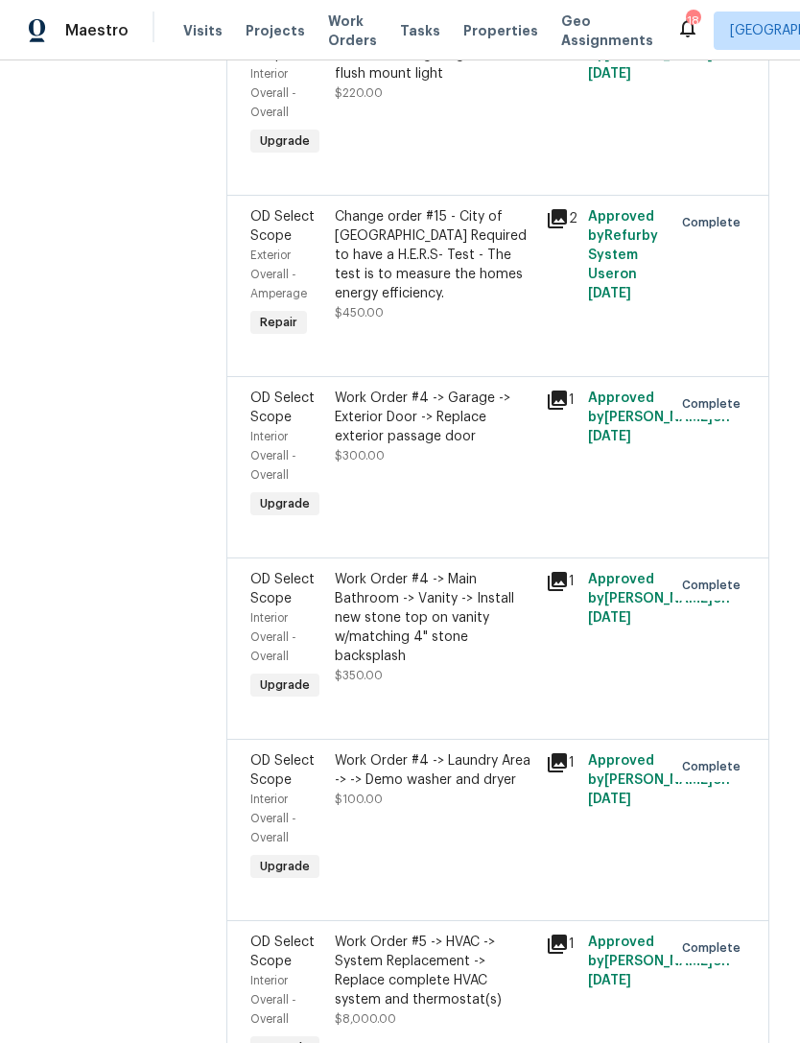
click at [498, 303] on div "Change order #15 - City of [GEOGRAPHIC_DATA] Required to have a H.E.R.S- Test -…" at bounding box center [435, 255] width 200 height 96
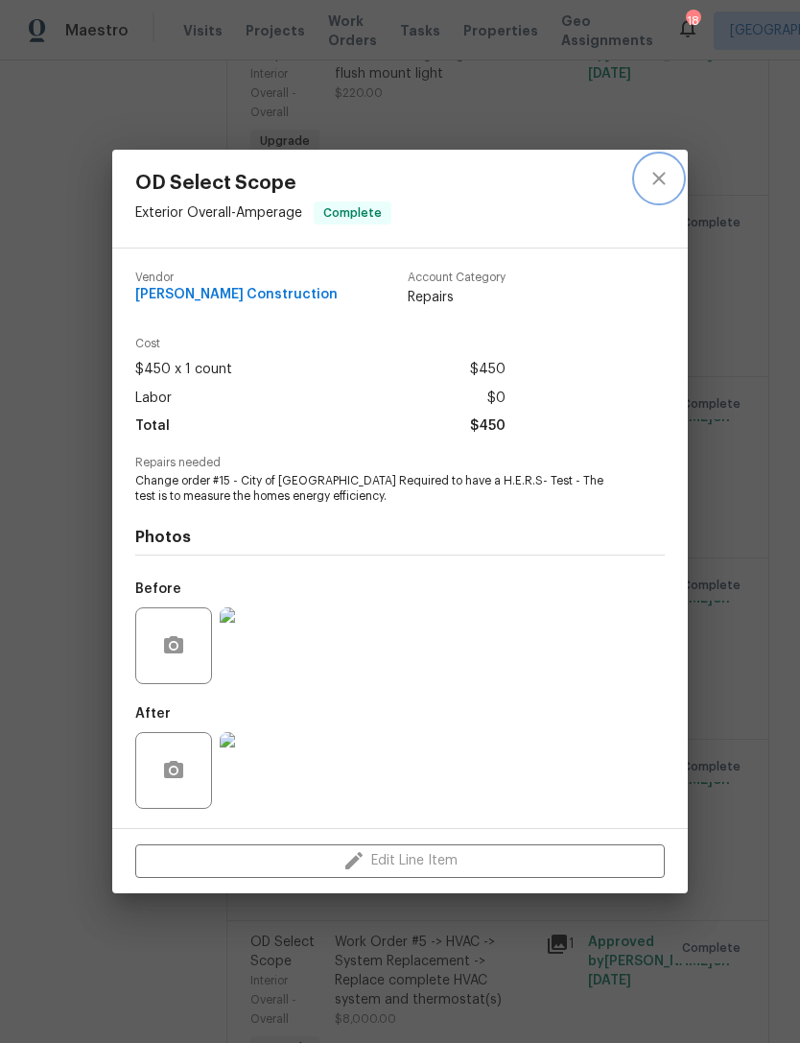
click at [676, 164] on button "close" at bounding box center [659, 178] width 46 height 46
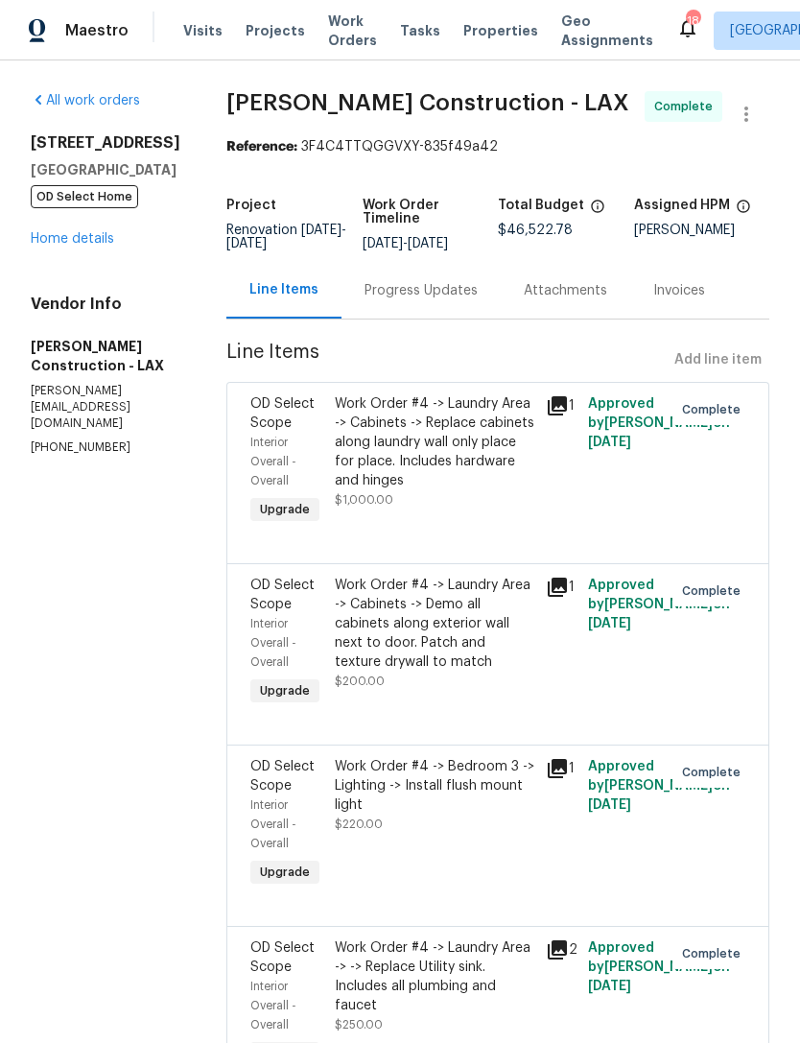
scroll to position [0, 0]
click at [750, 116] on icon "button" at bounding box center [746, 114] width 23 height 23
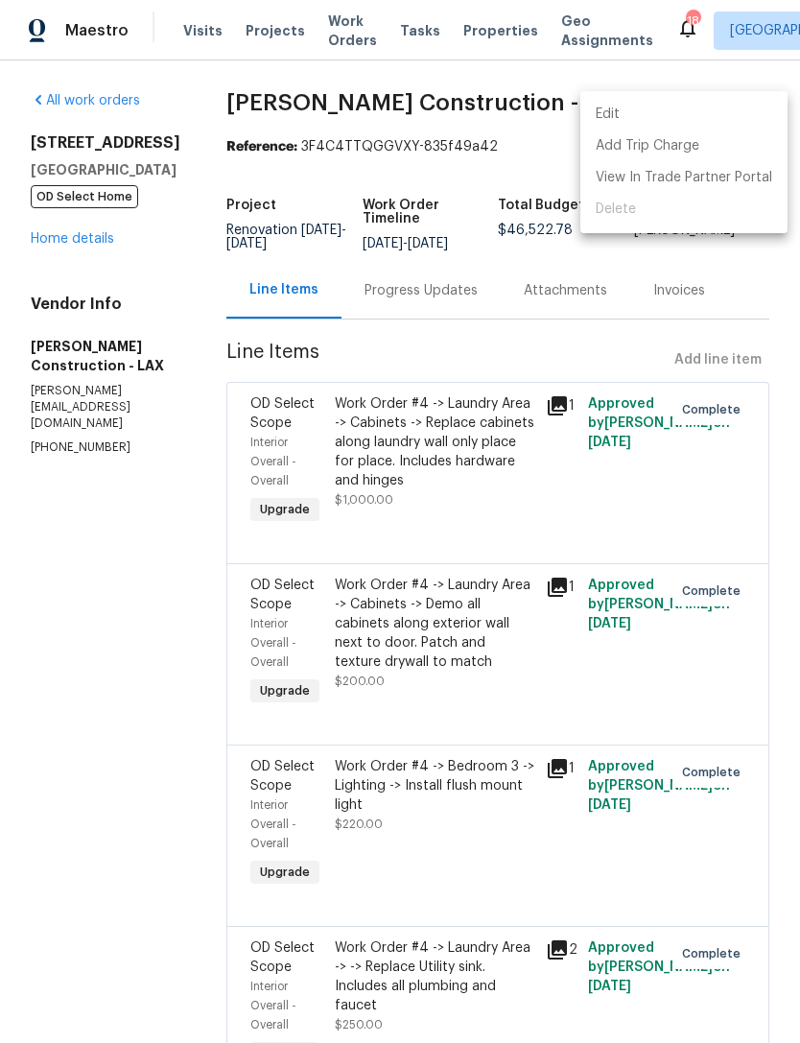
click at [453, 193] on div at bounding box center [400, 521] width 800 height 1043
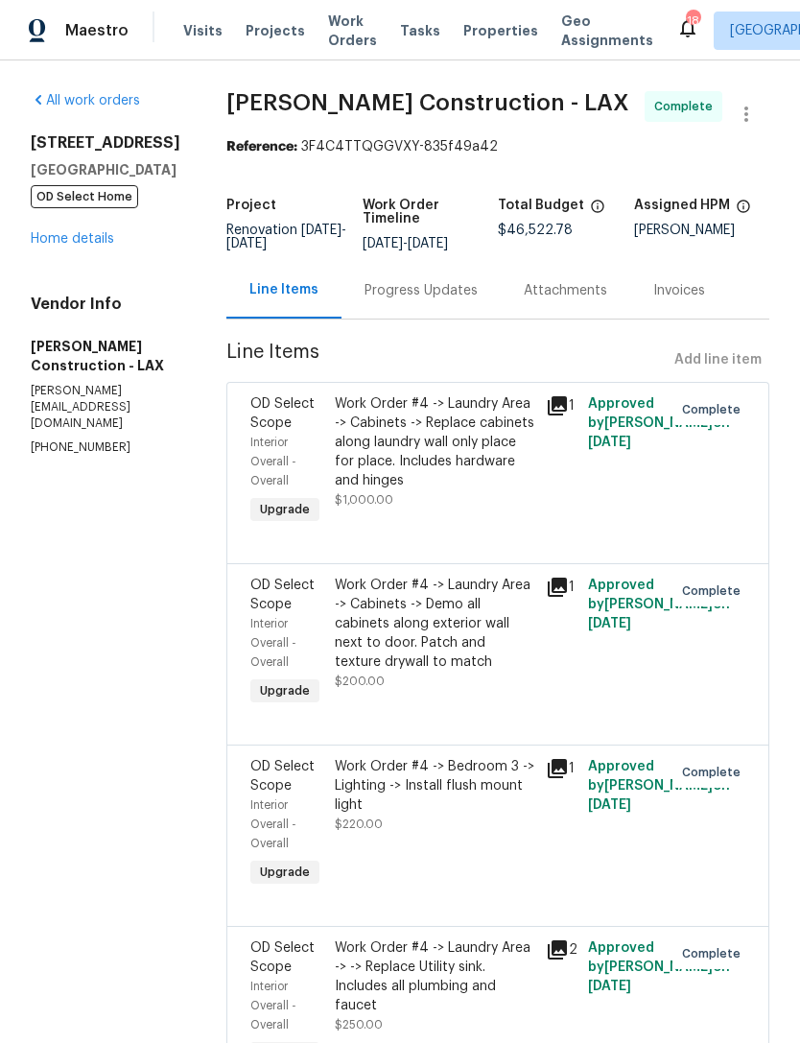
click at [82, 246] on link "Home details" at bounding box center [72, 238] width 83 height 13
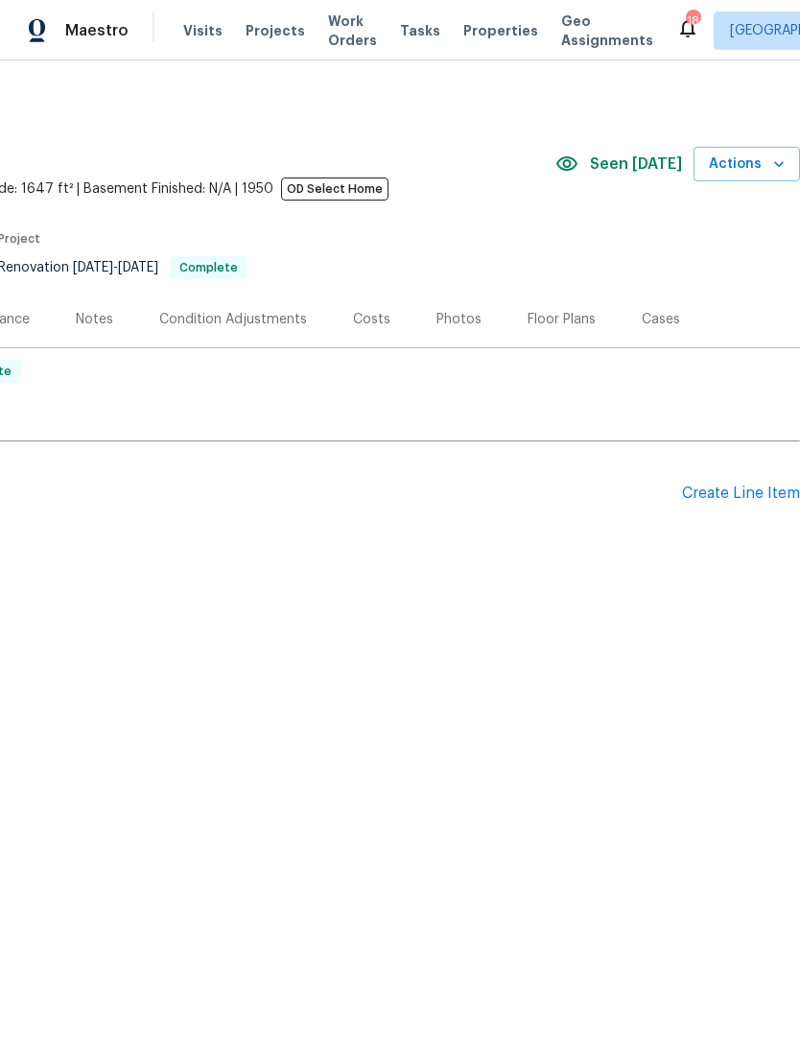
scroll to position [0, 284]
click at [765, 172] on span "Actions" at bounding box center [747, 165] width 76 height 24
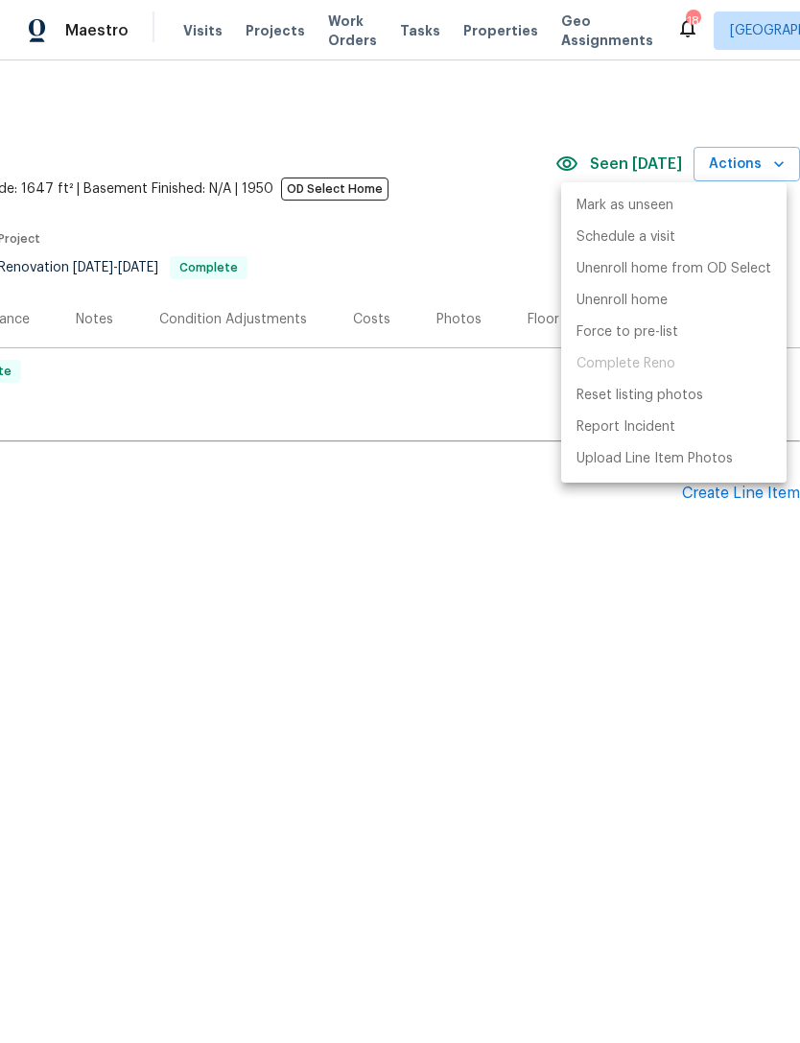
click at [625, 647] on div at bounding box center [400, 521] width 800 height 1043
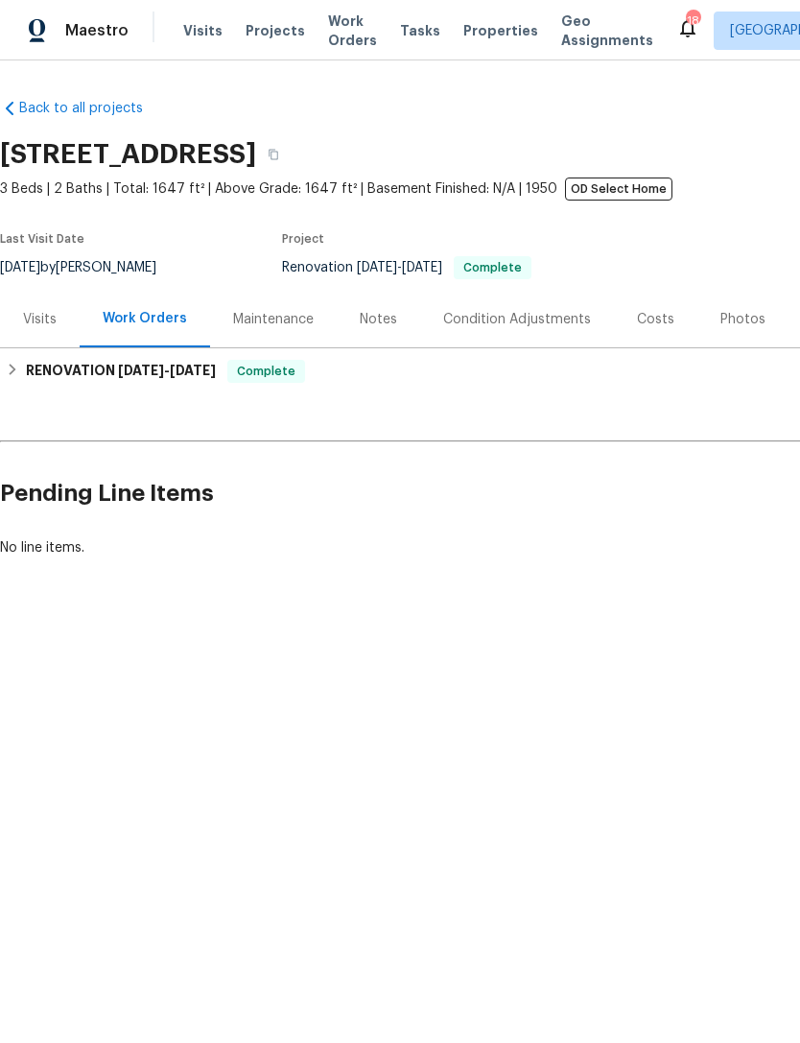
scroll to position [0, 0]
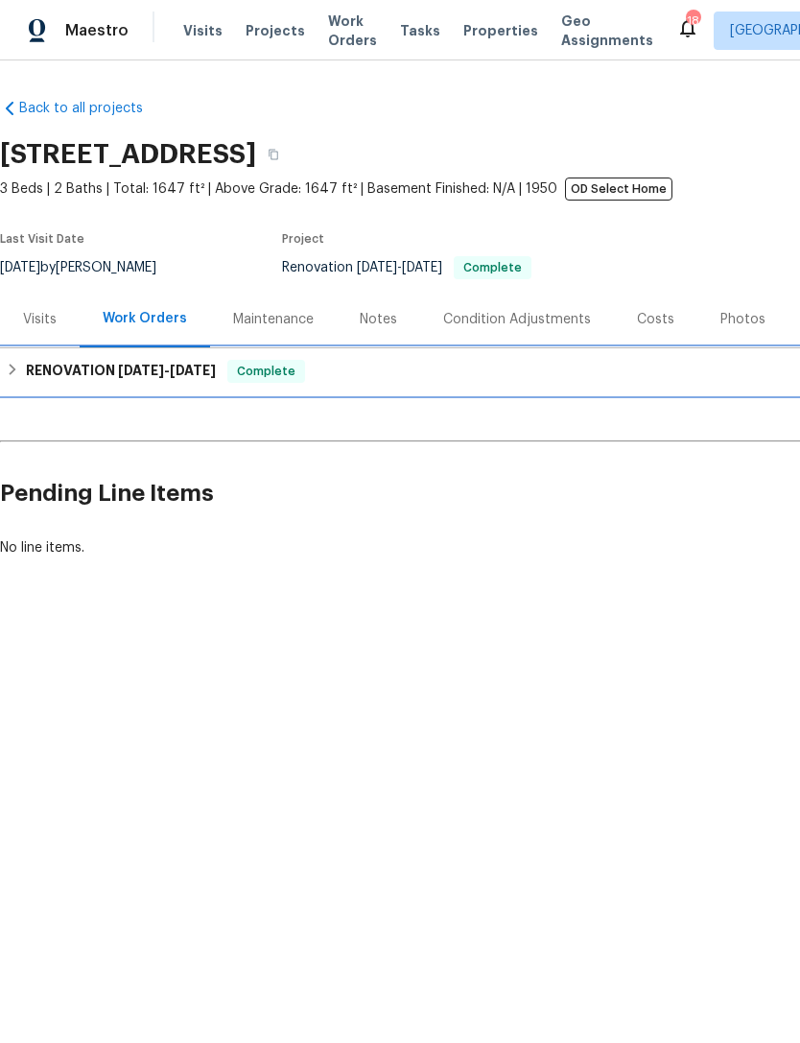
click at [78, 372] on h6 "RENOVATION [DATE] - [DATE]" at bounding box center [121, 371] width 190 height 23
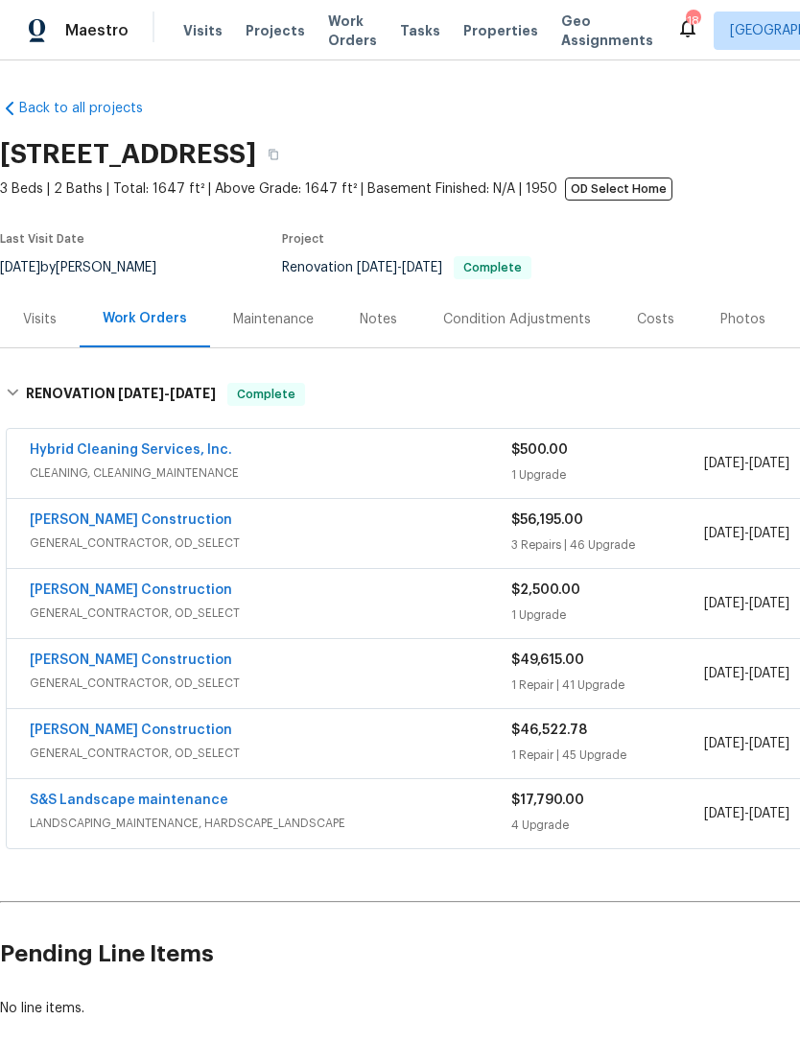
click at [120, 517] on link "[PERSON_NAME] Construction" at bounding box center [131, 519] width 202 height 13
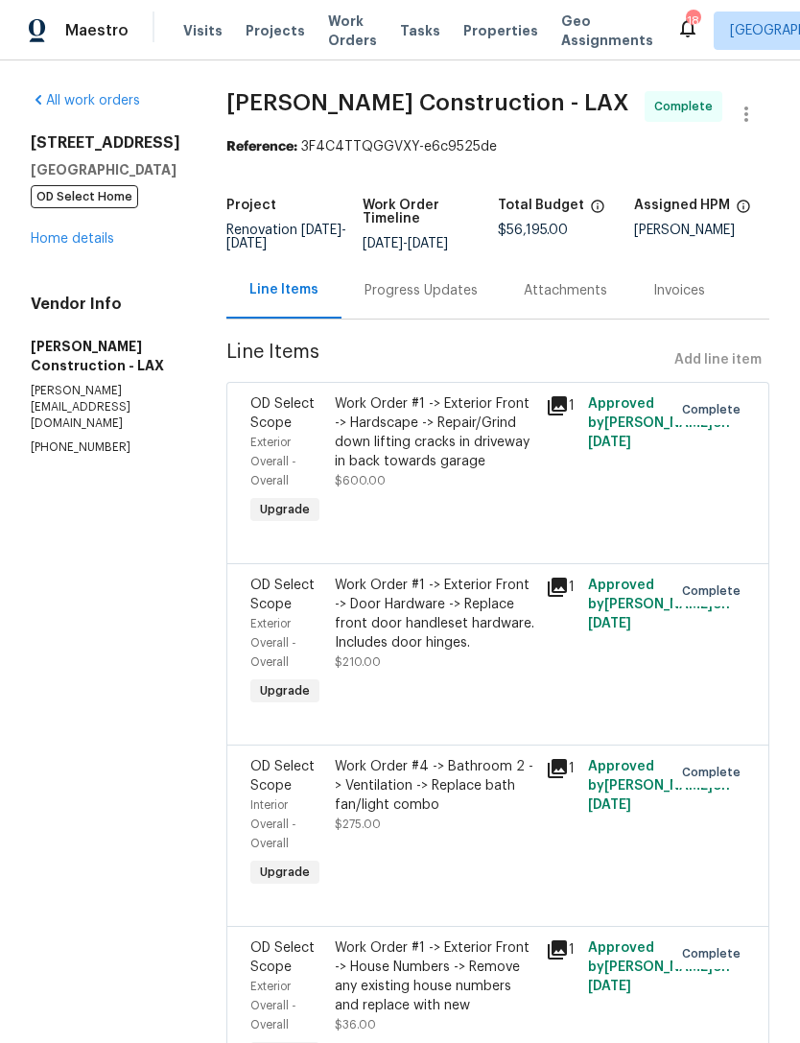
click at [57, 245] on link "Home details" at bounding box center [72, 238] width 83 height 13
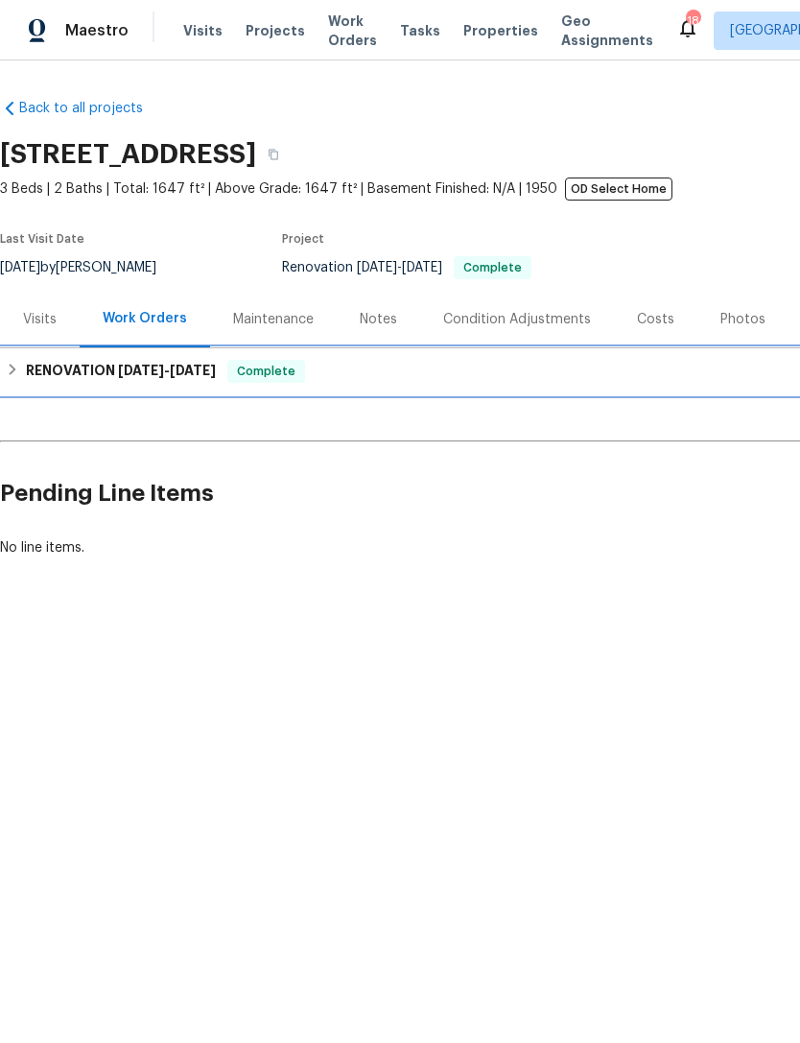
click at [68, 375] on h6 "RENOVATION [DATE] - [DATE]" at bounding box center [121, 371] width 190 height 23
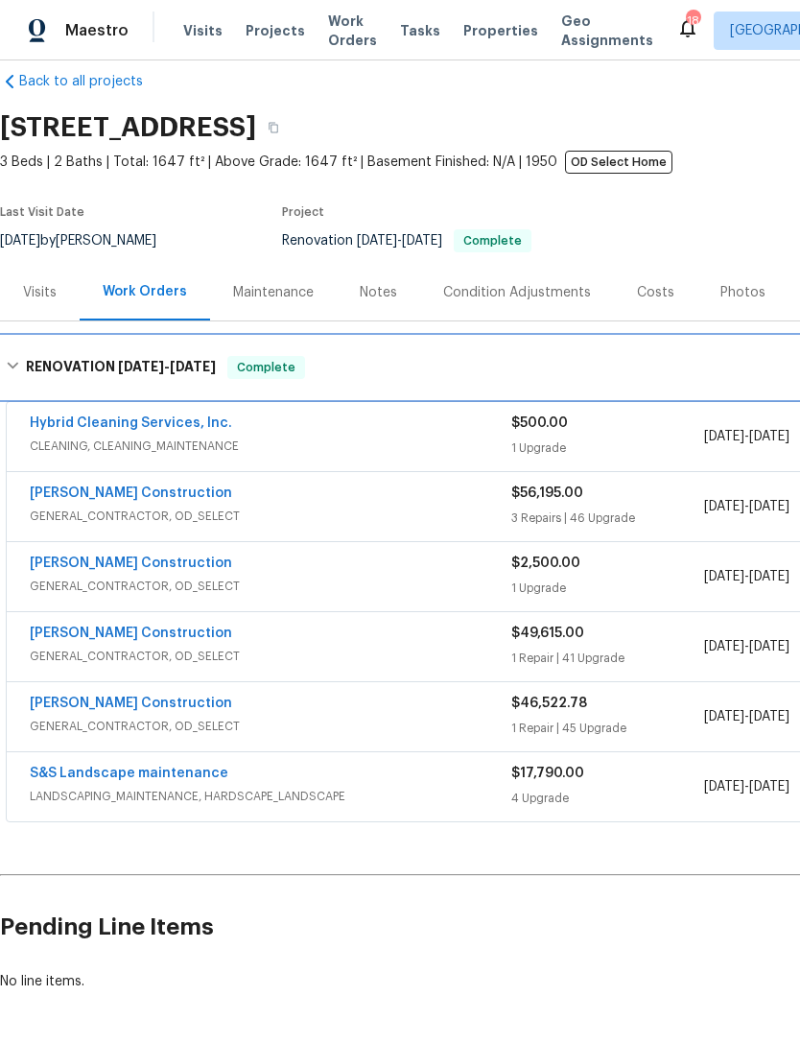
scroll to position [29, 0]
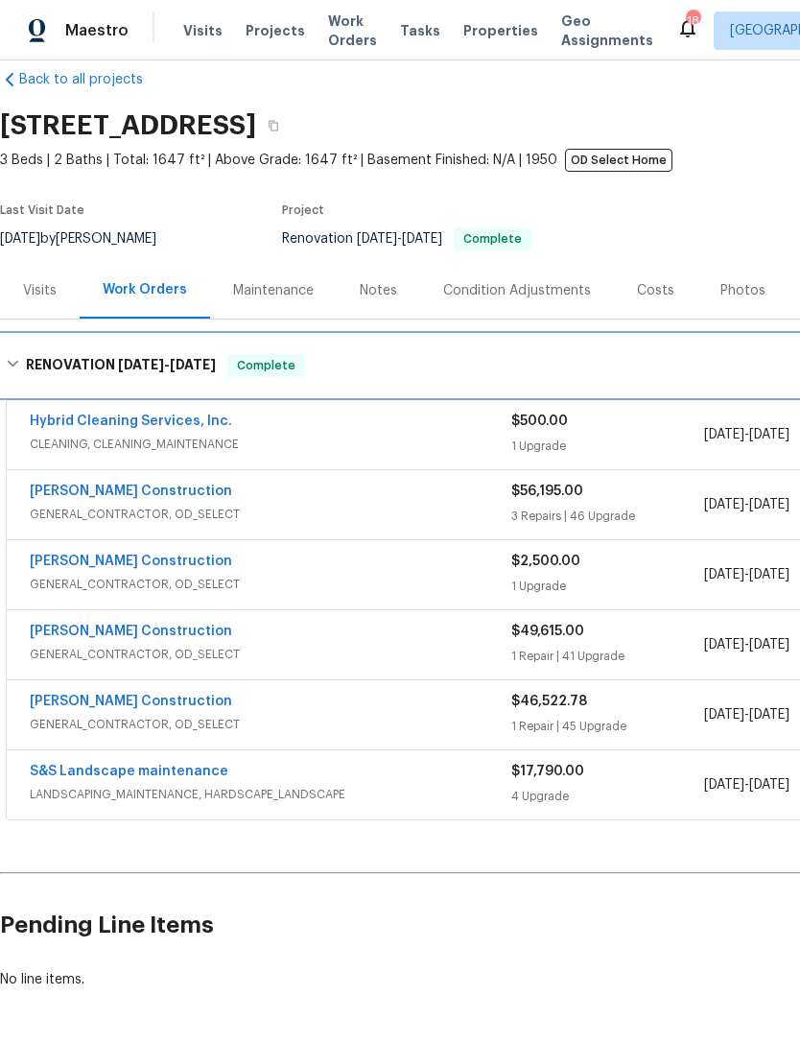
copy h2 "[STREET_ADDRESS]"
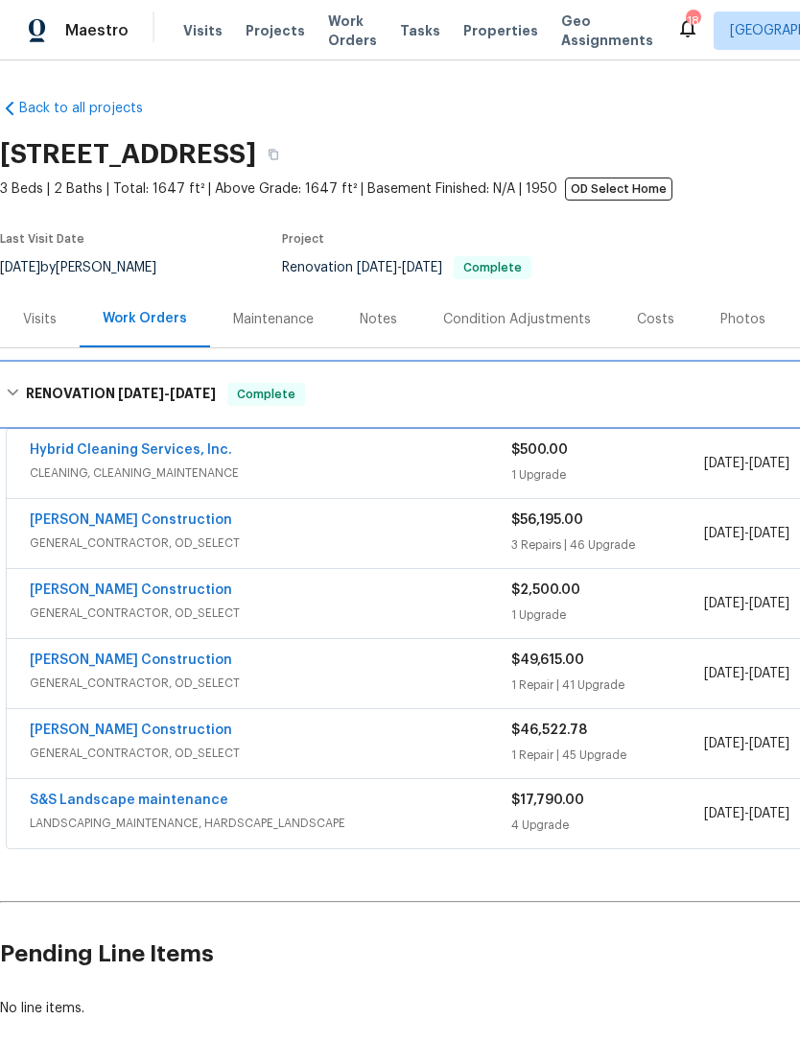
scroll to position [0, 0]
